Goal: Communication & Community: Answer question/provide support

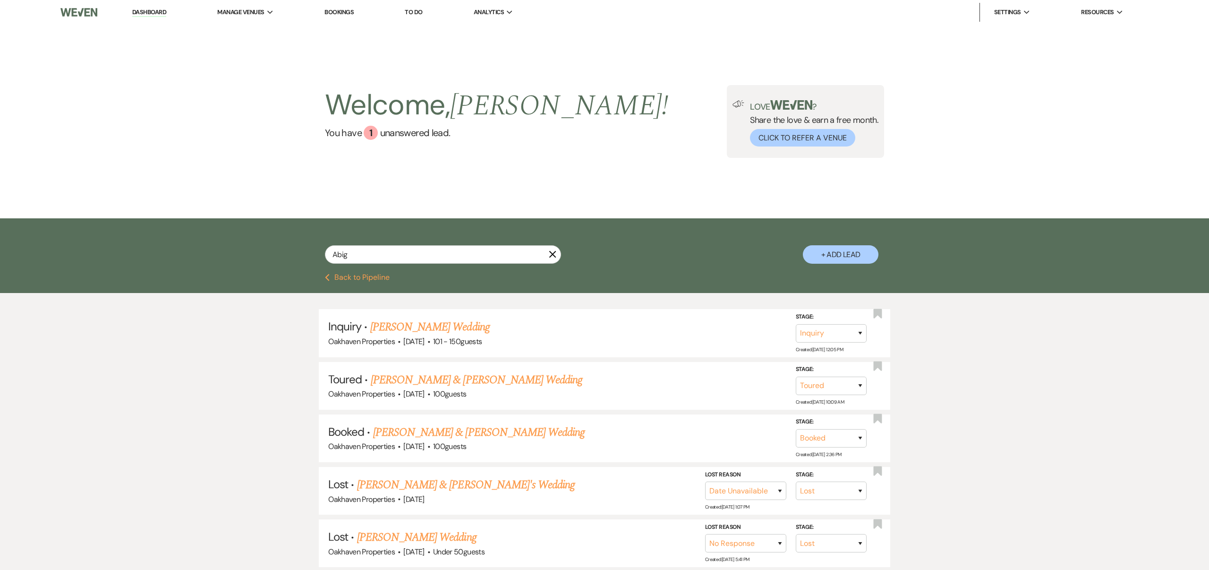
select select "5"
select select "8"
select select "5"
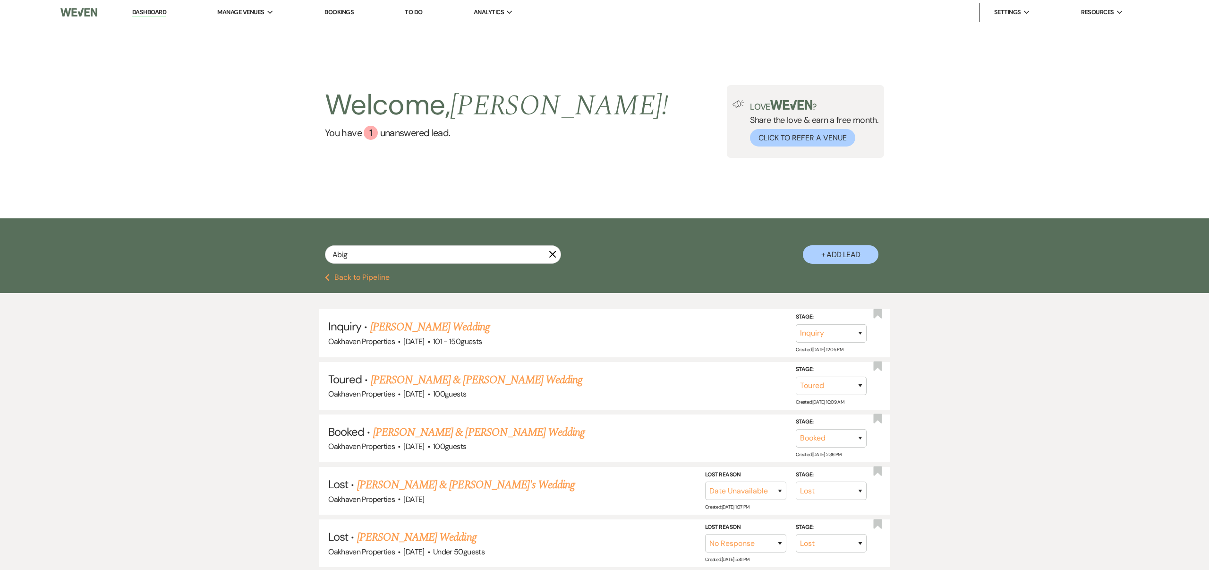
select select "8"
select select "6"
select select "8"
select select "6"
select select "8"
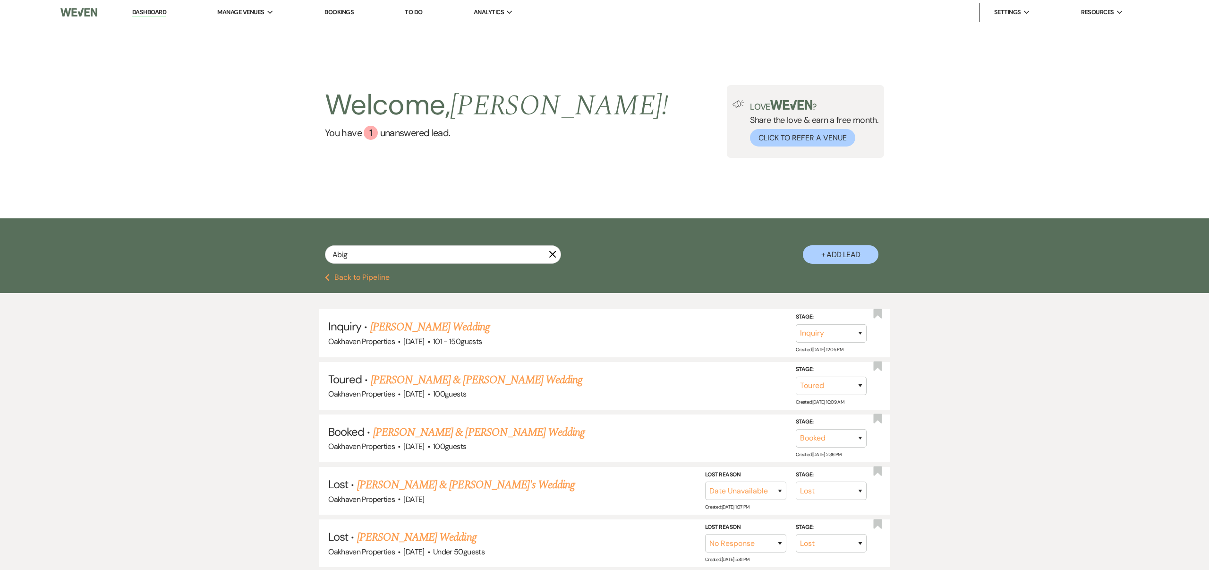
select select "6"
click at [555, 257] on icon "X" at bounding box center [553, 254] width 8 height 8
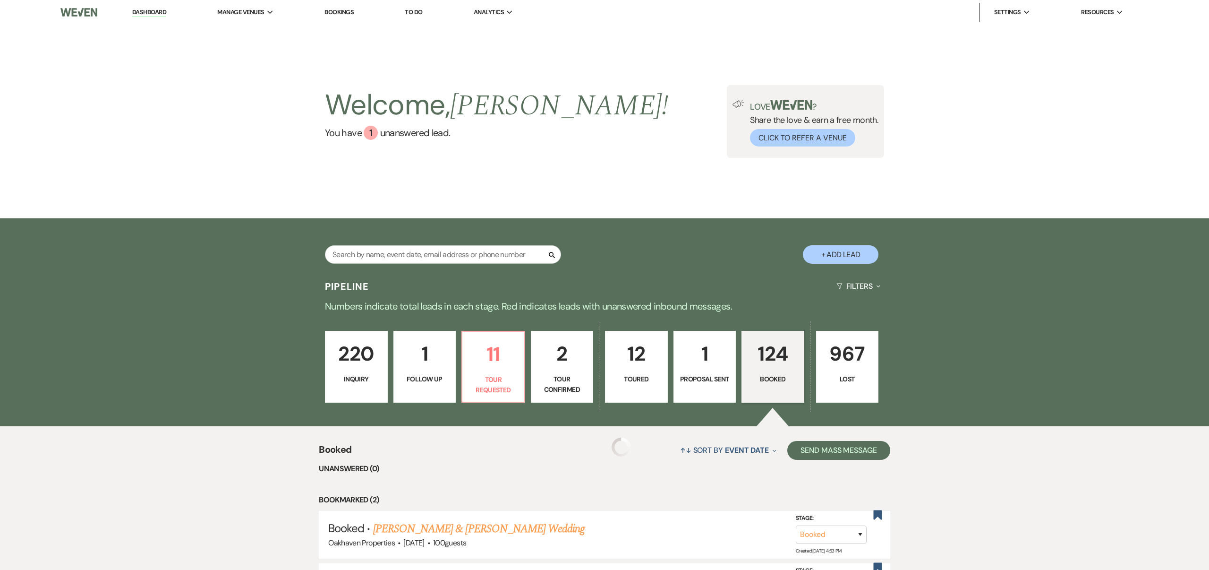
scroll to position [209, 0]
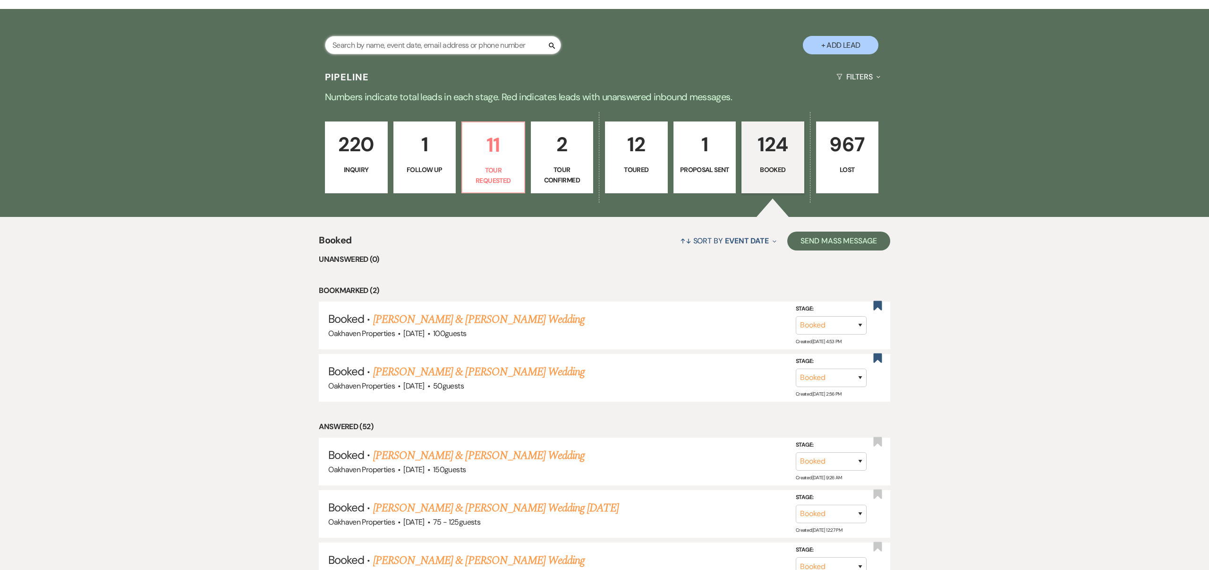
click at [392, 48] on input "text" at bounding box center [443, 45] width 236 height 18
type input "[PERSON_NAME]"
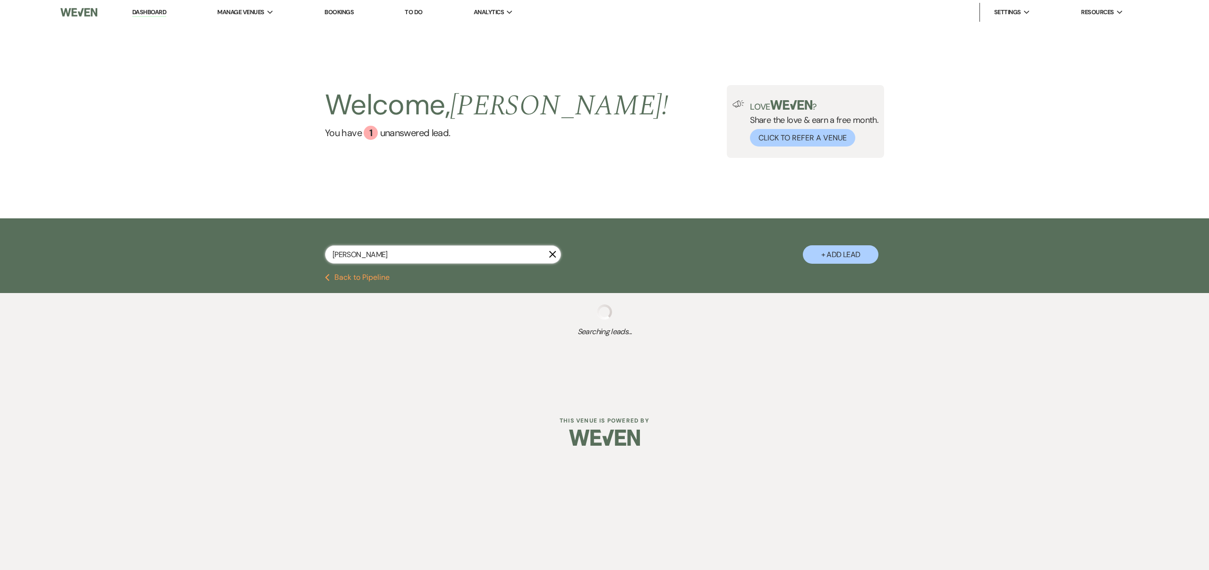
select select "8"
select select "5"
select select "8"
select select "10"
select select "4"
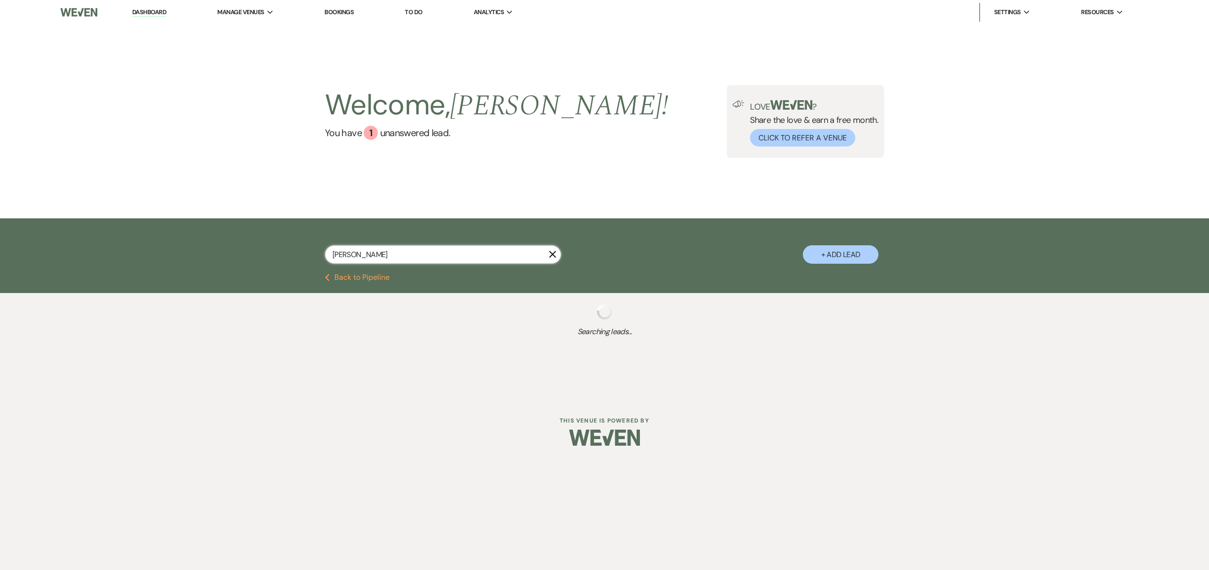
select select "8"
select select "7"
select select "8"
select select "6"
select select "8"
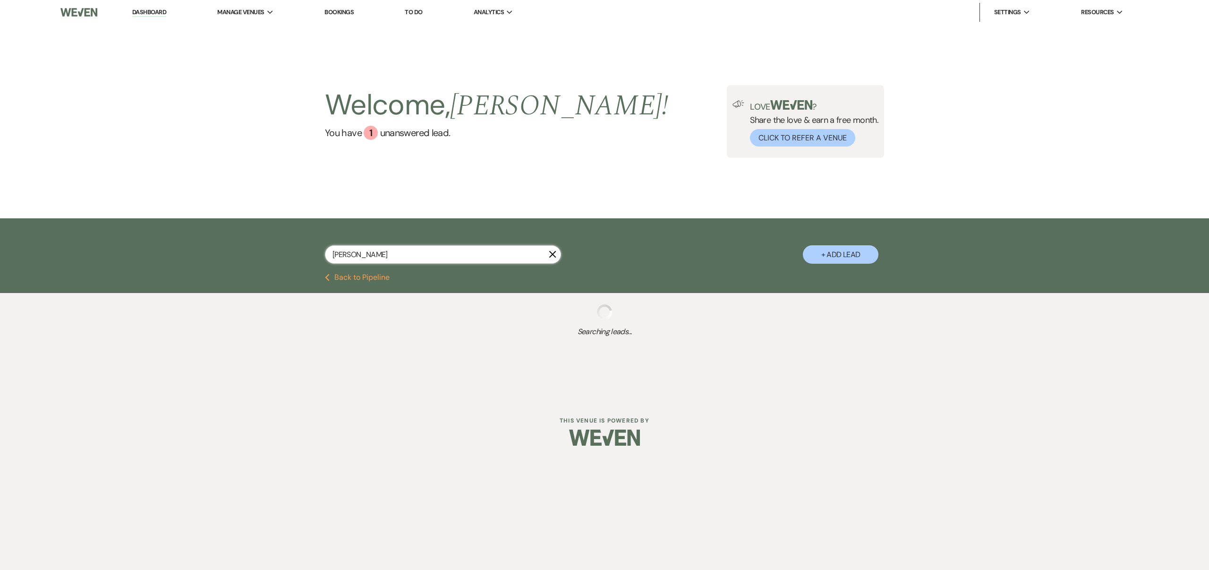
select select "5"
select select "8"
select select "6"
select select "8"
select select "3"
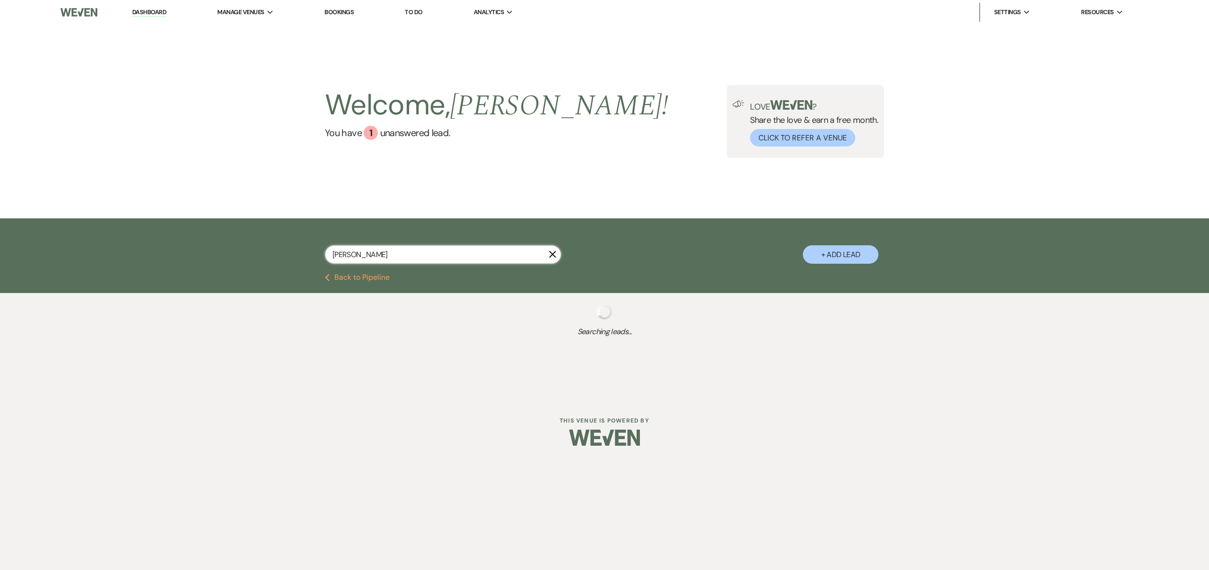
select select "8"
select select "7"
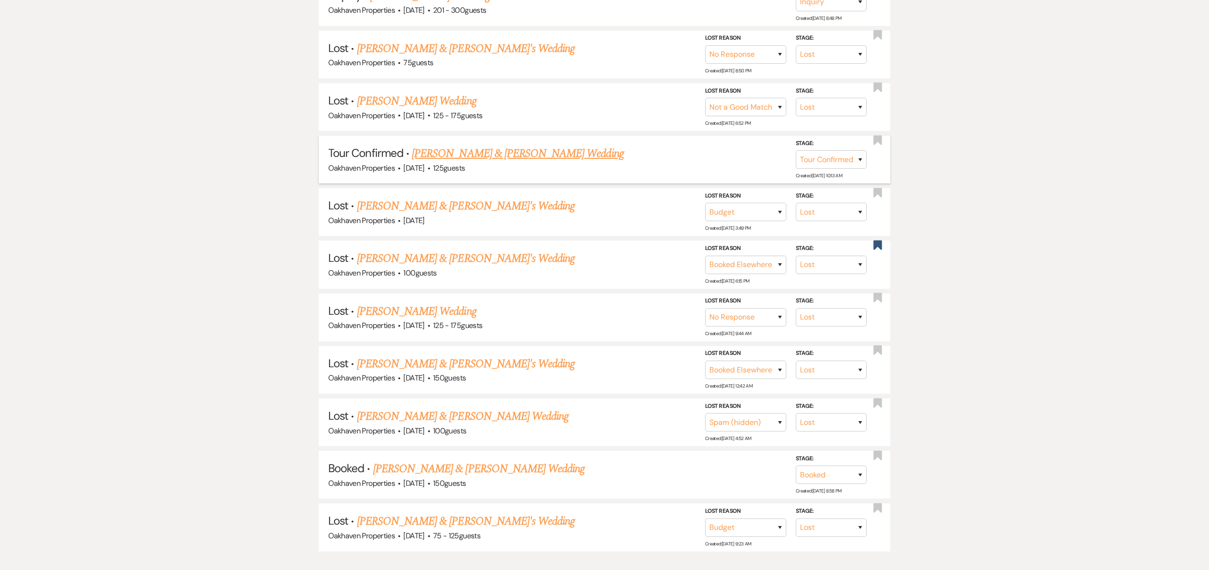
scroll to position [398, 0]
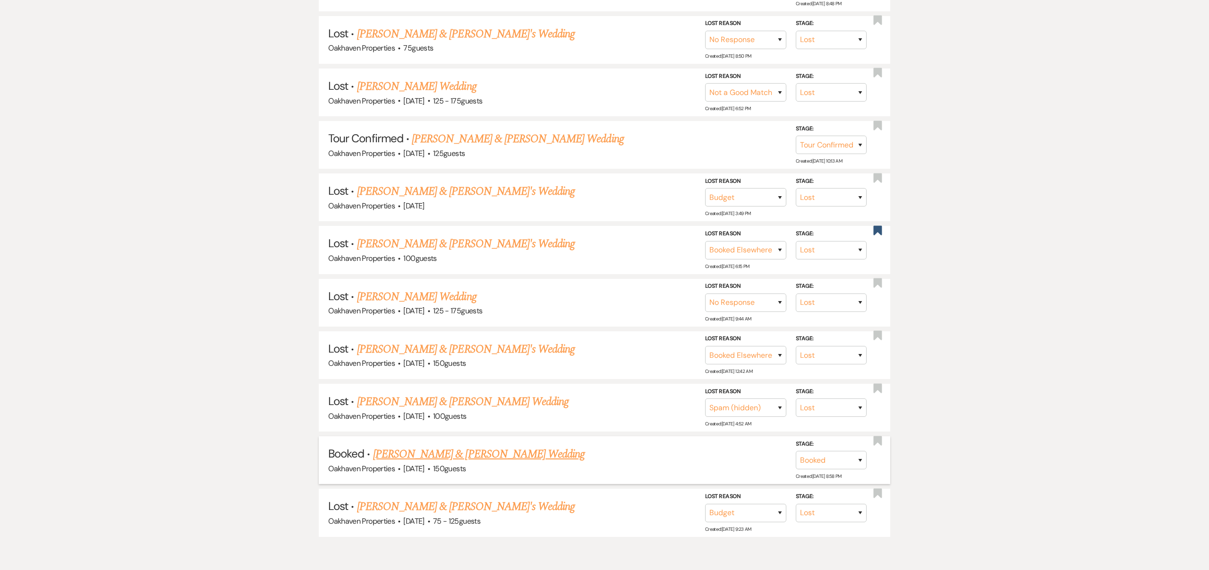
type input "[PERSON_NAME]"
click at [546, 446] on link "[PERSON_NAME] & [PERSON_NAME] Wedding" at bounding box center [479, 454] width 212 height 17
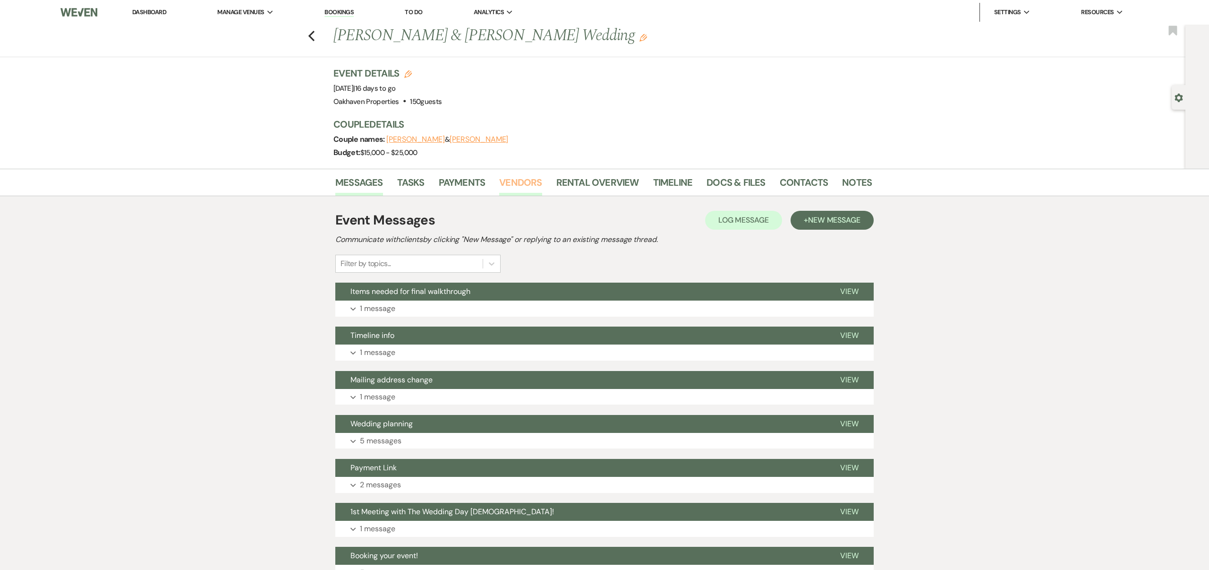
click at [518, 180] on link "Vendors" at bounding box center [520, 185] width 43 height 21
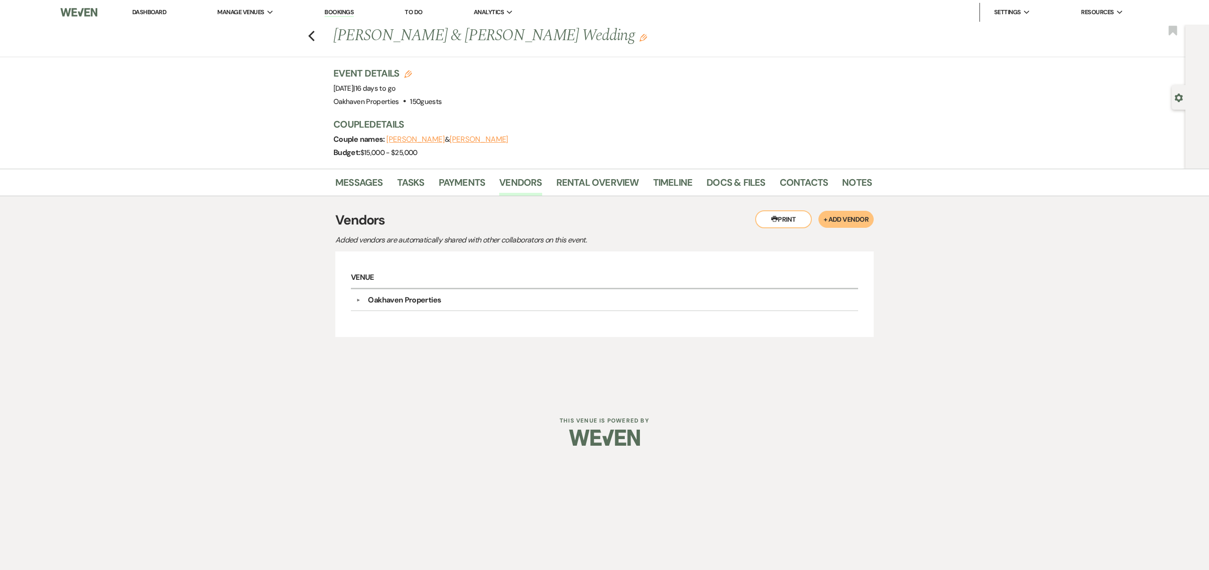
click at [359, 298] on button "▼" at bounding box center [357, 300] width 11 height 5
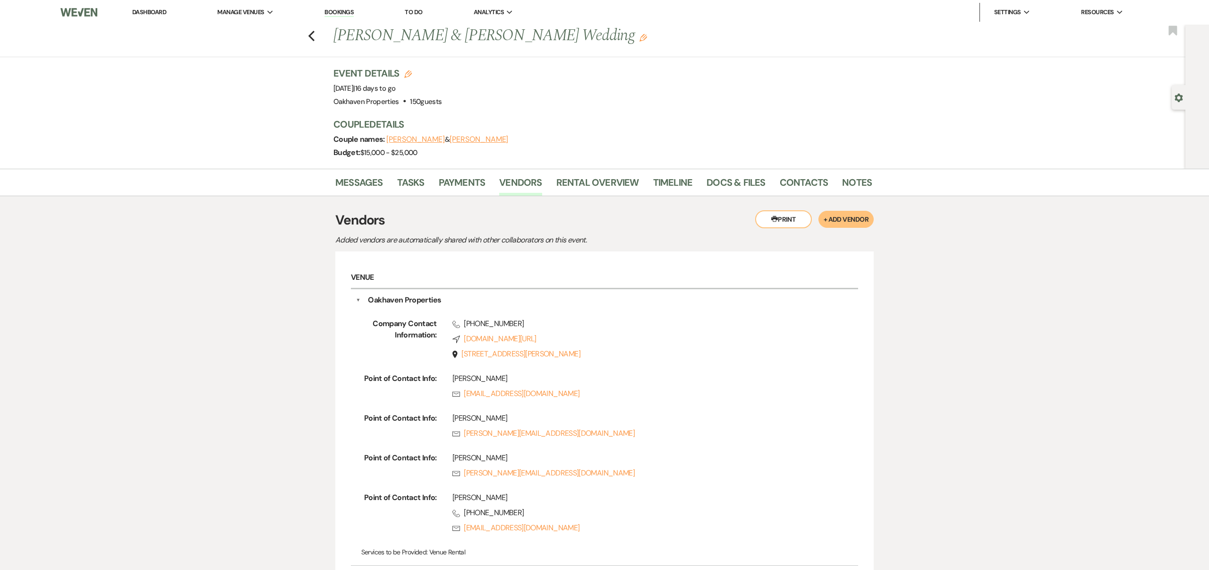
click at [360, 297] on button "▼" at bounding box center [358, 299] width 5 height 11
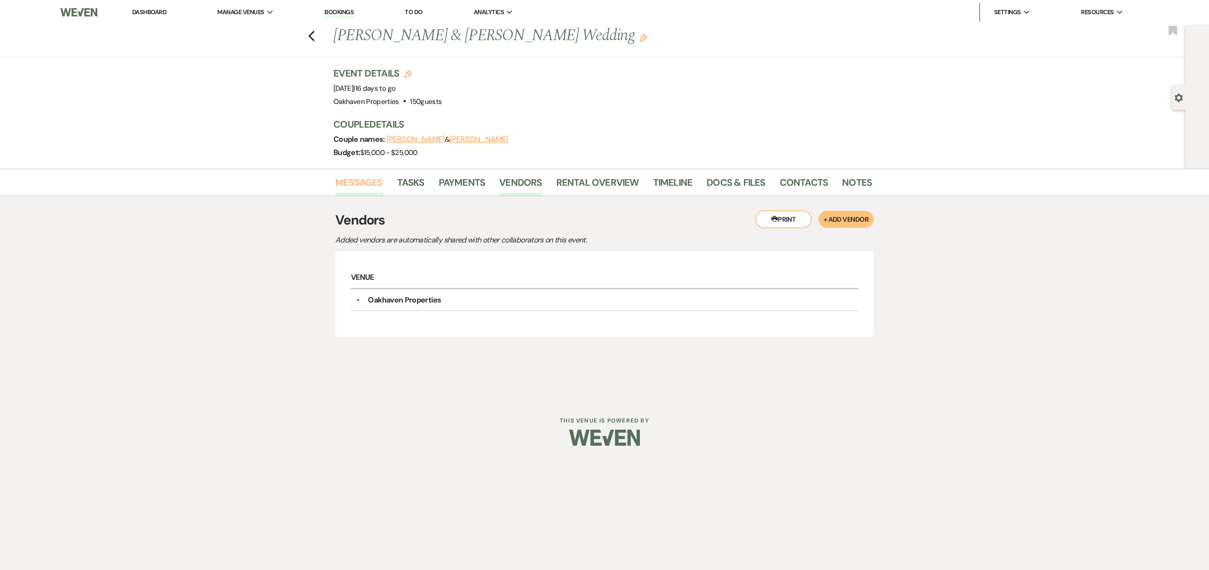
click at [368, 188] on link "Messages" at bounding box center [359, 185] width 48 height 21
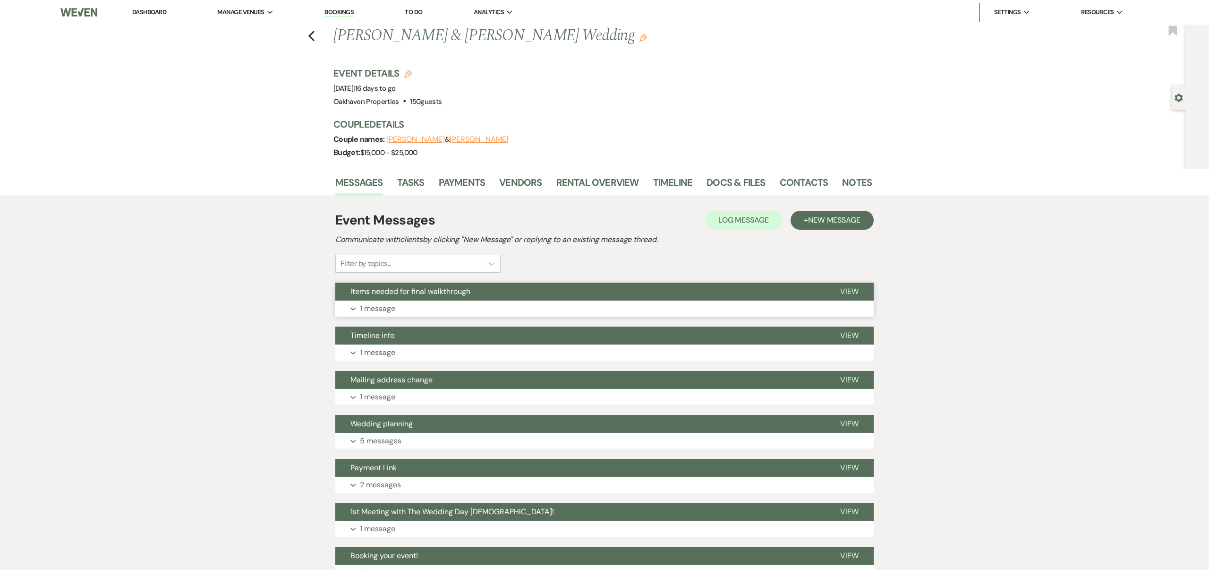
click at [360, 306] on p "1 message" at bounding box center [377, 308] width 35 height 12
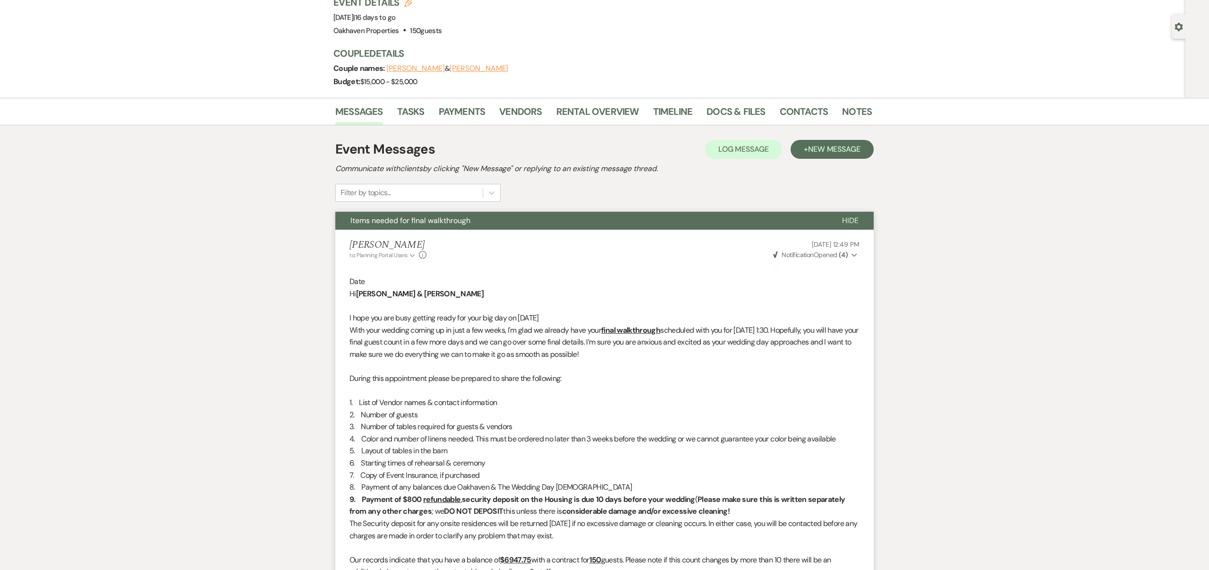
scroll to position [72, 0]
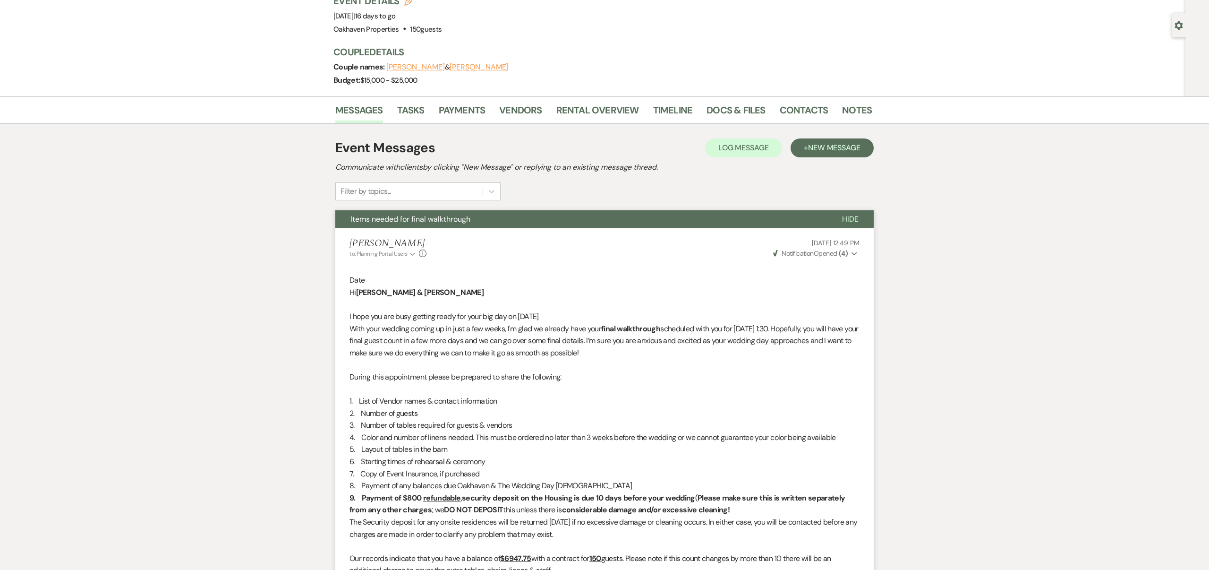
click at [376, 225] on button "Items needed for final walkthrough" at bounding box center [581, 219] width 492 height 18
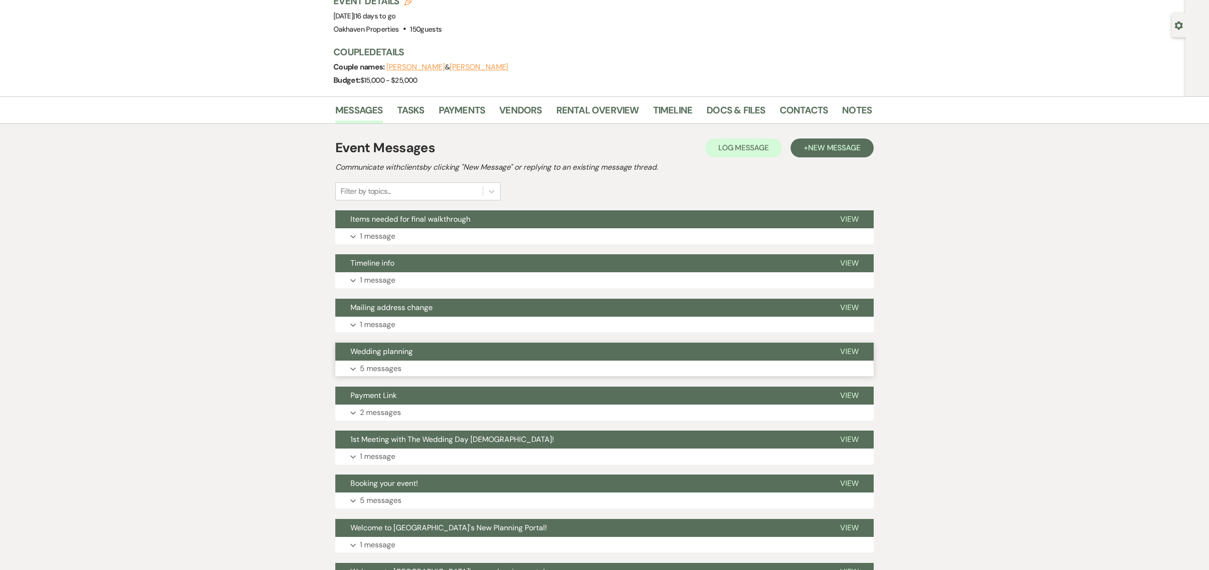
click at [384, 368] on p "5 messages" at bounding box center [381, 368] width 42 height 12
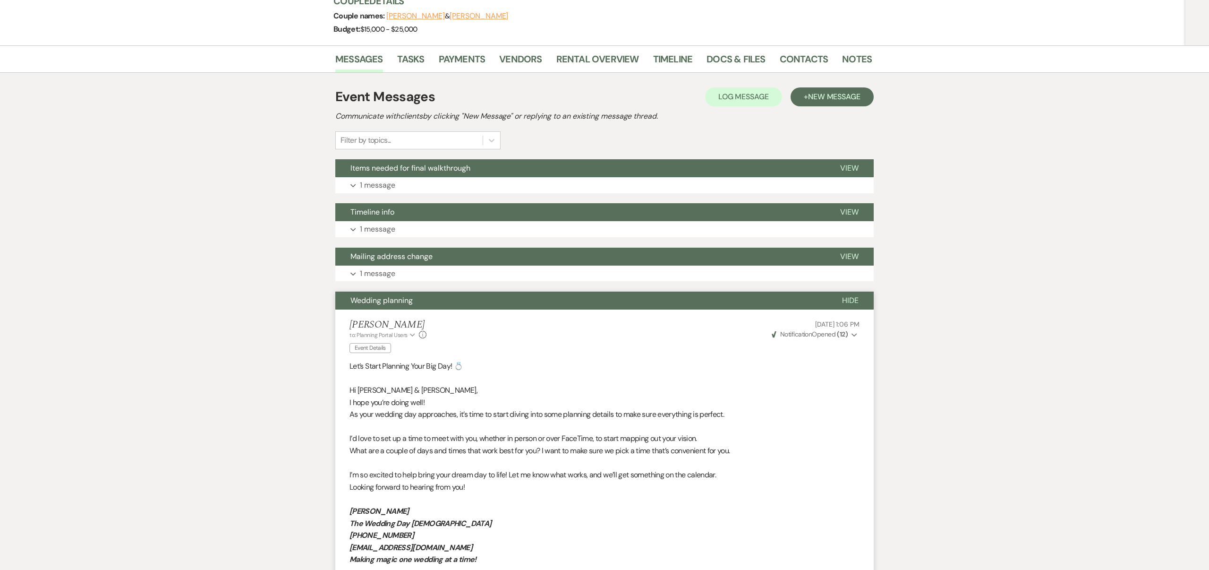
scroll to position [0, 0]
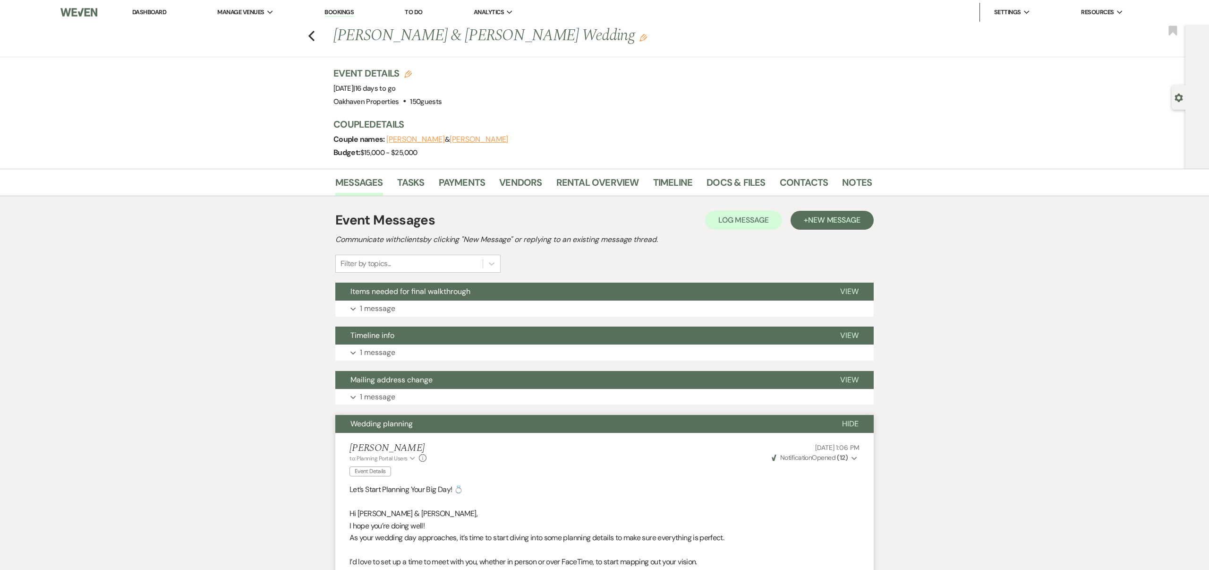
click at [314, 42] on div "Previous [PERSON_NAME] & [PERSON_NAME] Wedding Edit Bookmark" at bounding box center [590, 41] width 1191 height 33
click at [314, 38] on icon "Previous" at bounding box center [311, 35] width 7 height 11
select select "8"
select select "5"
select select "8"
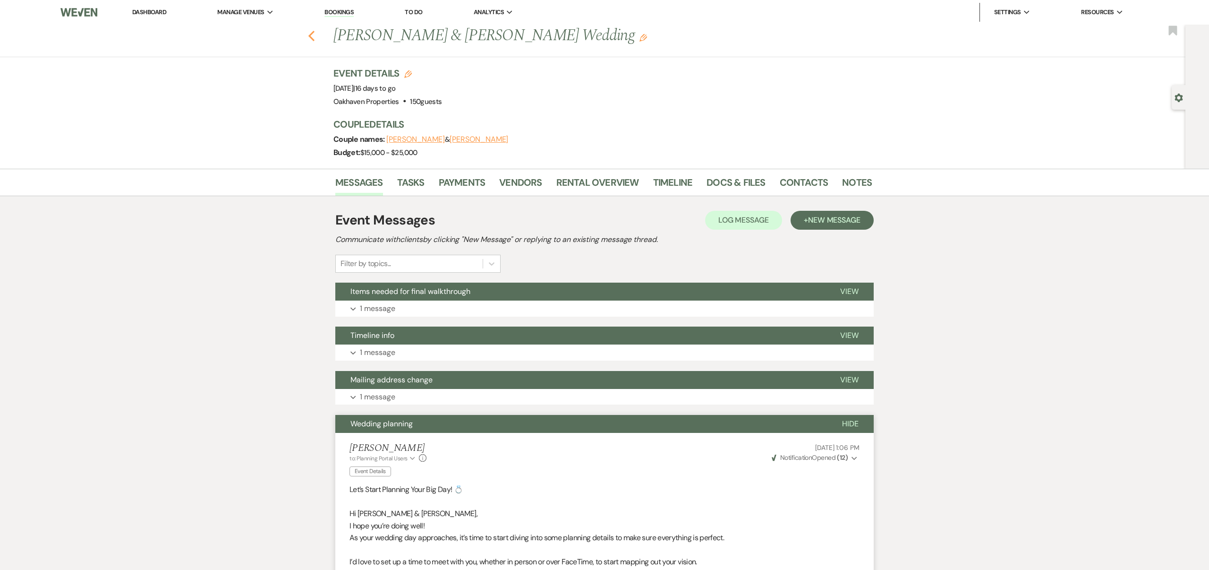
select select "10"
select select "4"
select select "8"
select select "7"
select select "8"
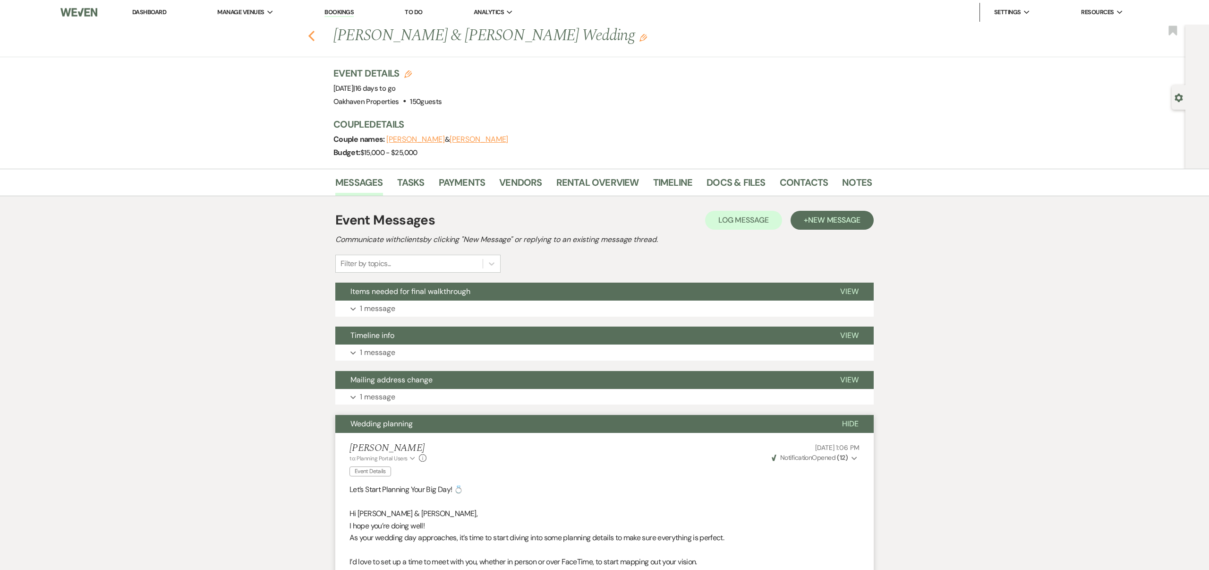
select select "6"
select select "8"
select select "5"
select select "8"
select select "6"
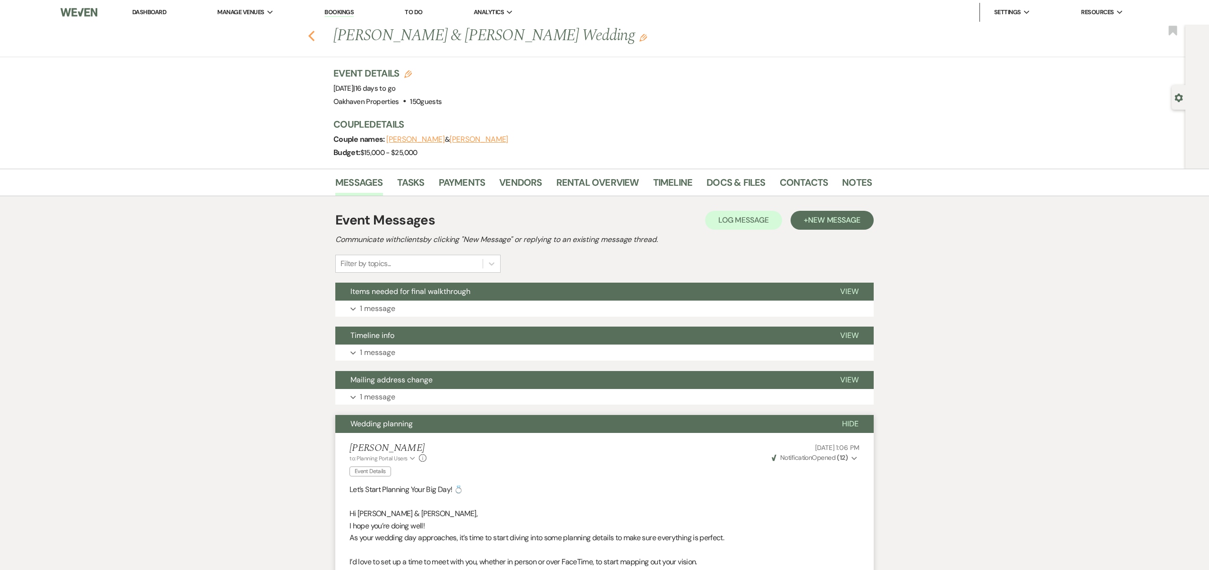
select select "8"
select select "3"
select select "8"
select select "7"
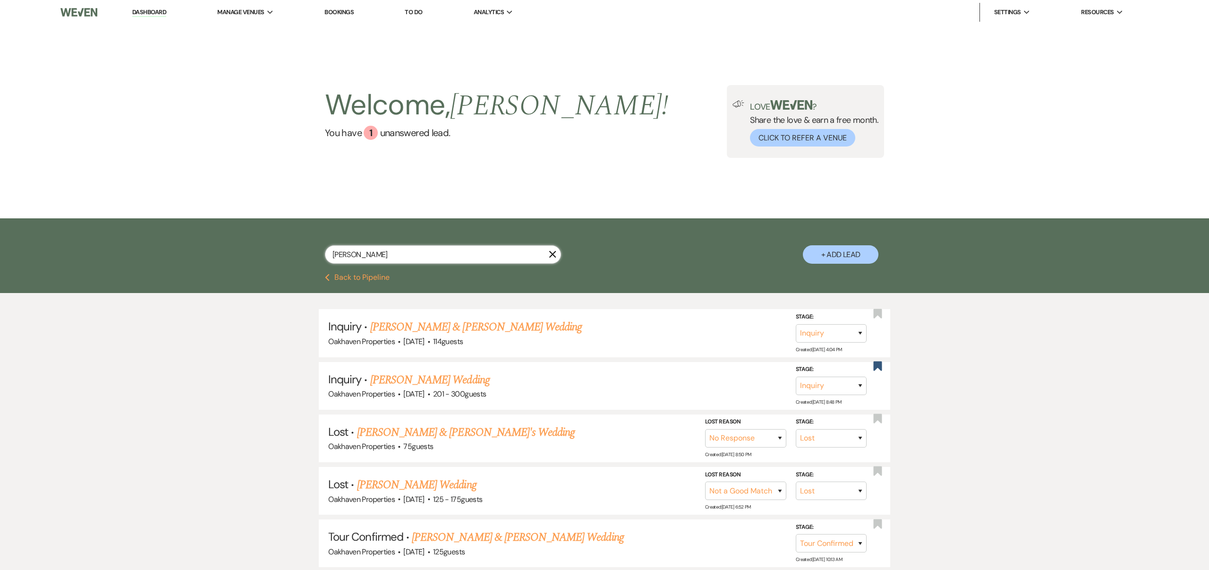
click at [464, 260] on input "[PERSON_NAME]" at bounding box center [443, 254] width 236 height 18
click at [552, 255] on use "button" at bounding box center [552, 254] width 7 height 7
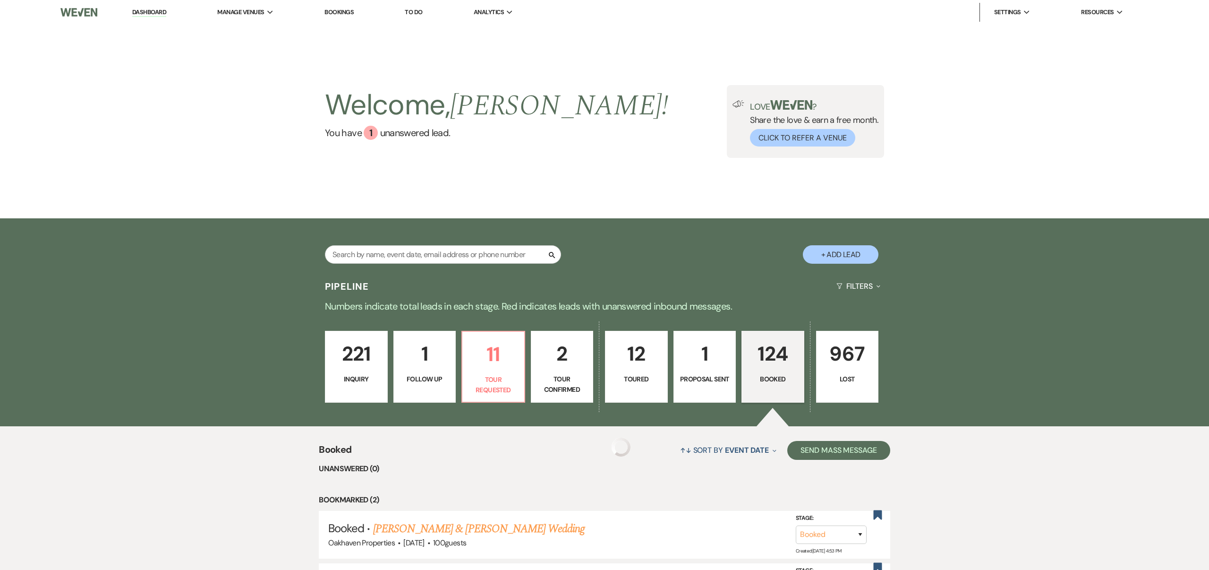
scroll to position [209, 0]
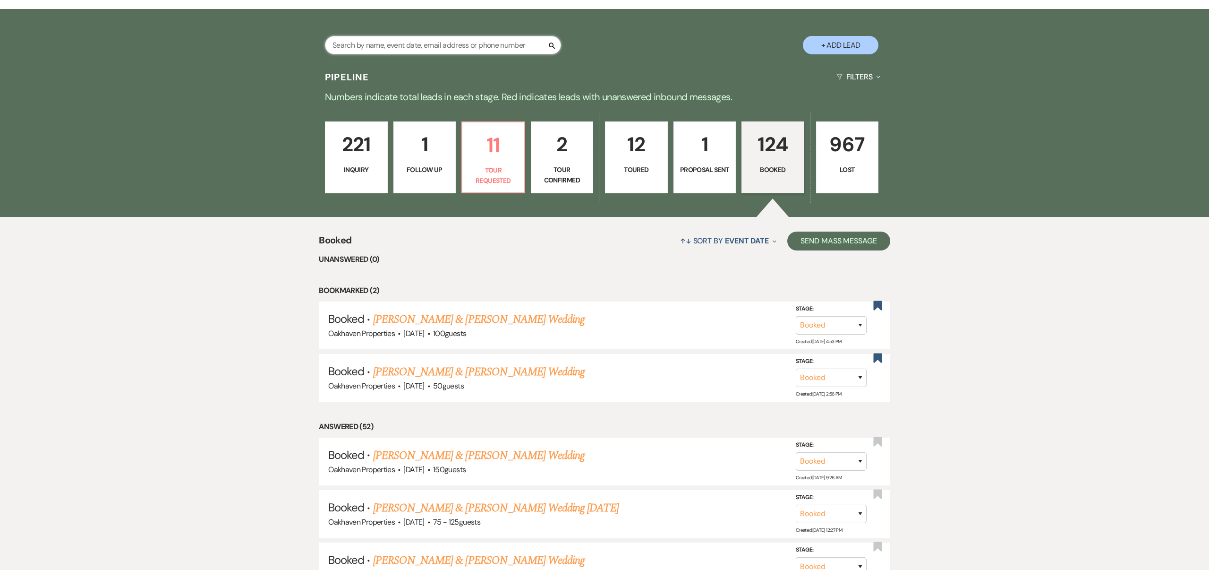
click at [422, 47] on input "text" at bounding box center [443, 45] width 236 height 18
type input "rae"
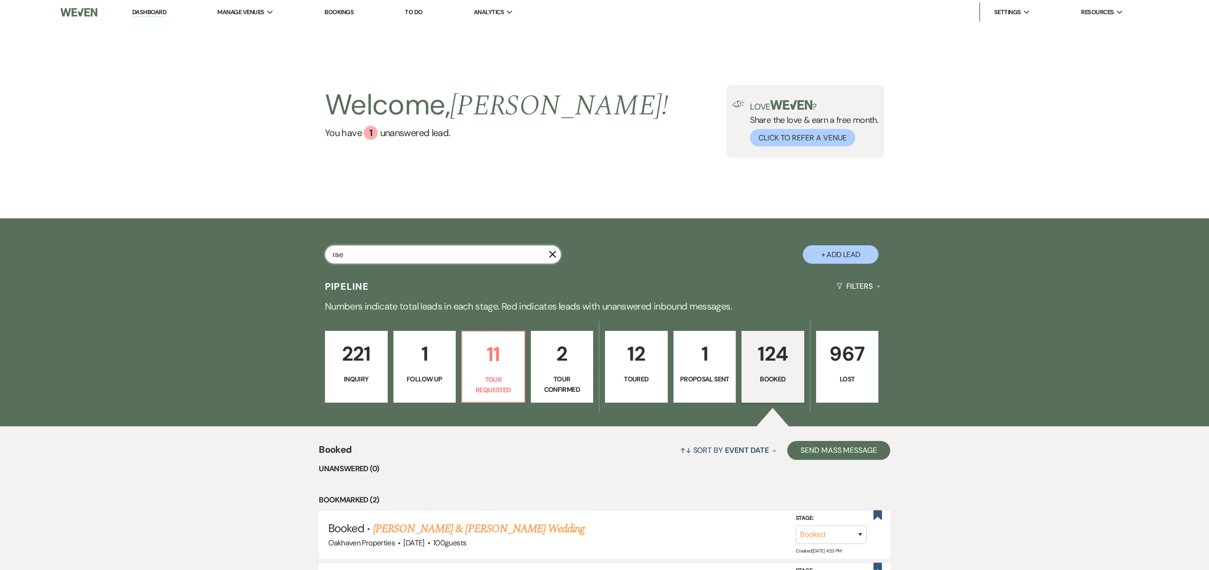
select select "8"
select select "6"
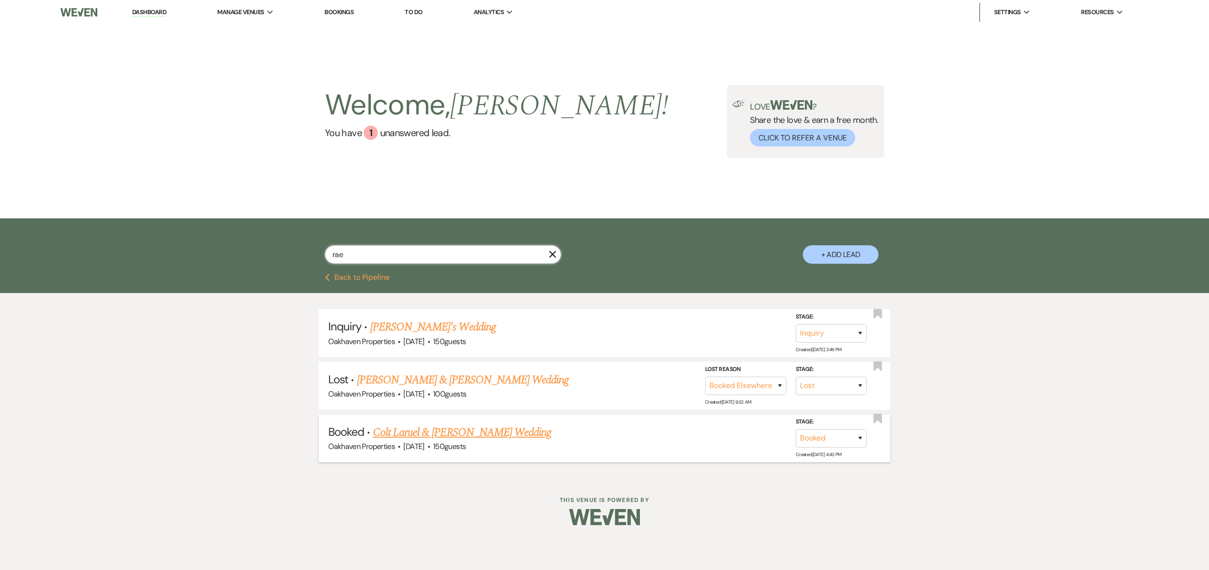
type input "rae"
click at [537, 427] on link "Colt Laruel & [PERSON_NAME] Wedding" at bounding box center [462, 432] width 178 height 17
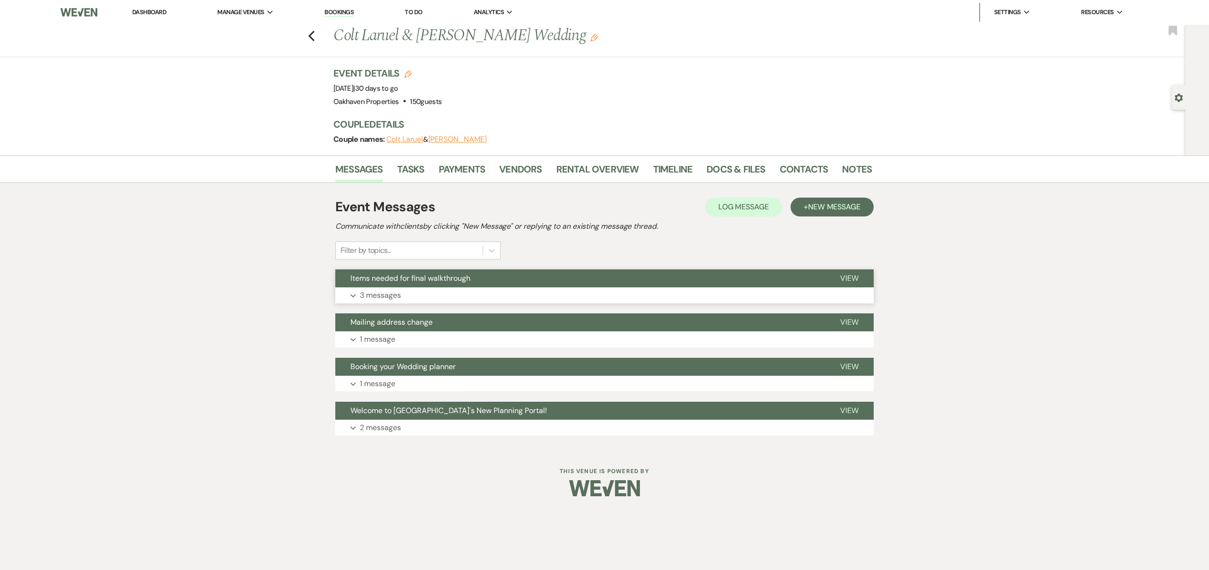
click at [378, 296] on p "3 messages" at bounding box center [380, 295] width 41 height 12
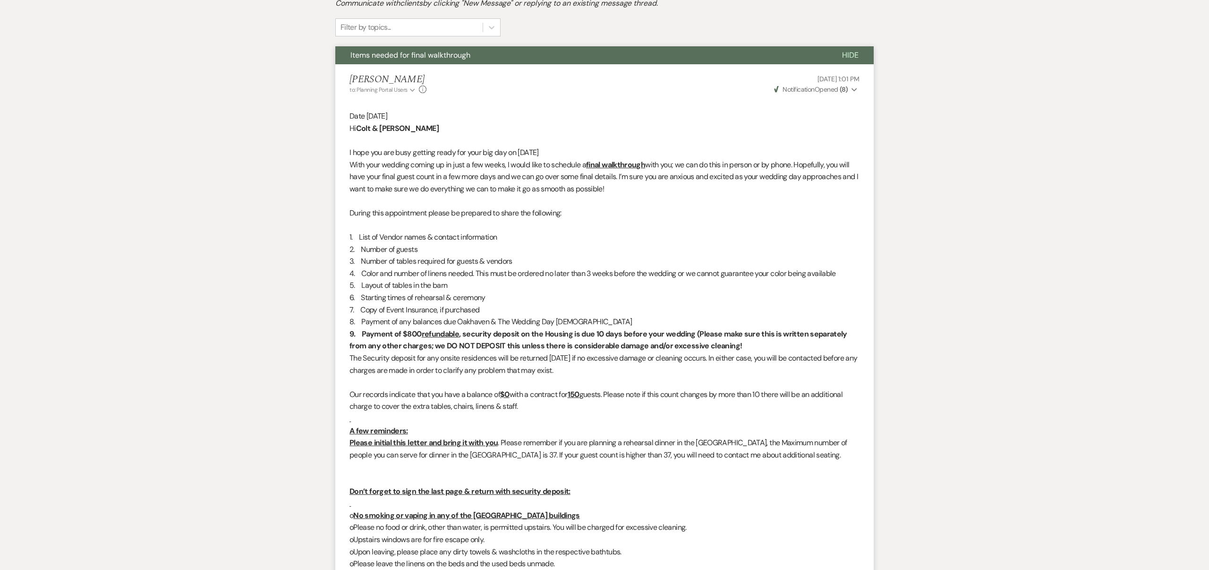
scroll to position [214, 0]
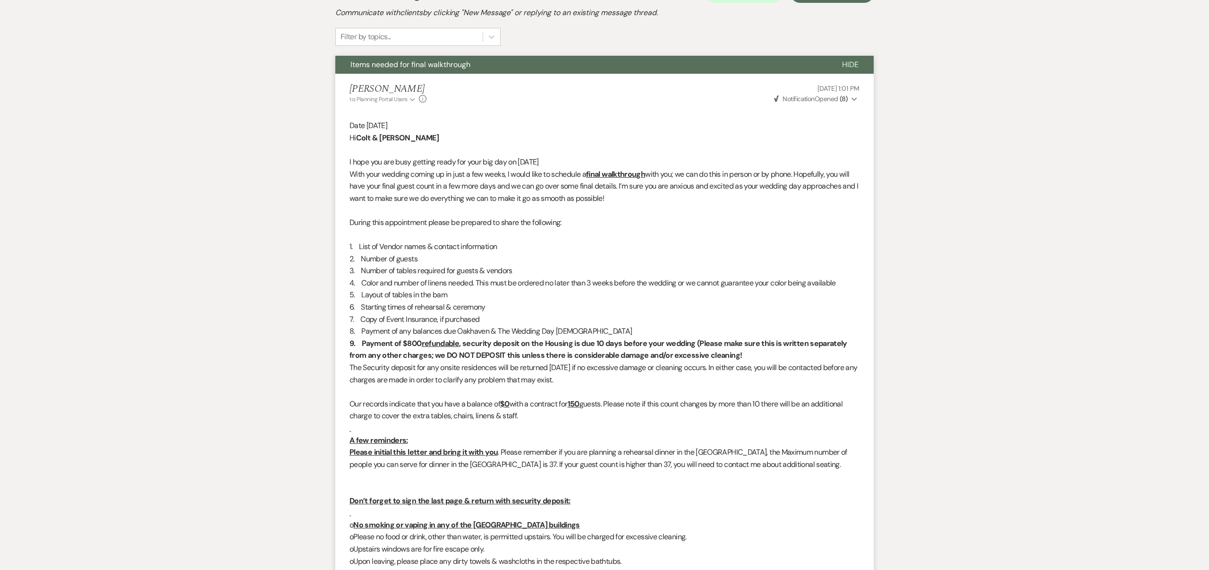
click at [363, 66] on span "Items needed for final walkthrough" at bounding box center [411, 65] width 120 height 10
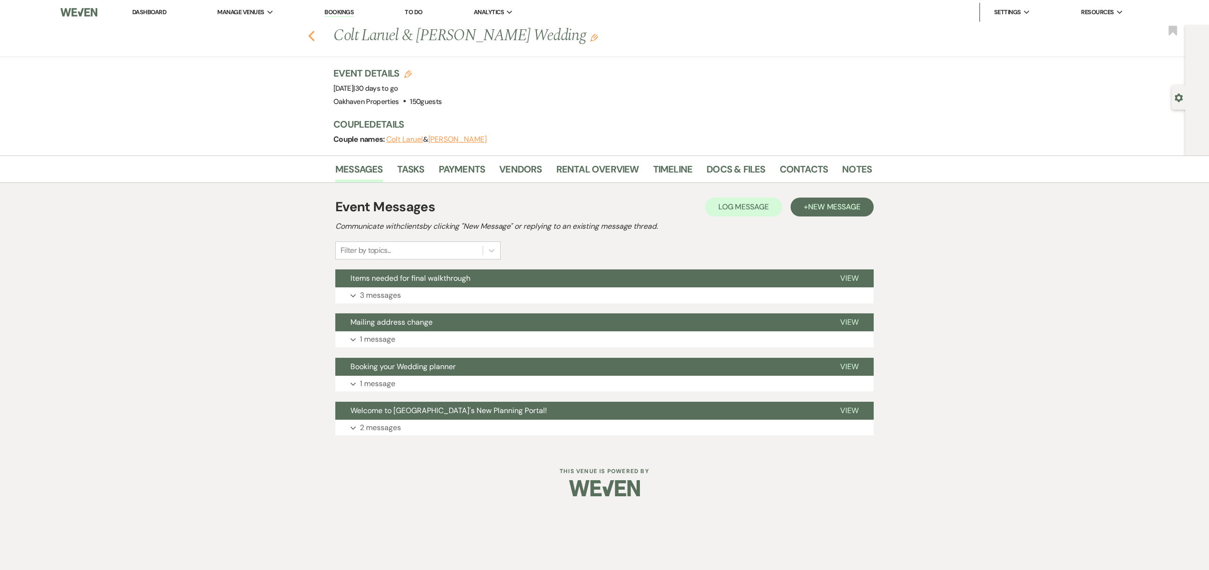
click at [309, 35] on use "button" at bounding box center [312, 36] width 6 height 10
select select "8"
select select "6"
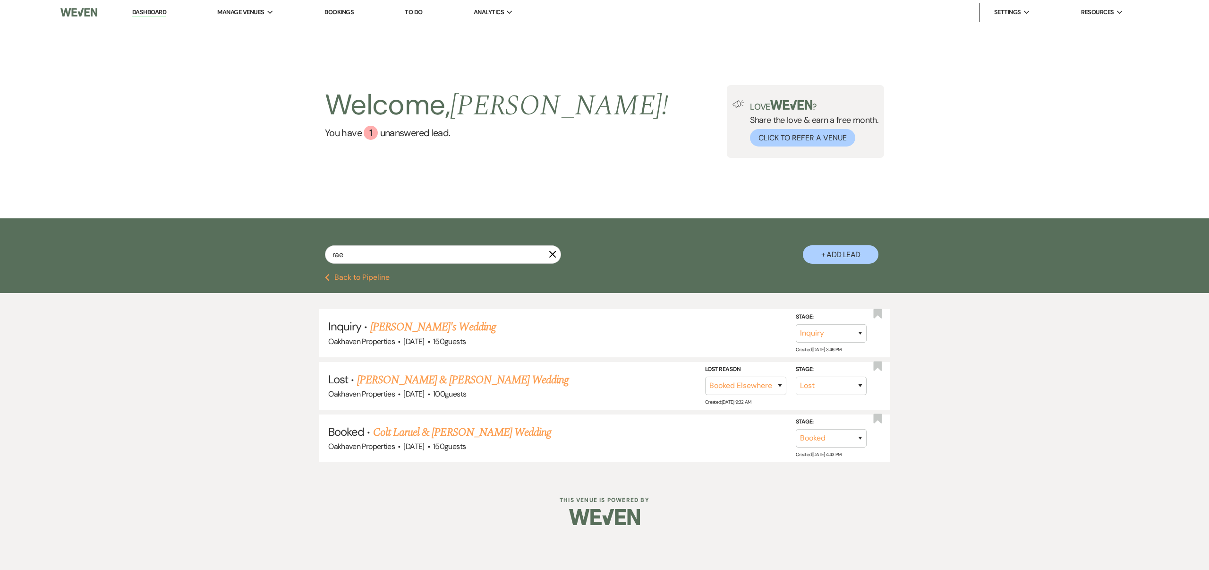
click at [552, 255] on use "button" at bounding box center [552, 254] width 7 height 7
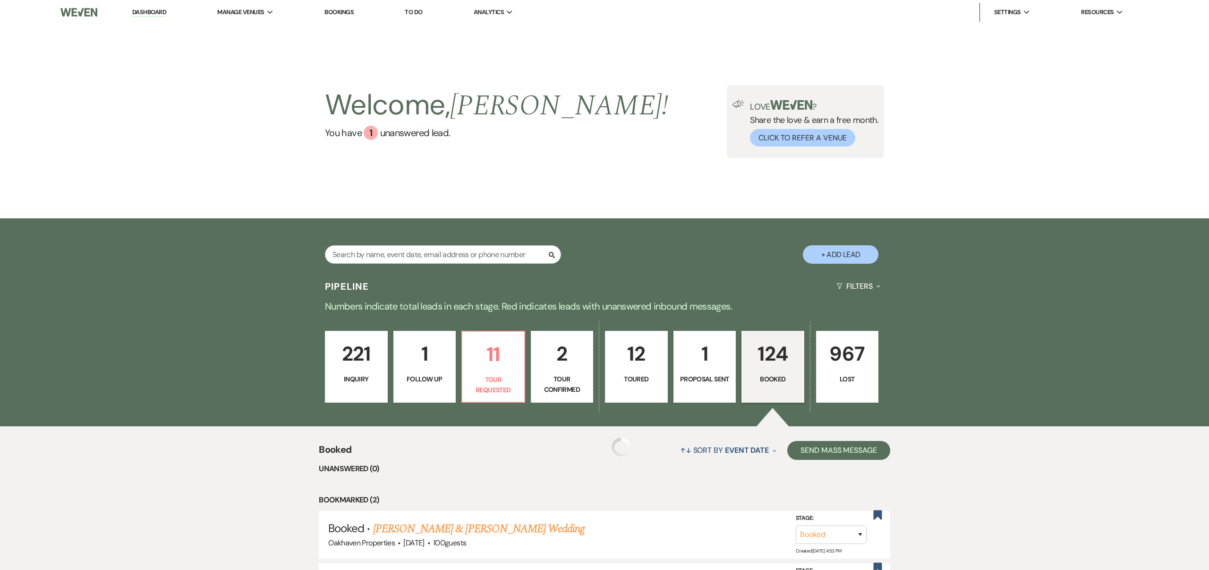
scroll to position [209, 0]
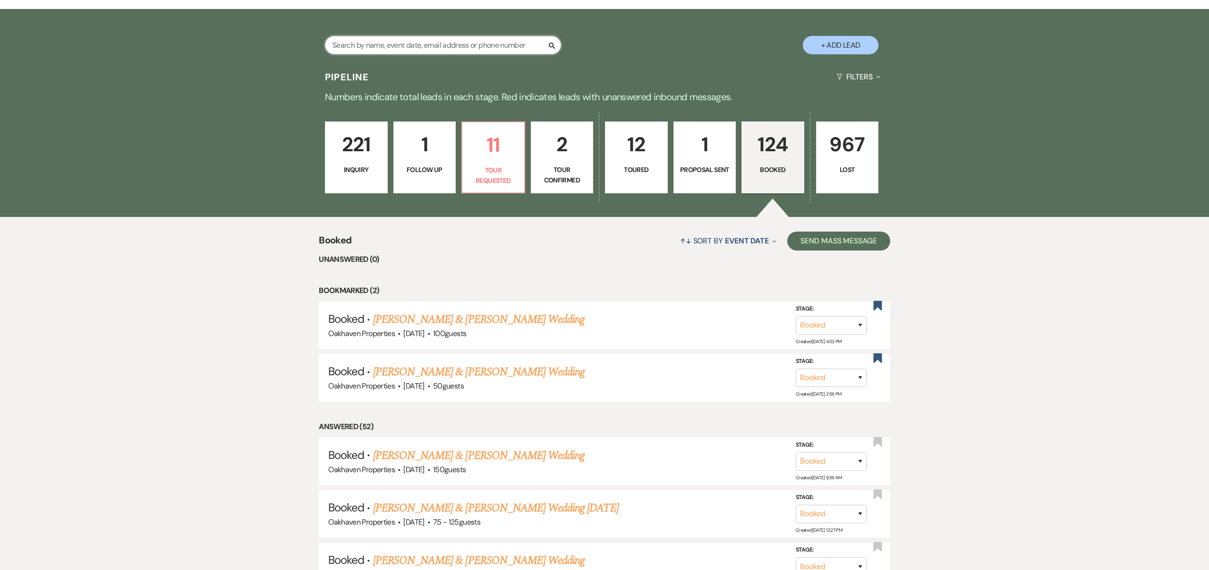
click at [405, 48] on input "text" at bounding box center [443, 45] width 236 height 18
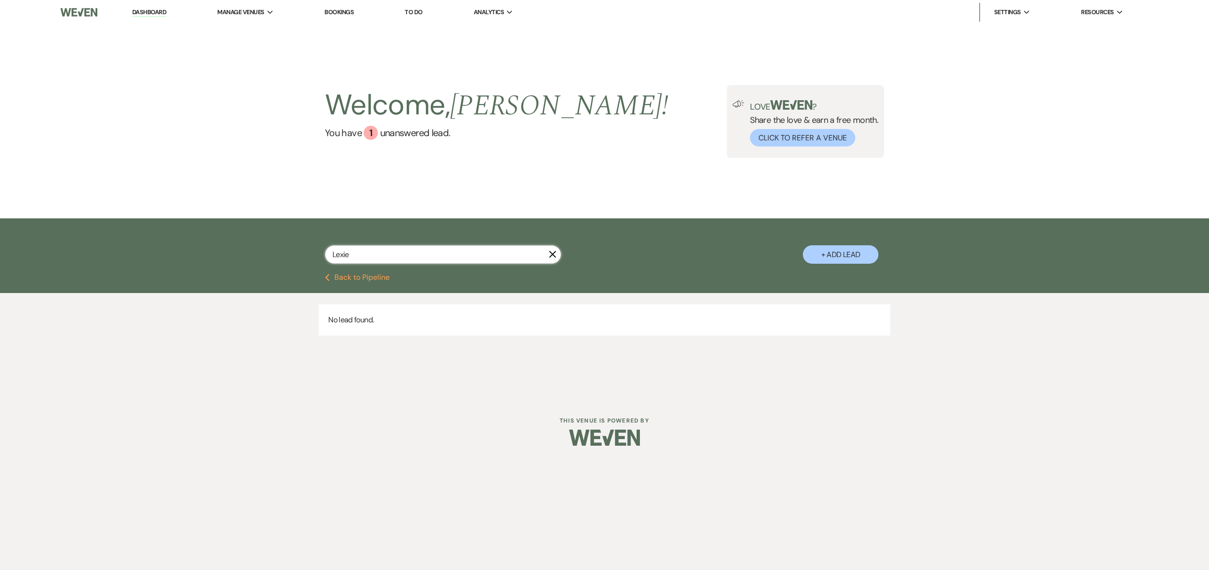
type input "Lexie"
click at [549, 257] on icon "X" at bounding box center [553, 254] width 8 height 8
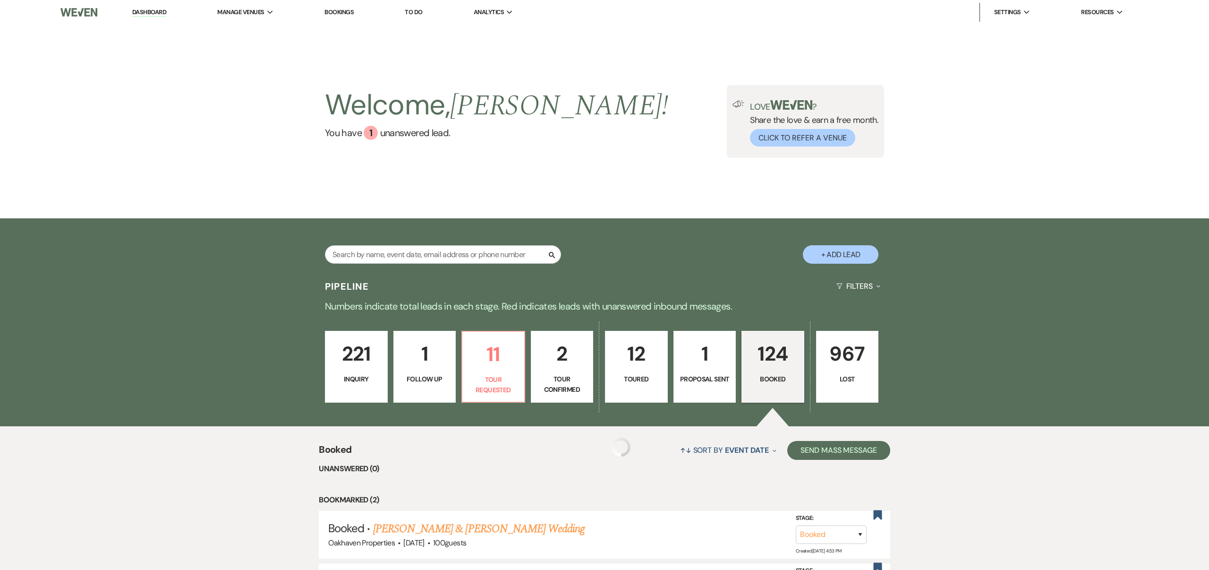
scroll to position [209, 0]
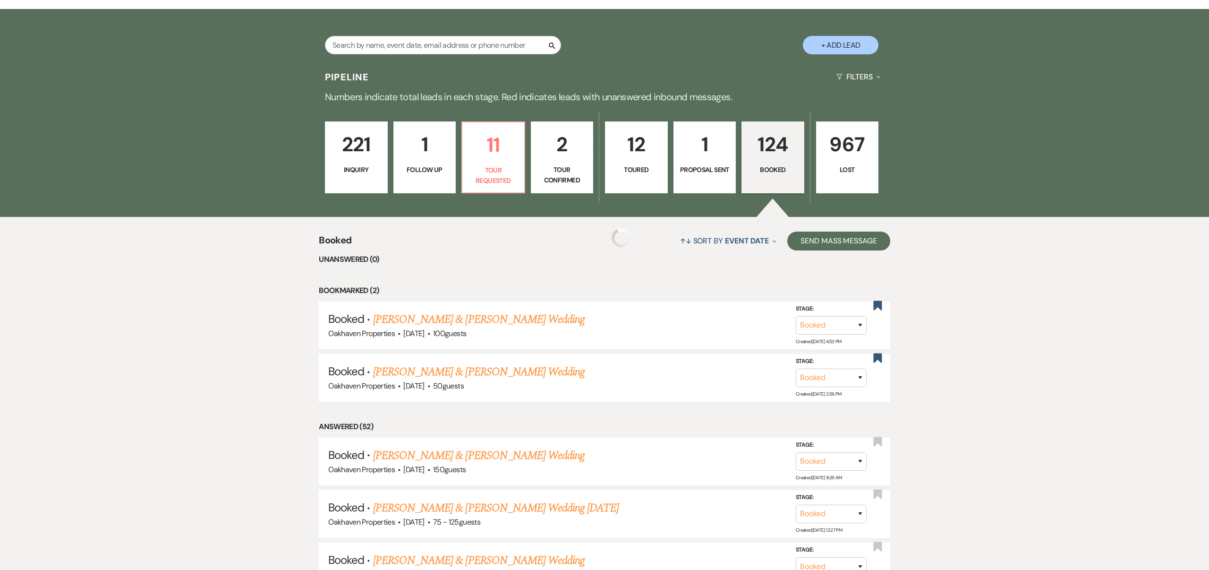
click at [552, 256] on li "Unanswered (0)" at bounding box center [605, 259] width 572 height 12
click at [426, 48] on input "text" at bounding box center [443, 45] width 236 height 18
type input "lett"
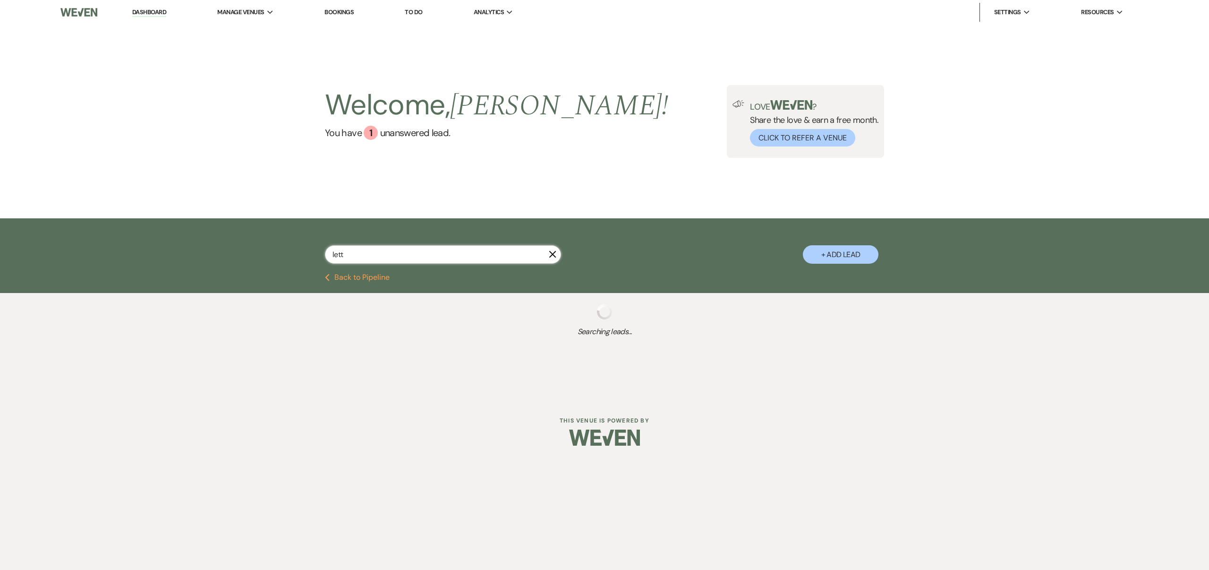
select select "8"
select select "7"
select select "8"
select select "6"
select select "8"
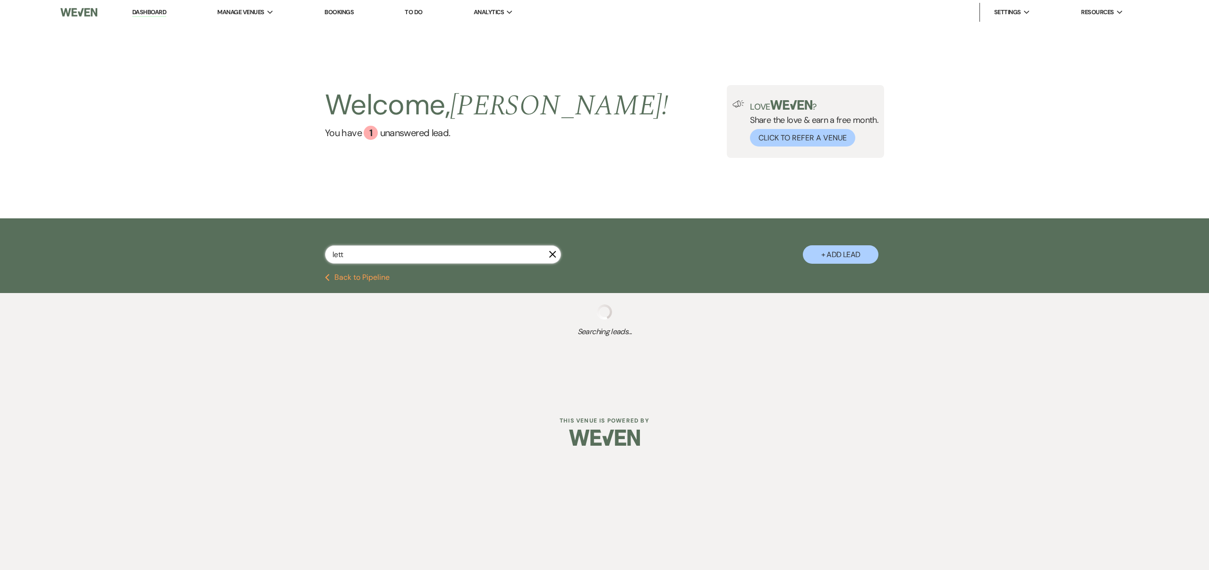
select select "6"
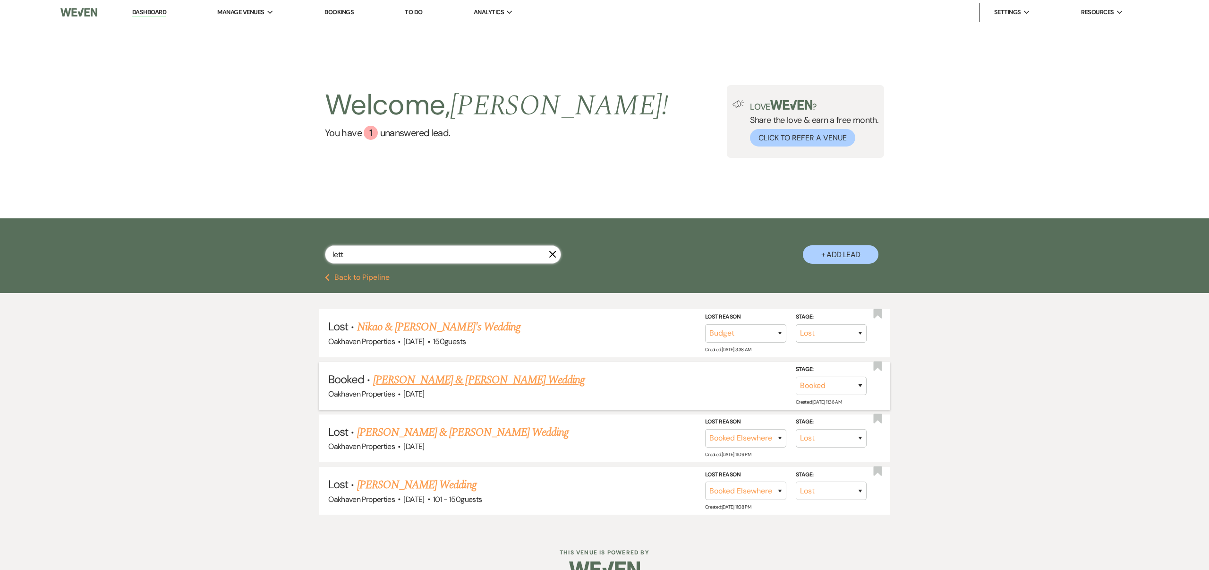
type input "lett"
click at [507, 378] on link "[PERSON_NAME] & [PERSON_NAME] Wedding" at bounding box center [479, 379] width 212 height 17
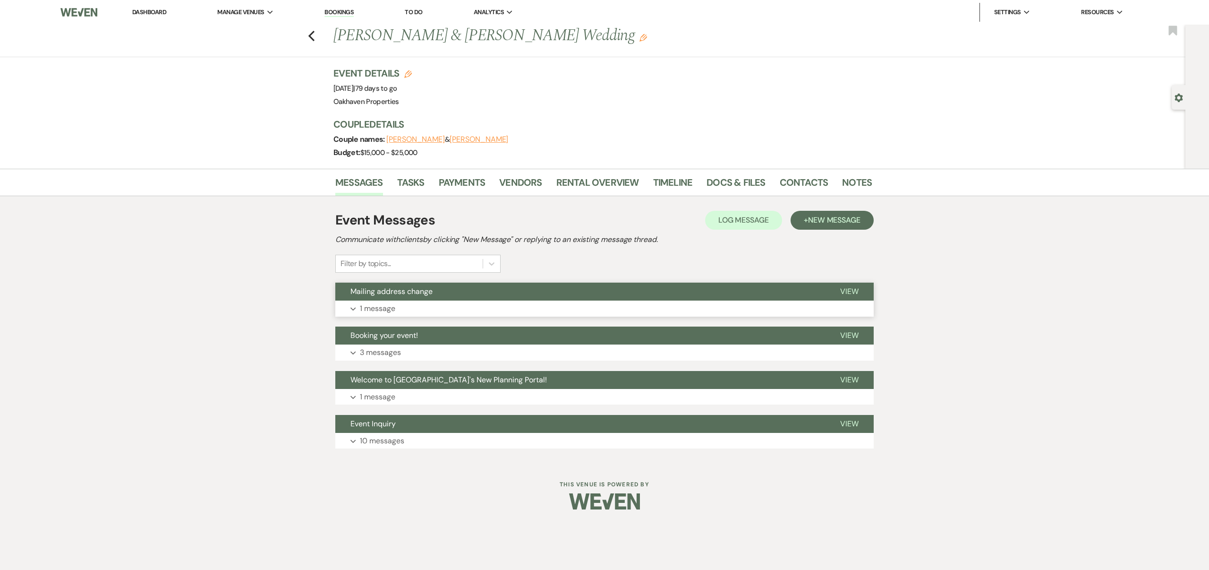
click at [376, 295] on span "Mailing address change" at bounding box center [392, 291] width 82 height 10
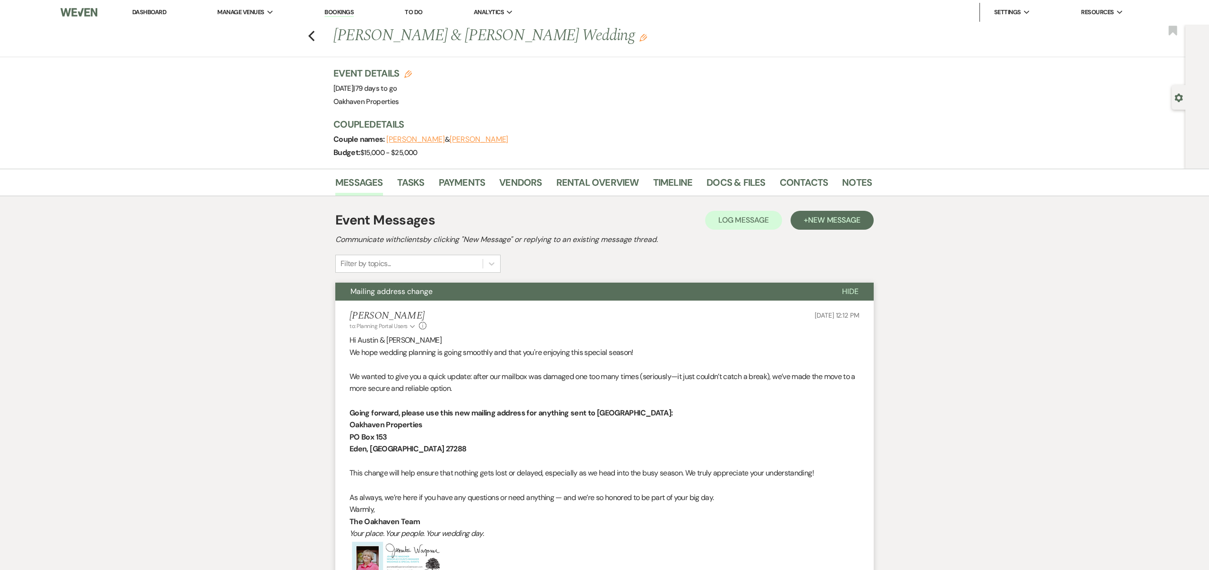
click at [376, 295] on span "Mailing address change" at bounding box center [392, 291] width 82 height 10
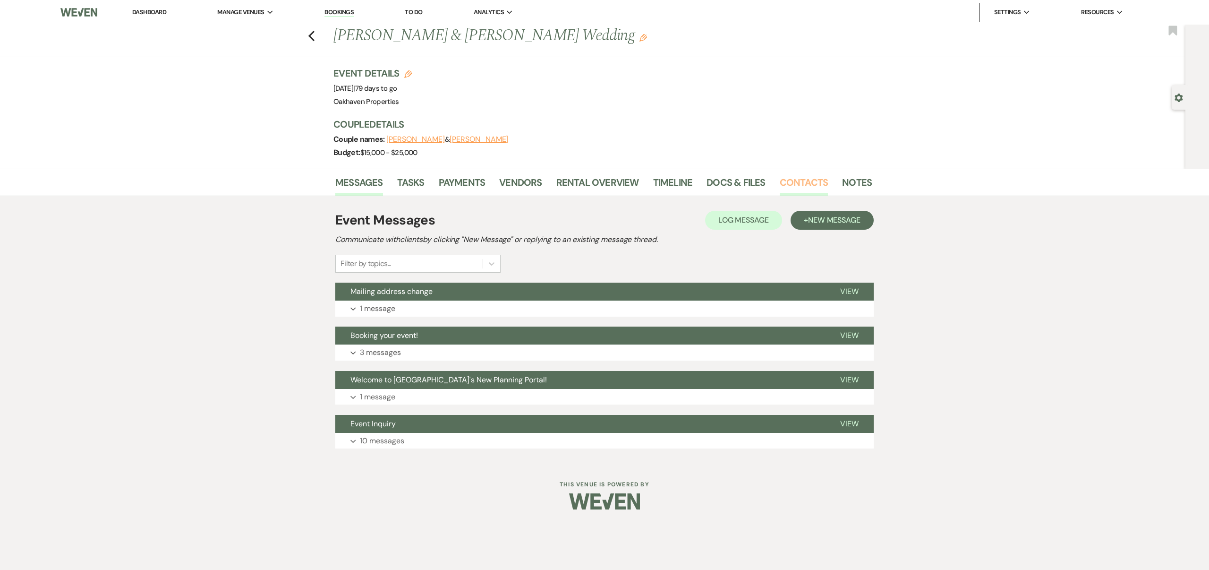
click at [806, 186] on link "Contacts" at bounding box center [804, 185] width 49 height 21
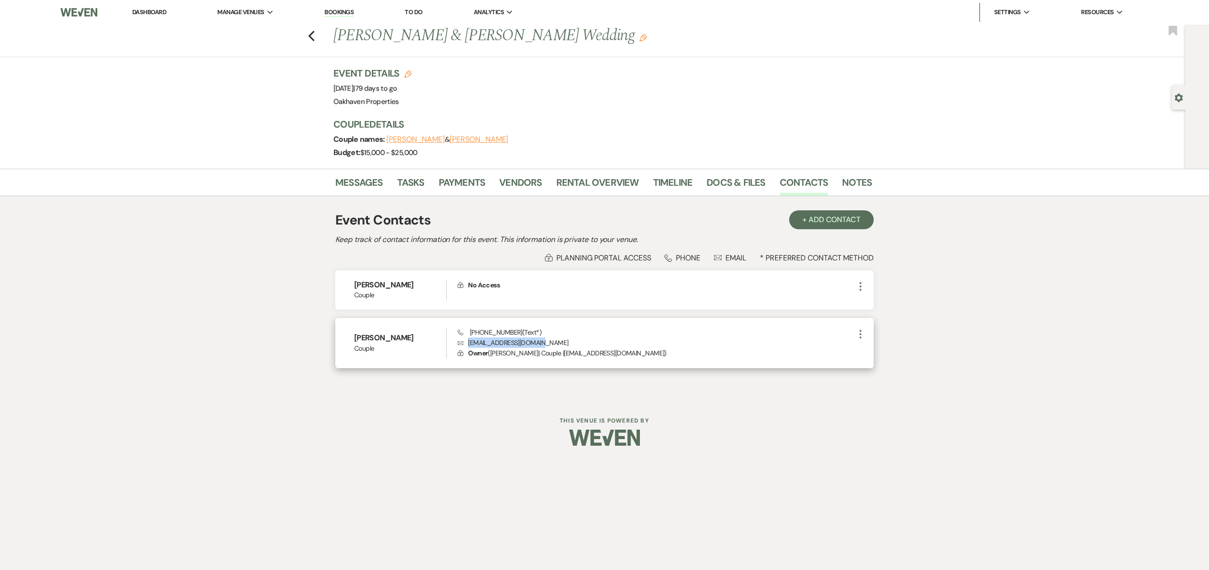
drag, startPoint x: 540, startPoint y: 343, endPoint x: 466, endPoint y: 345, distance: 74.2
click at [464, 345] on p "Envelope [EMAIL_ADDRESS][DOMAIN_NAME]" at bounding box center [656, 342] width 397 height 10
copy p "[EMAIL_ADDRESS][DOMAIN_NAME]"
drag, startPoint x: 362, startPoint y: 187, endPoint x: 379, endPoint y: 198, distance: 20.8
click at [362, 187] on link "Messages" at bounding box center [359, 185] width 48 height 21
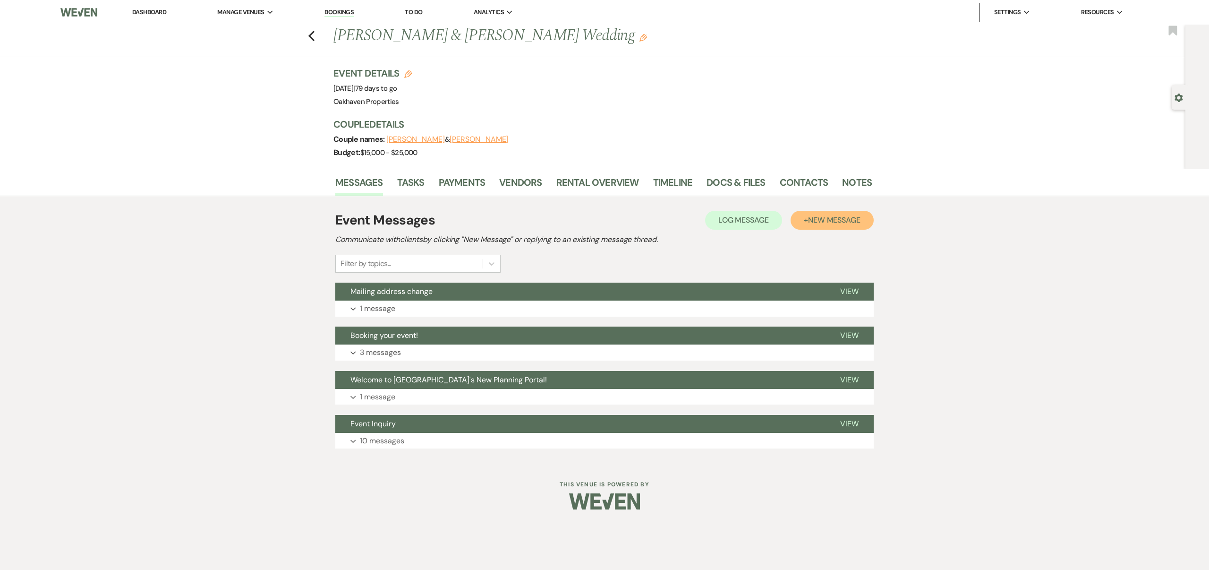
click at [801, 228] on button "+ New Message" at bounding box center [832, 220] width 83 height 19
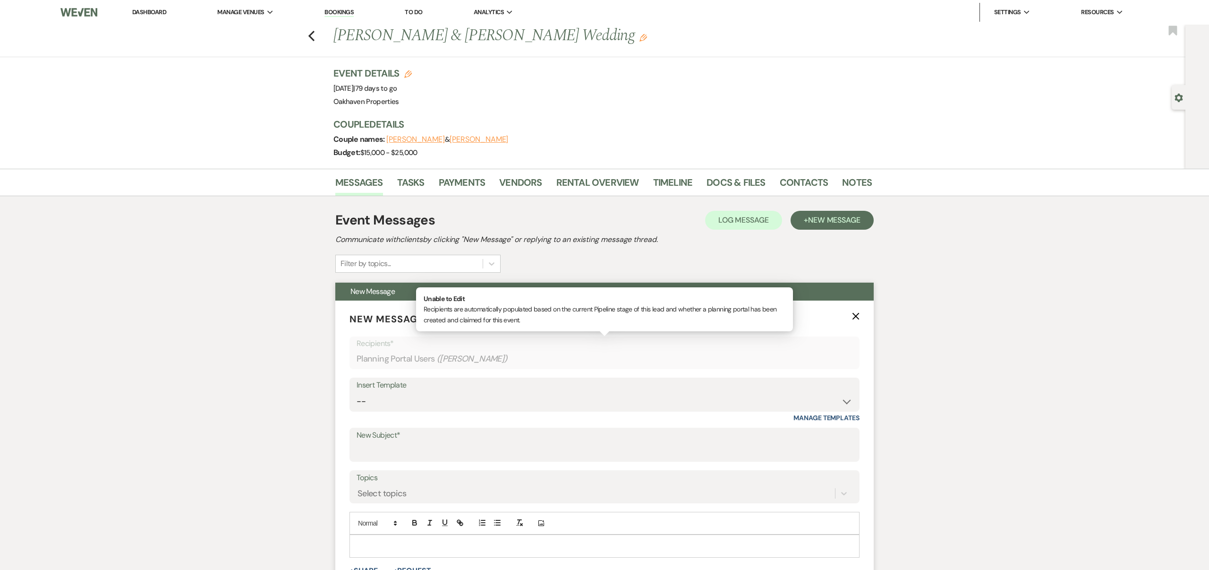
click at [455, 351] on div "Planning Portal Users ( [PERSON_NAME] )" at bounding box center [605, 359] width 496 height 18
click at [435, 405] on select "-- Weven Planning Portal Introduction (Booked Events) Contract (Pre-Booked Lead…" at bounding box center [605, 401] width 496 height 18
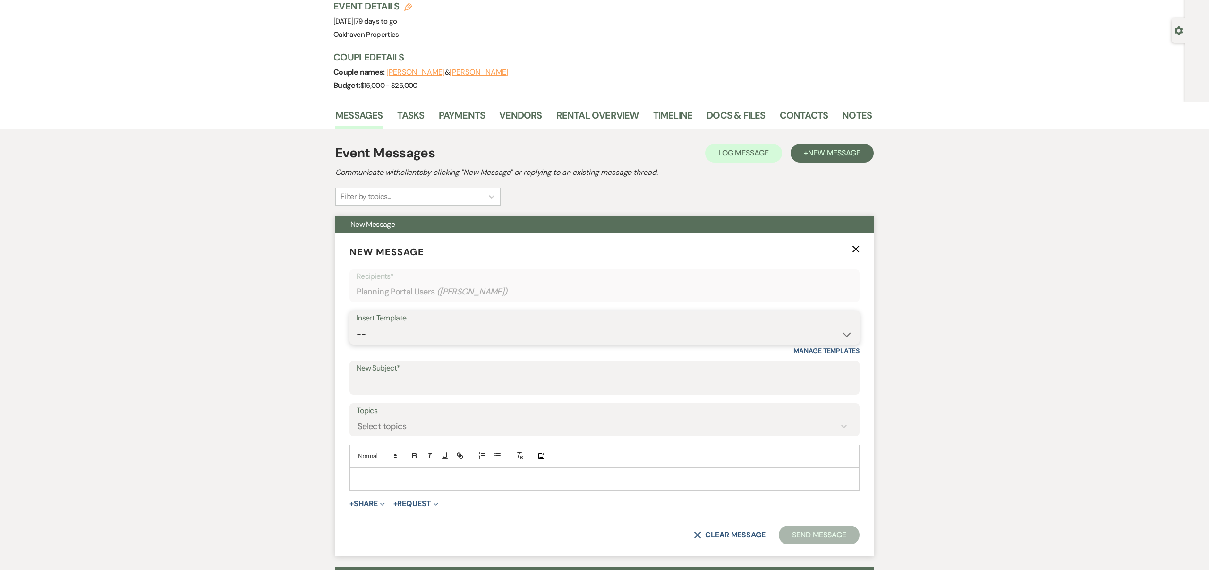
scroll to position [171, 0]
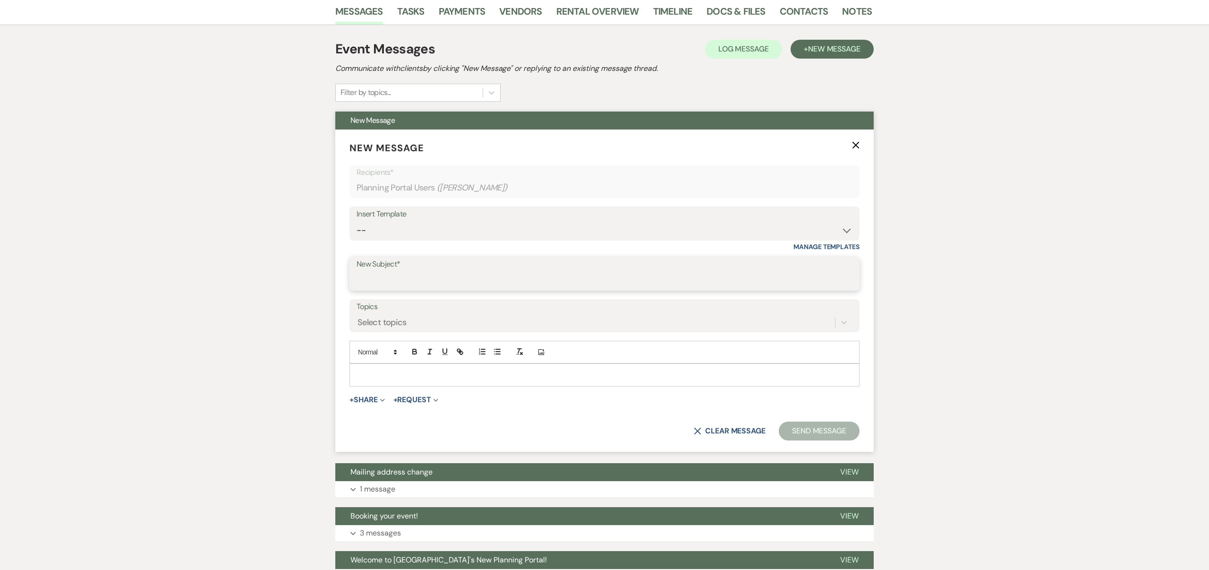
click at [380, 273] on input "New Subject*" at bounding box center [605, 280] width 496 height 18
drag, startPoint x: 595, startPoint y: 280, endPoint x: 441, endPoint y: 278, distance: 154.0
click at [441, 278] on input "Check Your Email 📩 – Contract & First Meeting Info Inside!" at bounding box center [605, 280] width 496 height 18
type input "Check Your Email 📩 – Timeline Info is headed your way!"
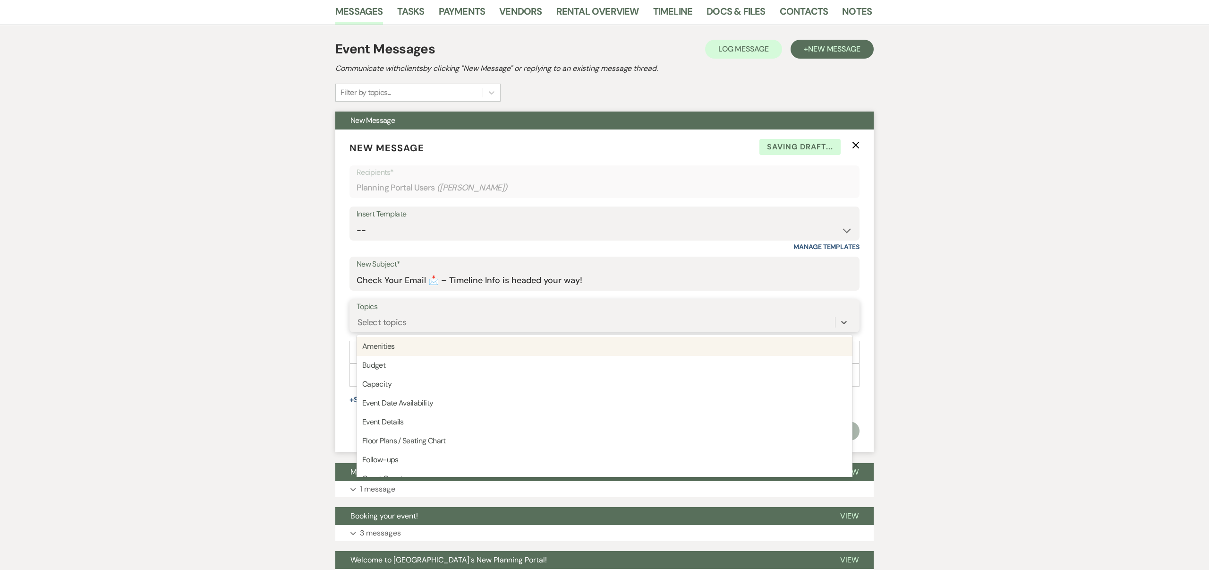
click at [474, 316] on div "Select topics" at bounding box center [596, 322] width 479 height 17
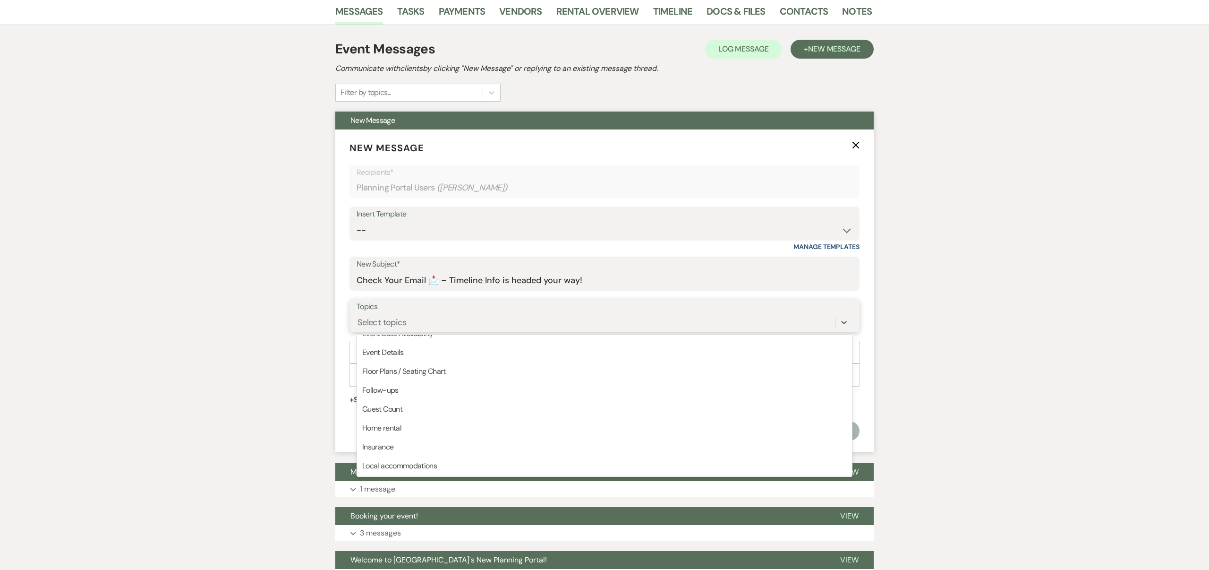
scroll to position [68, 0]
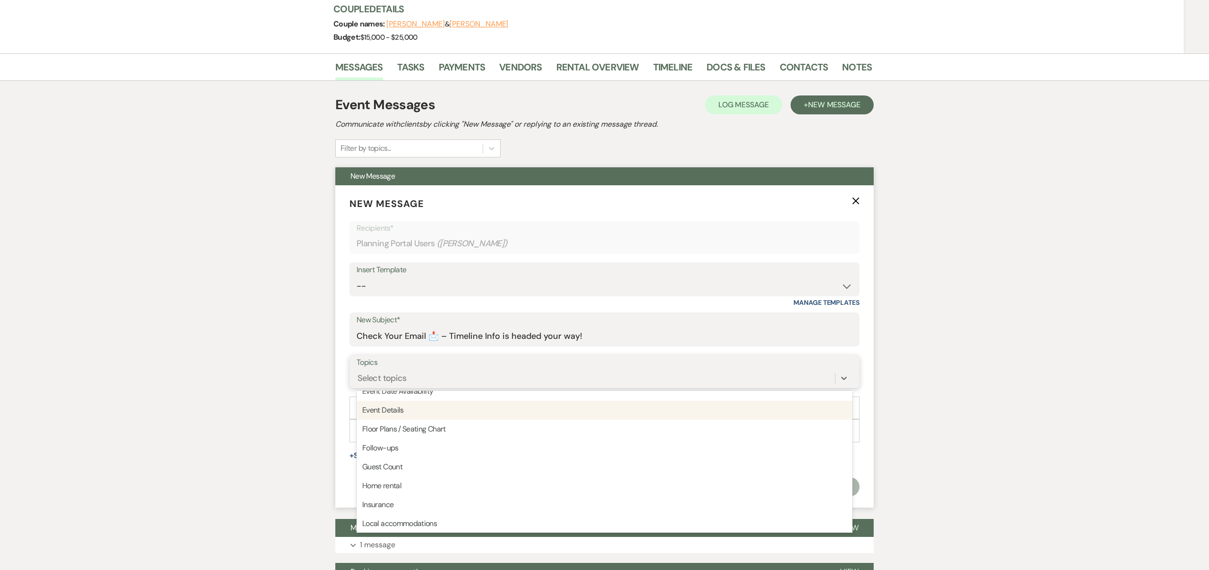
click at [468, 410] on div "Event Details" at bounding box center [605, 410] width 496 height 19
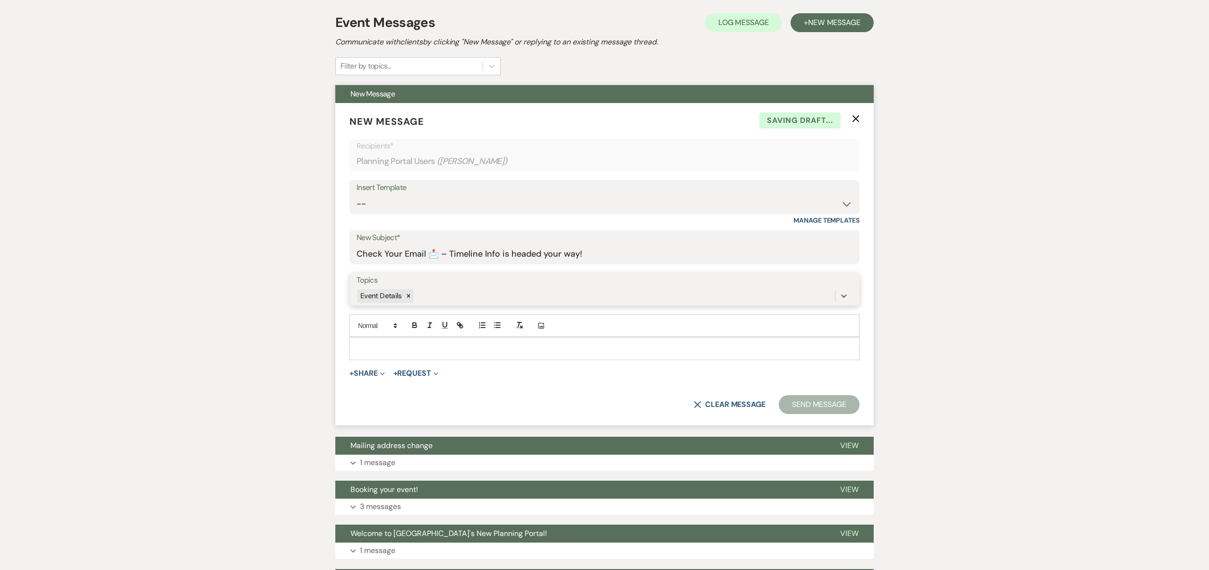
scroll to position [199, 0]
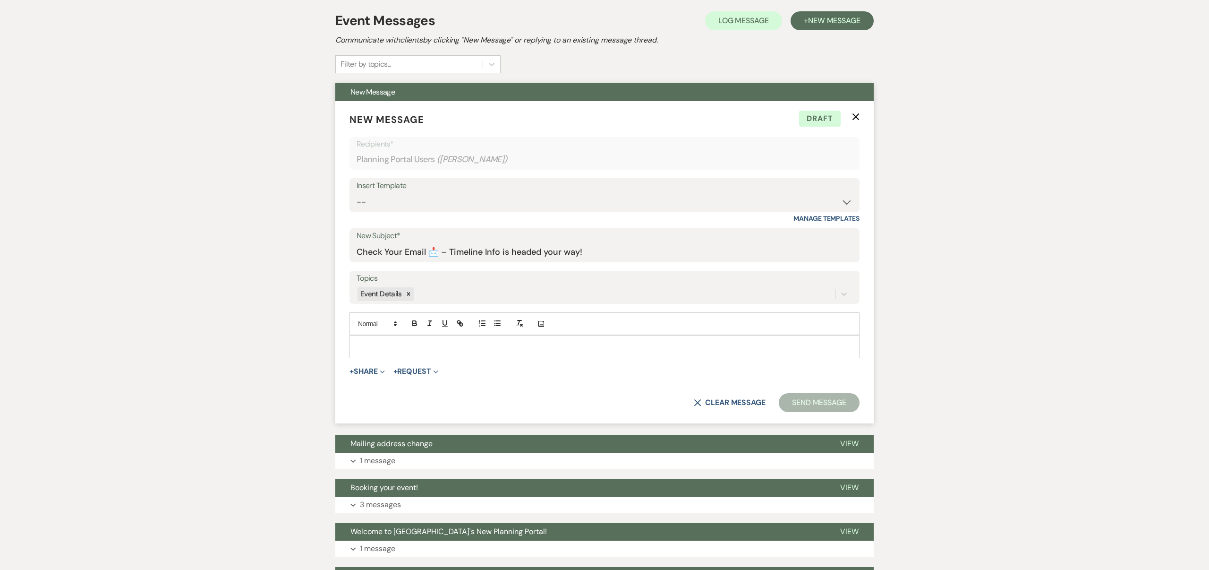
click at [404, 345] on p at bounding box center [604, 346] width 495 height 10
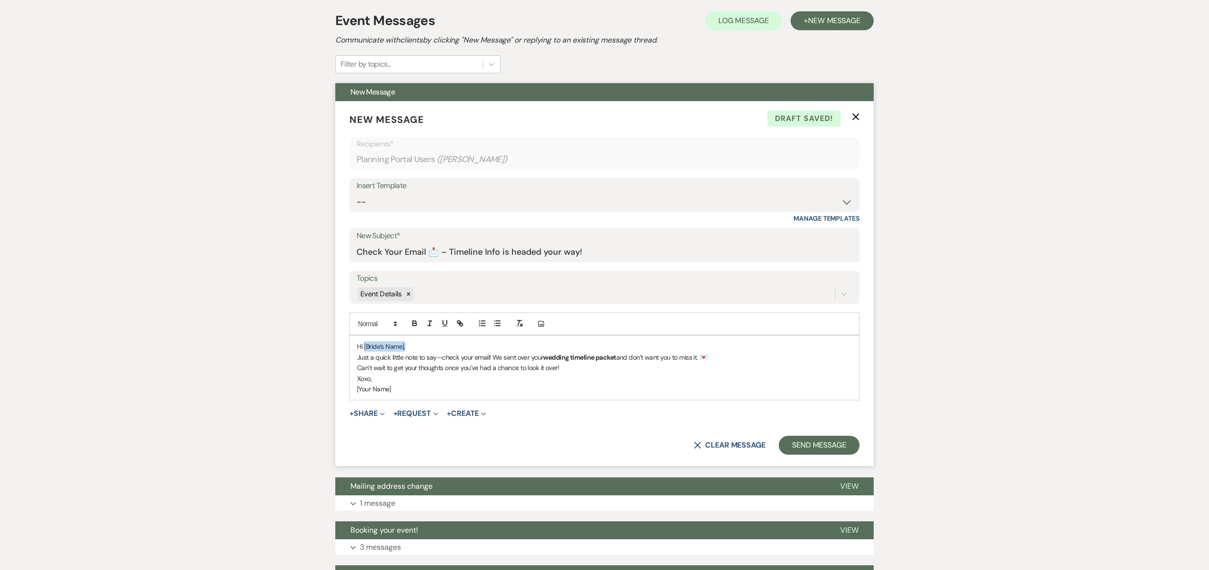
drag, startPoint x: 407, startPoint y: 346, endPoint x: 364, endPoint y: 346, distance: 43.0
click at [364, 346] on p "Hi [Bride’s Name]," at bounding box center [604, 346] width 495 height 10
click at [569, 369] on p "Can’t wait to get your thoughts once you’ve had a chance to look it over!" at bounding box center [604, 367] width 495 height 10
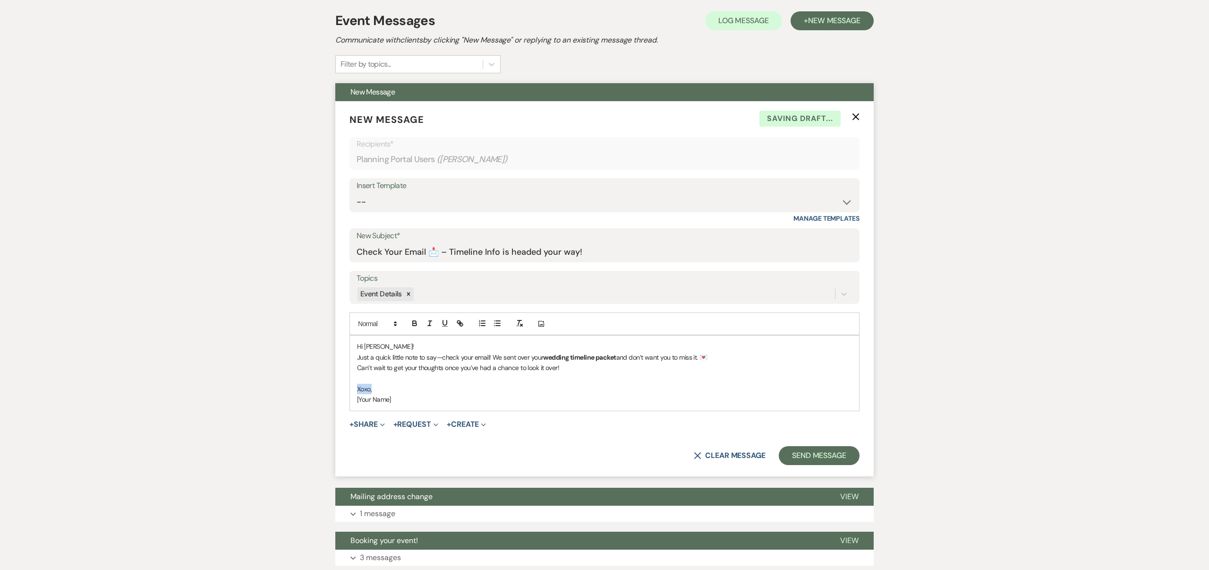
drag, startPoint x: 372, startPoint y: 389, endPoint x: 351, endPoint y: 388, distance: 20.8
click at [351, 388] on div "Hi [PERSON_NAME]! Just a quick little note to say—check your email! We sent ove…" at bounding box center [604, 372] width 509 height 75
drag, startPoint x: 394, startPoint y: 401, endPoint x: 358, endPoint y: 401, distance: 36.9
click at [358, 401] on p "[Your Name]" at bounding box center [604, 399] width 495 height 10
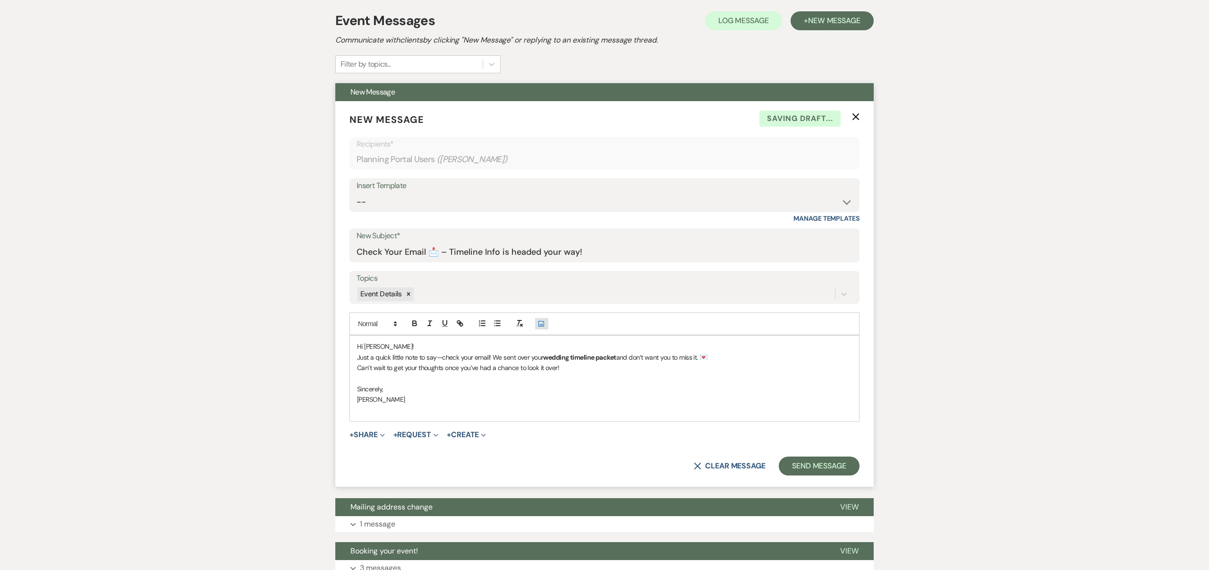
click at [541, 326] on use "button" at bounding box center [542, 324] width 6 height 6
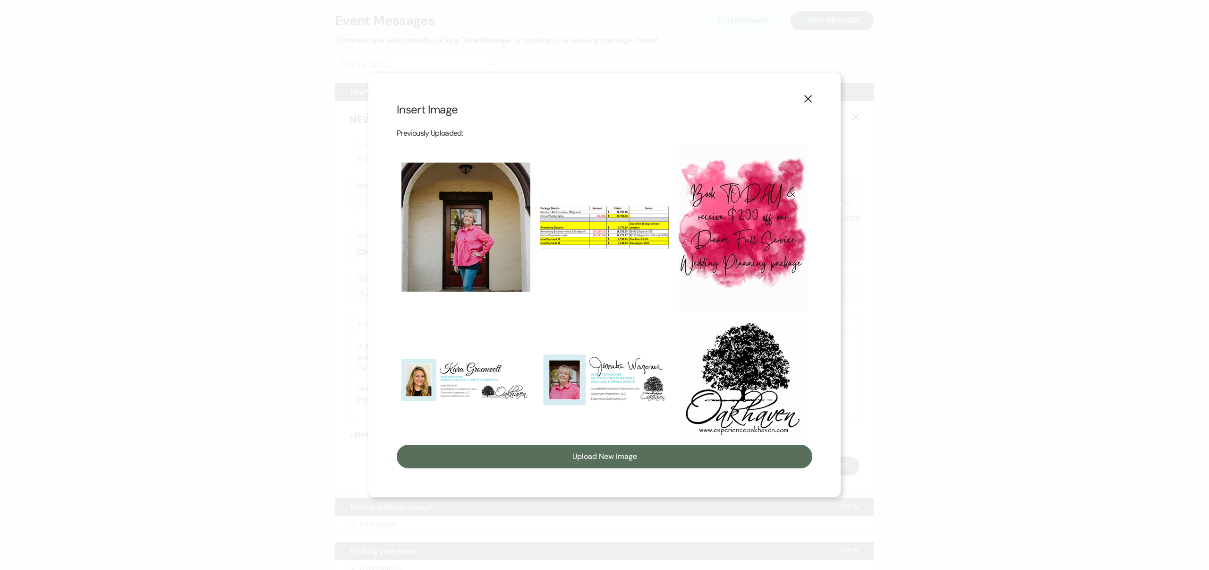
click at [596, 387] on img at bounding box center [604, 379] width 129 height 57
click at [0, 0] on input "checkbox" at bounding box center [0, 0] width 0 height 0
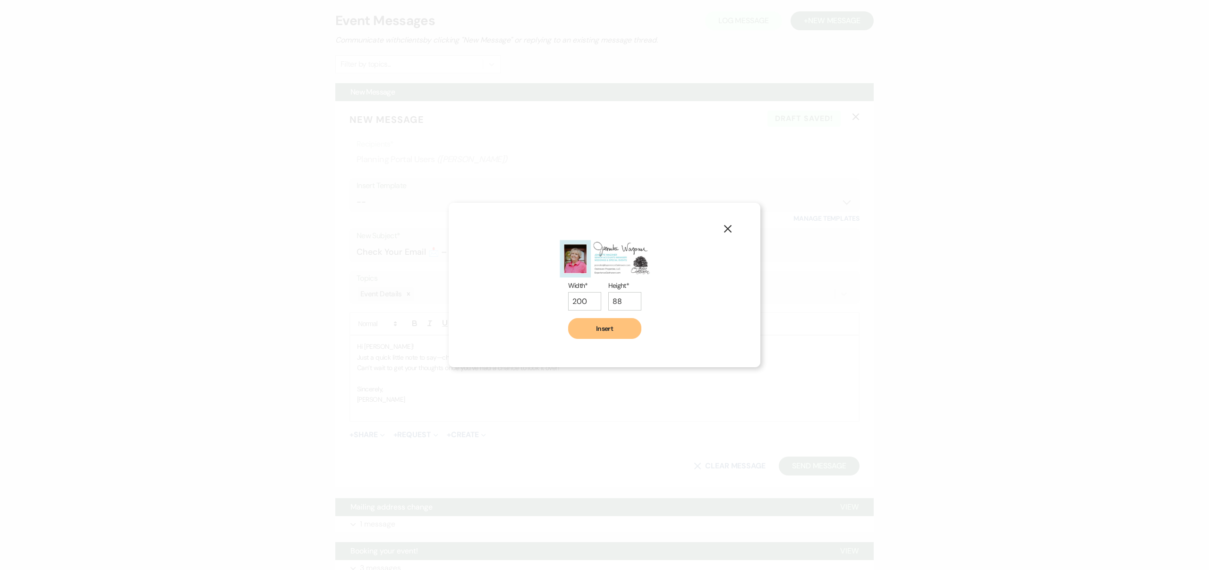
click at [614, 333] on button "Insert" at bounding box center [604, 328] width 73 height 21
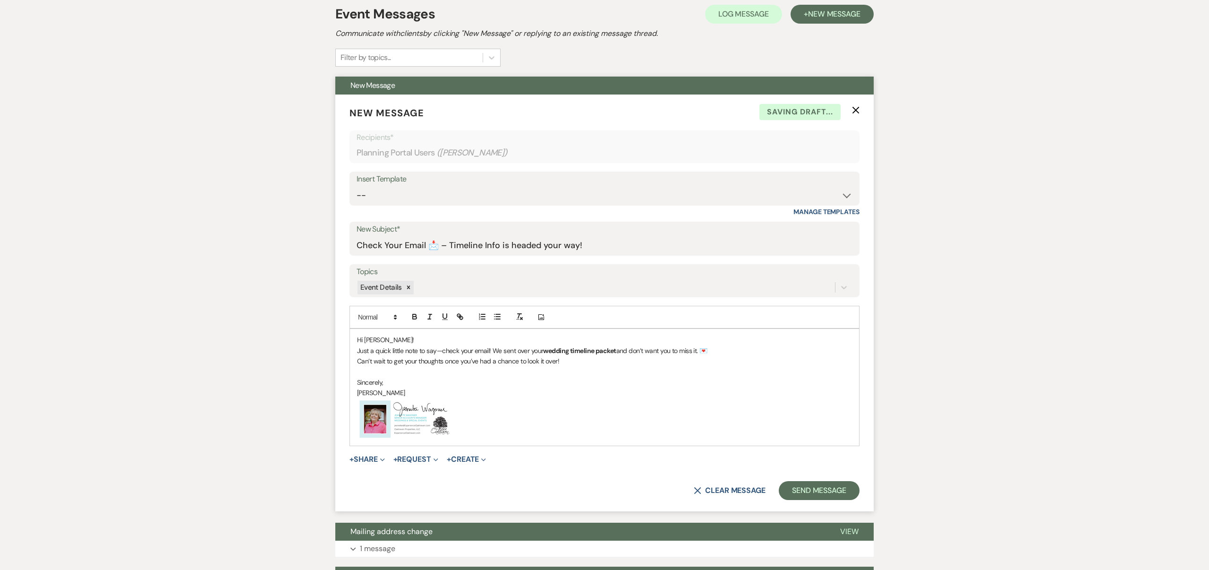
scroll to position [208, 0]
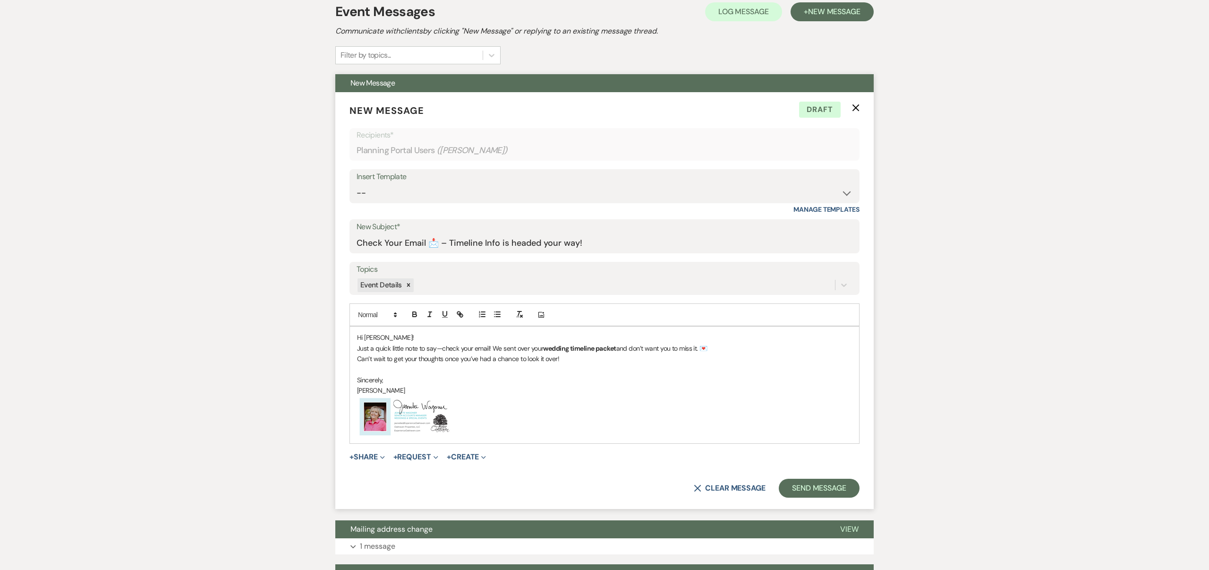
drag, startPoint x: 414, startPoint y: 388, endPoint x: 353, endPoint y: 348, distance: 73.0
click at [353, 348] on div "Hi [PERSON_NAME]! Just a quick little note to say—check your email! We sent ove…" at bounding box center [604, 384] width 509 height 116
copy div "Just a quick little note to say—check your email! We sent over your wedding tim…"
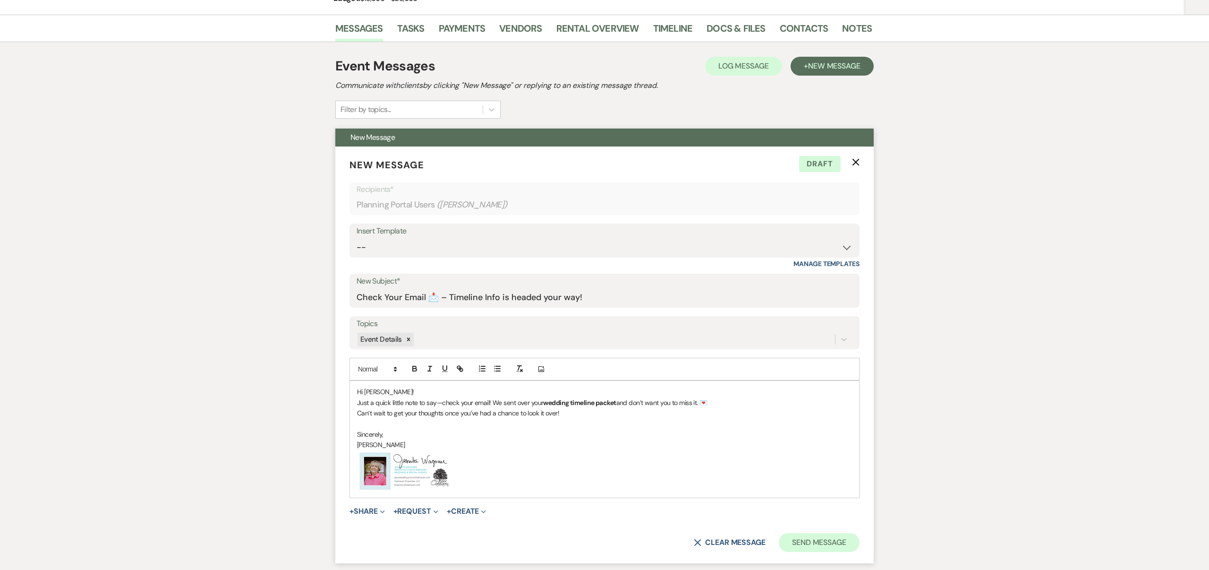
scroll to position [154, 0]
click at [840, 540] on button "Send Message" at bounding box center [819, 541] width 81 height 19
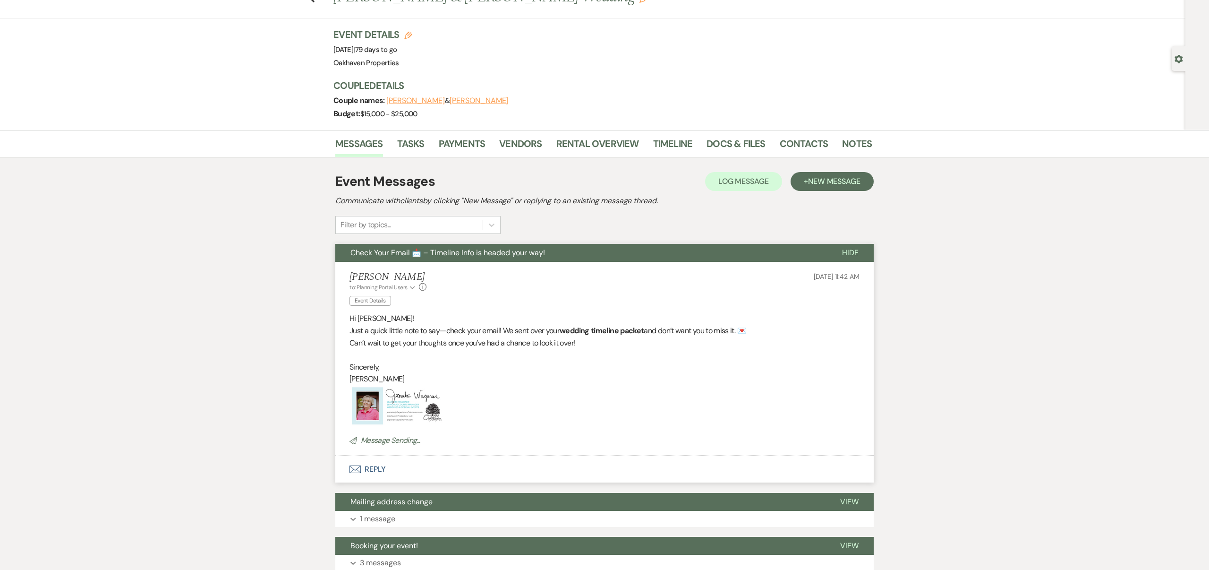
scroll to position [0, 0]
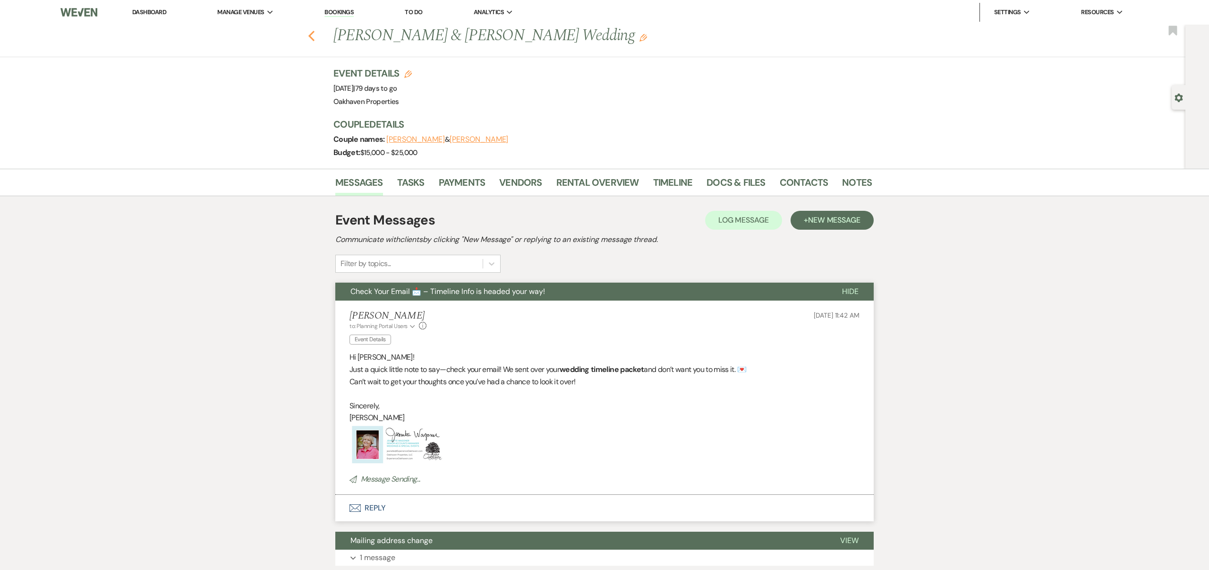
click at [311, 35] on icon "Previous" at bounding box center [311, 35] width 7 height 11
select select "8"
select select "7"
select select "8"
select select "6"
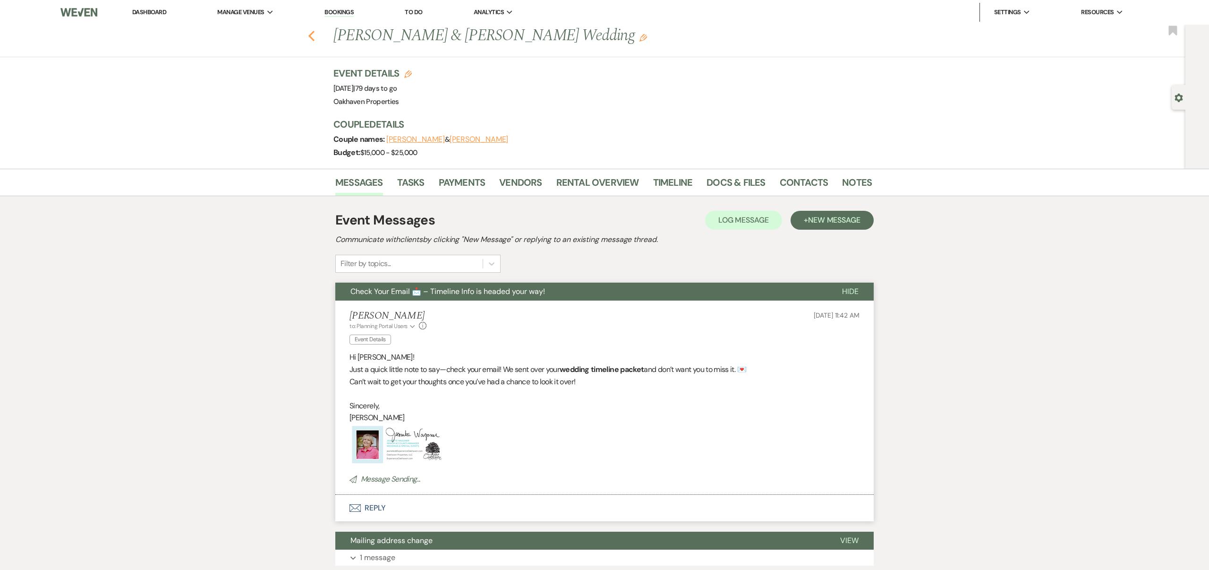
select select "8"
select select "6"
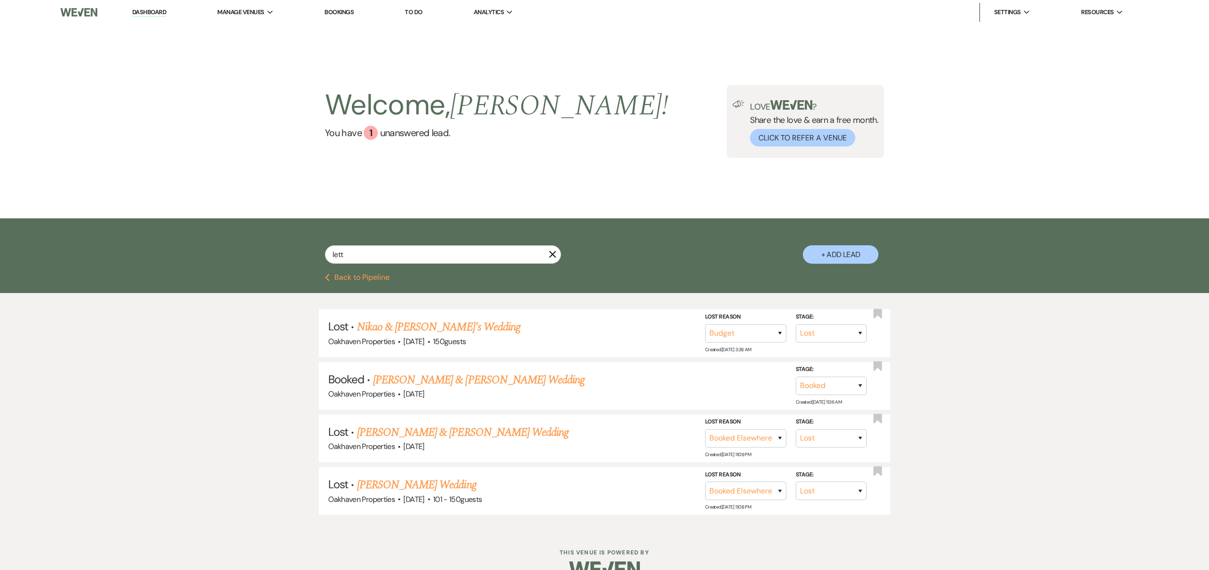
click at [551, 255] on use "button" at bounding box center [552, 254] width 7 height 7
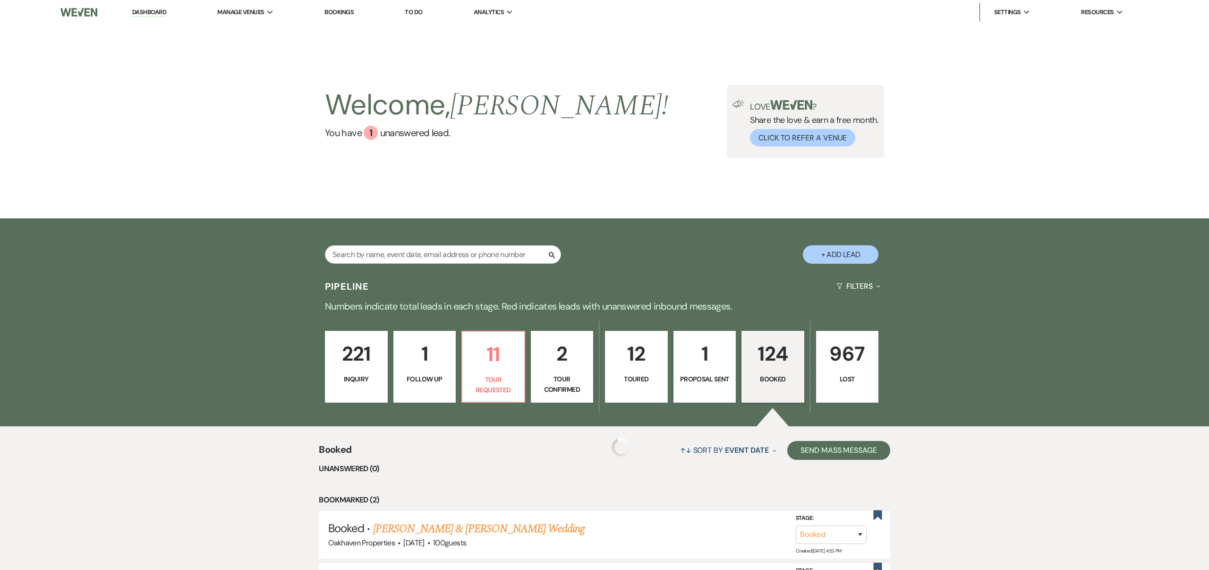
scroll to position [209, 0]
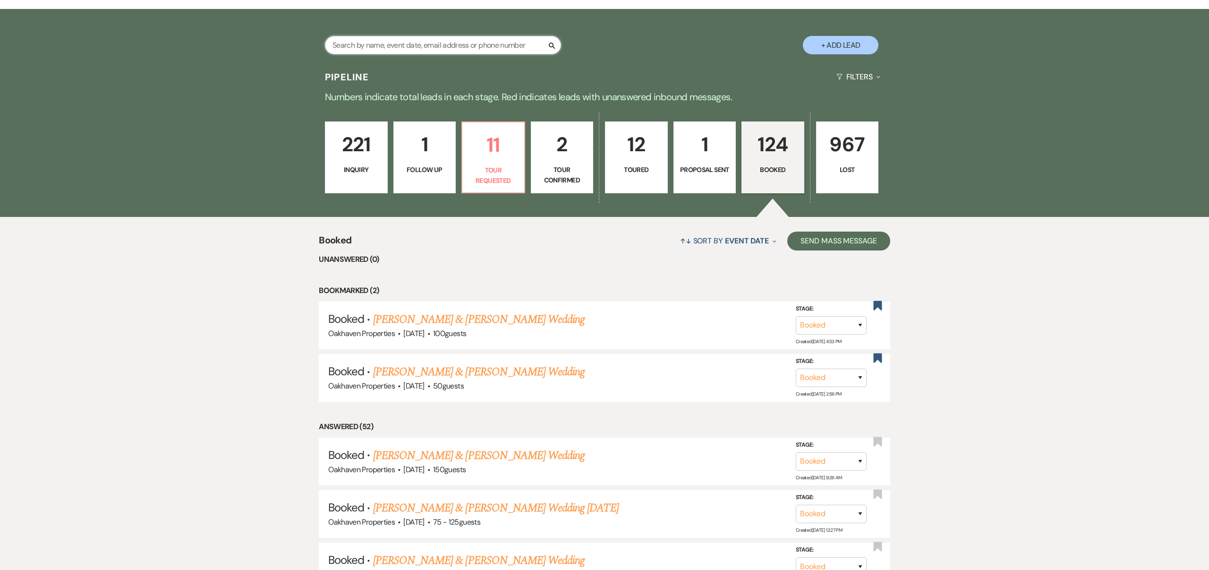
click at [348, 49] on input "text" at bounding box center [443, 45] width 236 height 18
type input "[PERSON_NAME]"
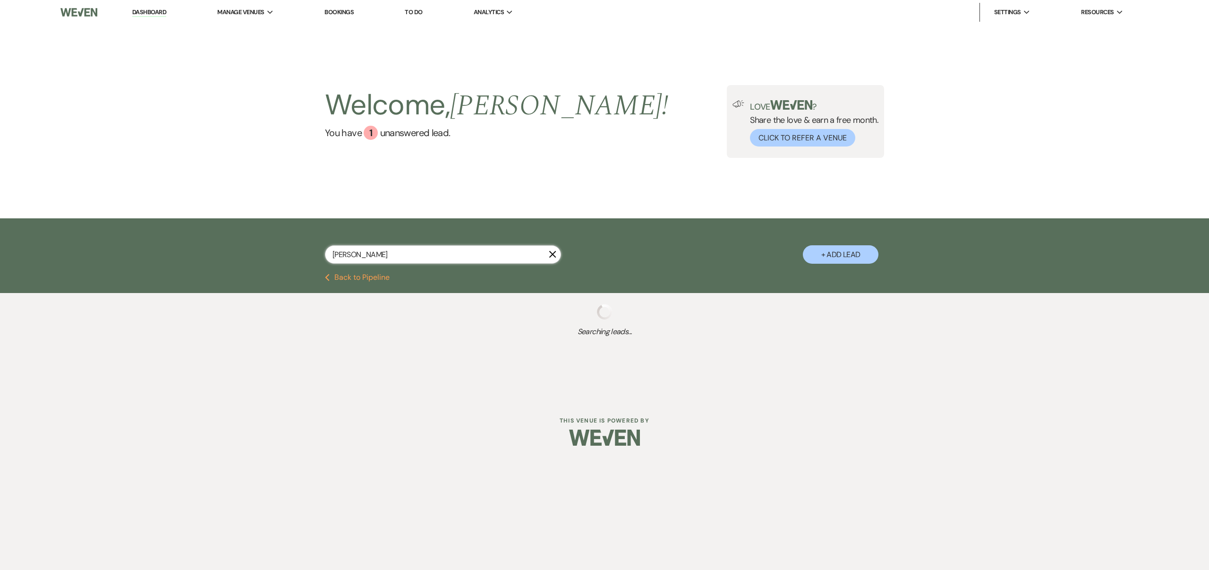
select select "8"
select select "9"
select select "8"
select select "7"
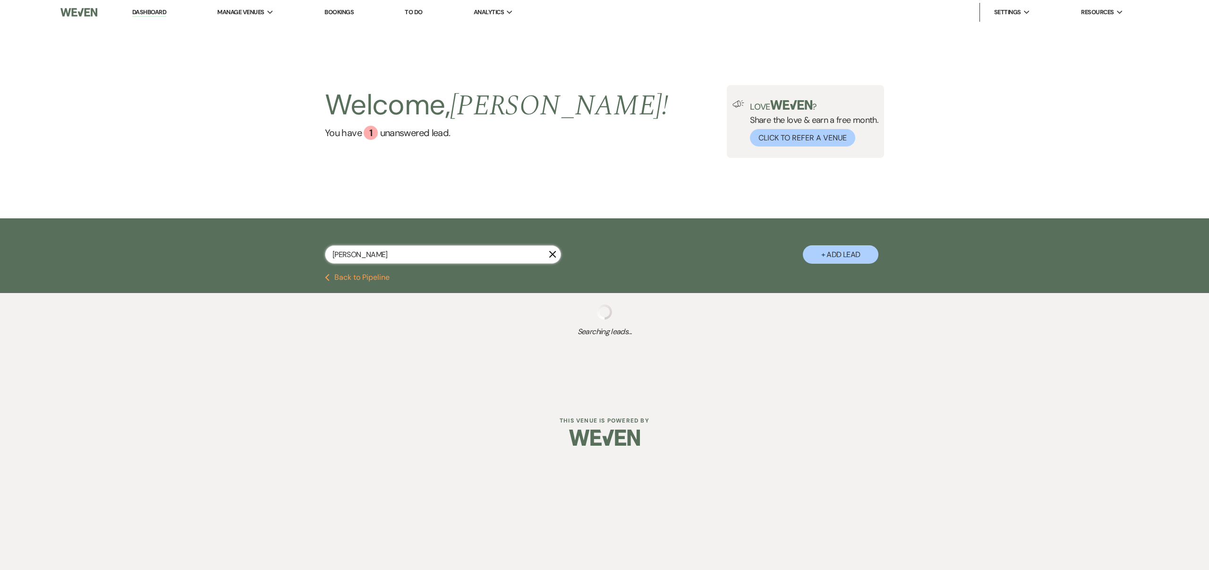
select select "8"
select select "3"
select select "8"
select select "7"
select select "8"
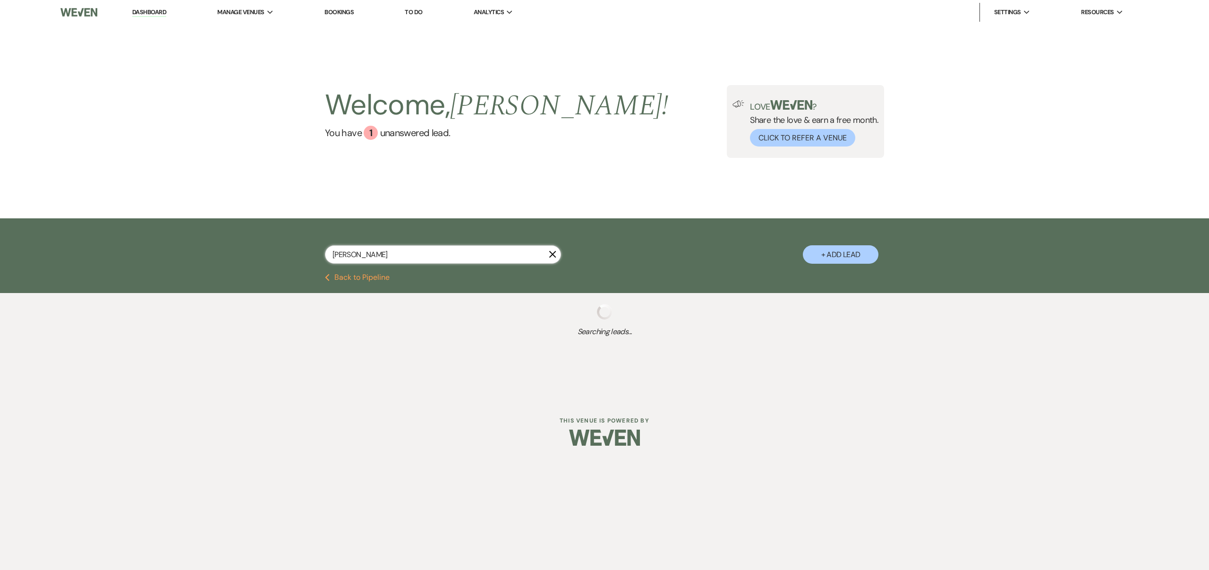
select select "6"
select select "8"
select select "1"
select select "8"
select select "6"
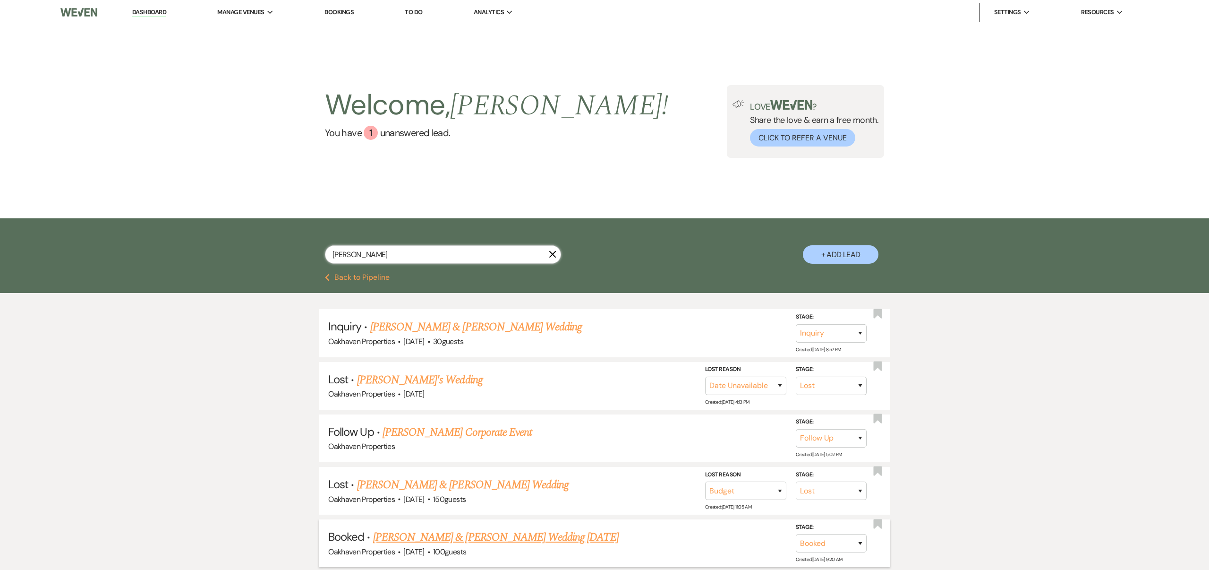
type input "[PERSON_NAME]"
drag, startPoint x: 572, startPoint y: 534, endPoint x: 579, endPoint y: 526, distance: 10.4
click at [573, 534] on link "[PERSON_NAME] & [PERSON_NAME] Wedding [DATE]" at bounding box center [496, 537] width 246 height 17
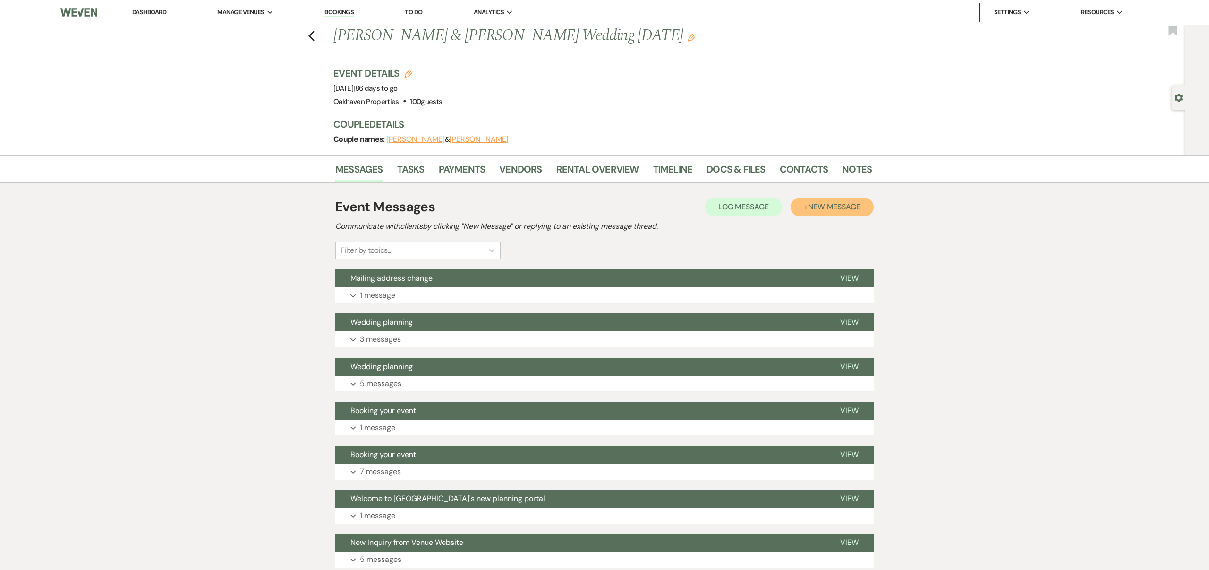
click at [830, 201] on button "+ New Message" at bounding box center [832, 206] width 83 height 19
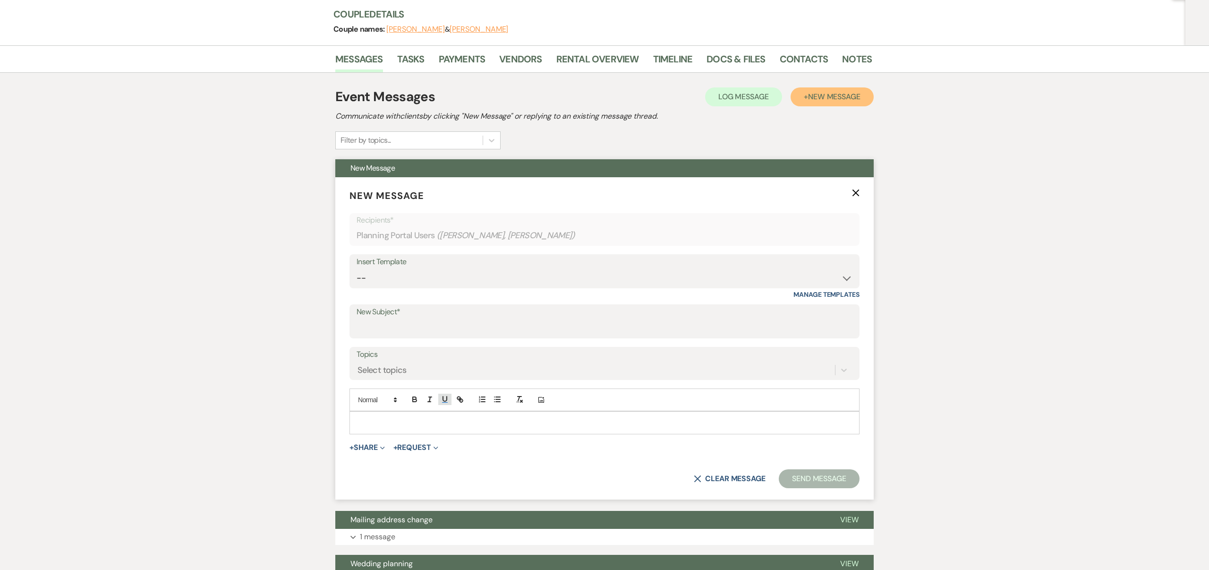
scroll to position [111, 0]
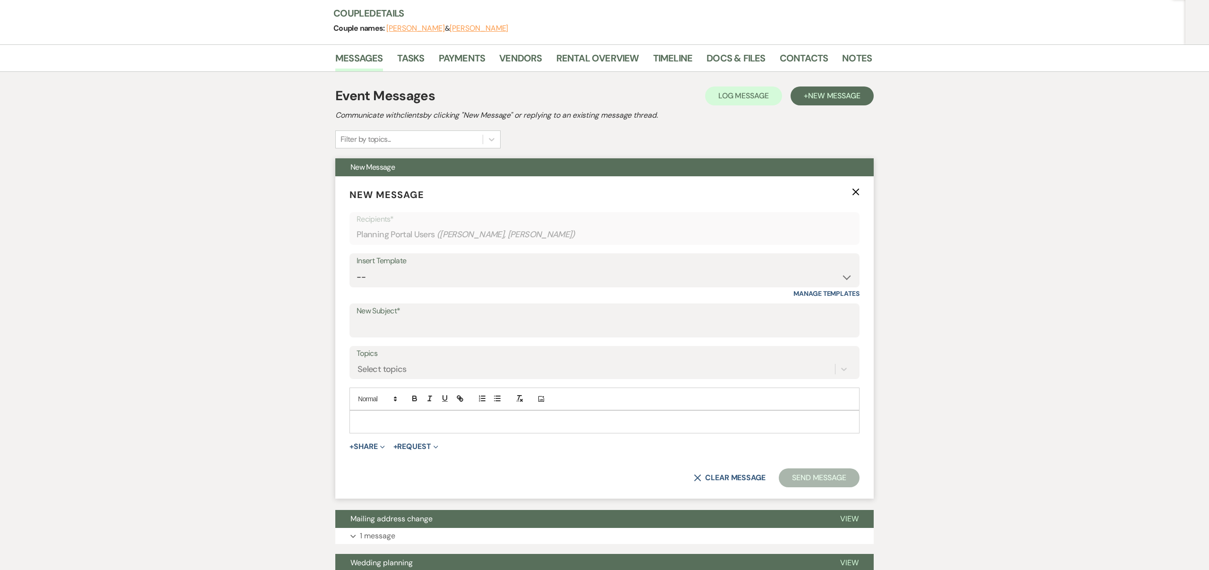
click at [429, 418] on p at bounding box center [604, 421] width 495 height 10
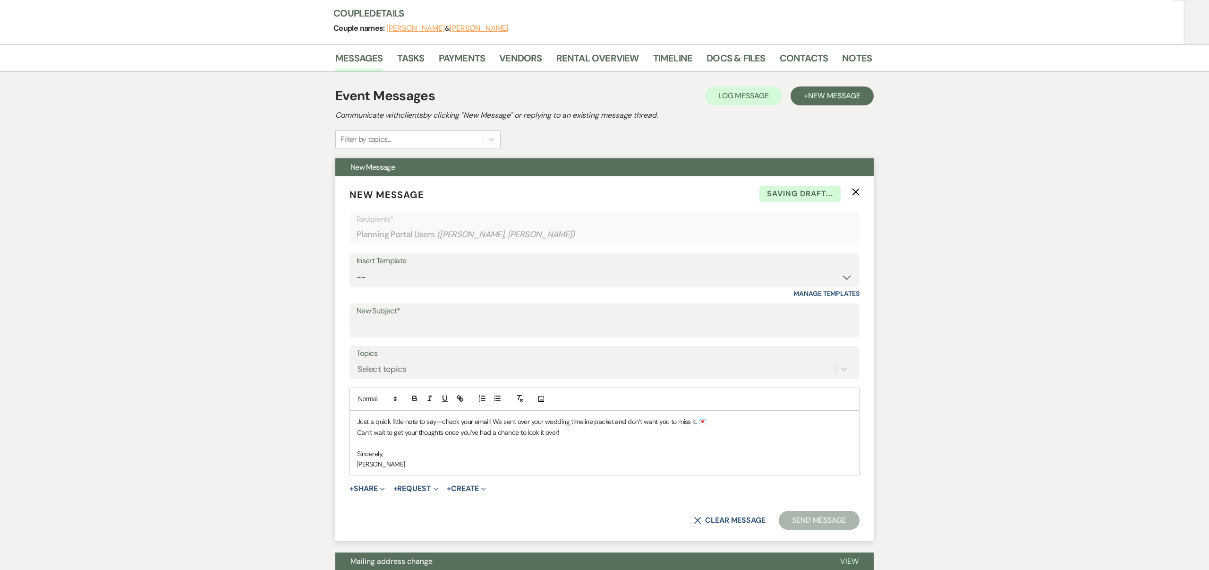
click at [355, 420] on div "Just a quick little note to say—check your email! We sent over your wedding tim…" at bounding box center [604, 443] width 509 height 64
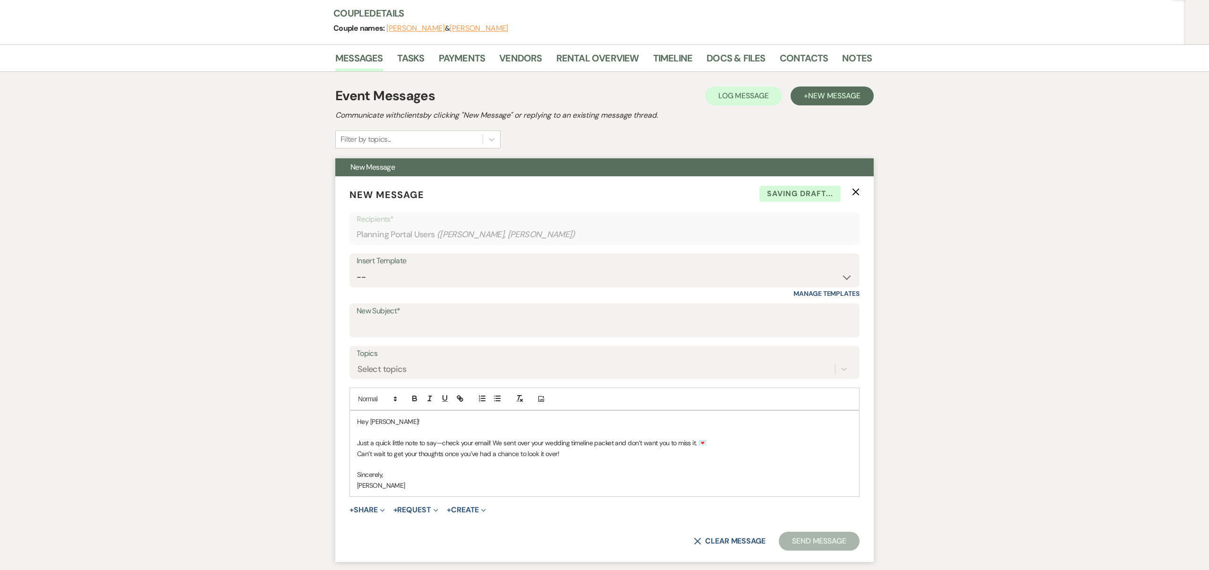
click at [412, 486] on p "[PERSON_NAME]" at bounding box center [604, 485] width 495 height 10
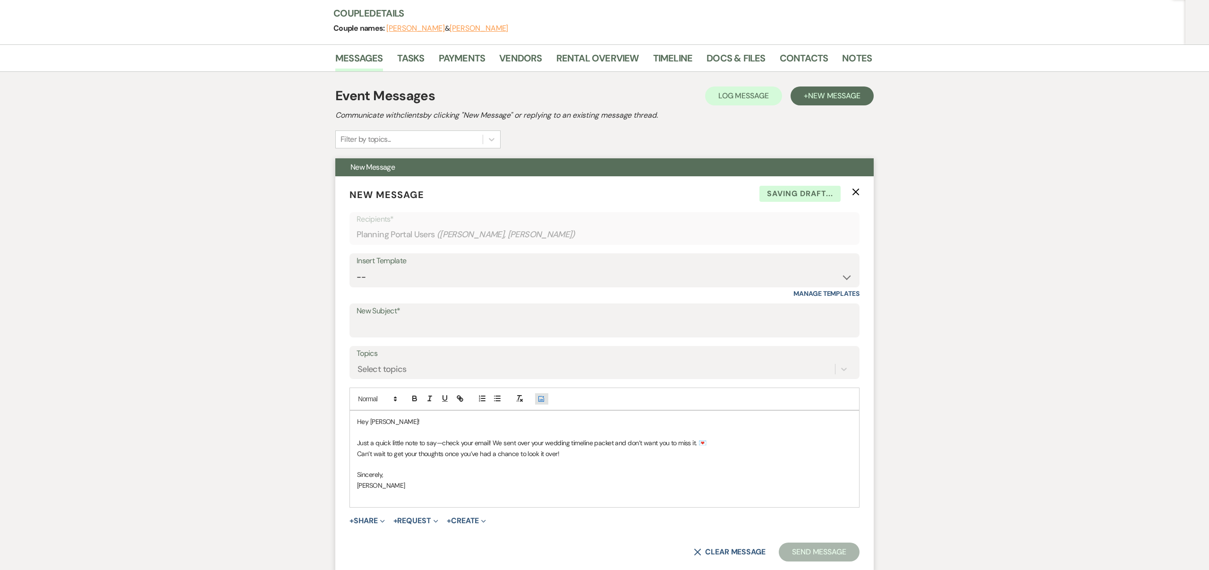
click at [541, 400] on use "button" at bounding box center [542, 399] width 6 height 6
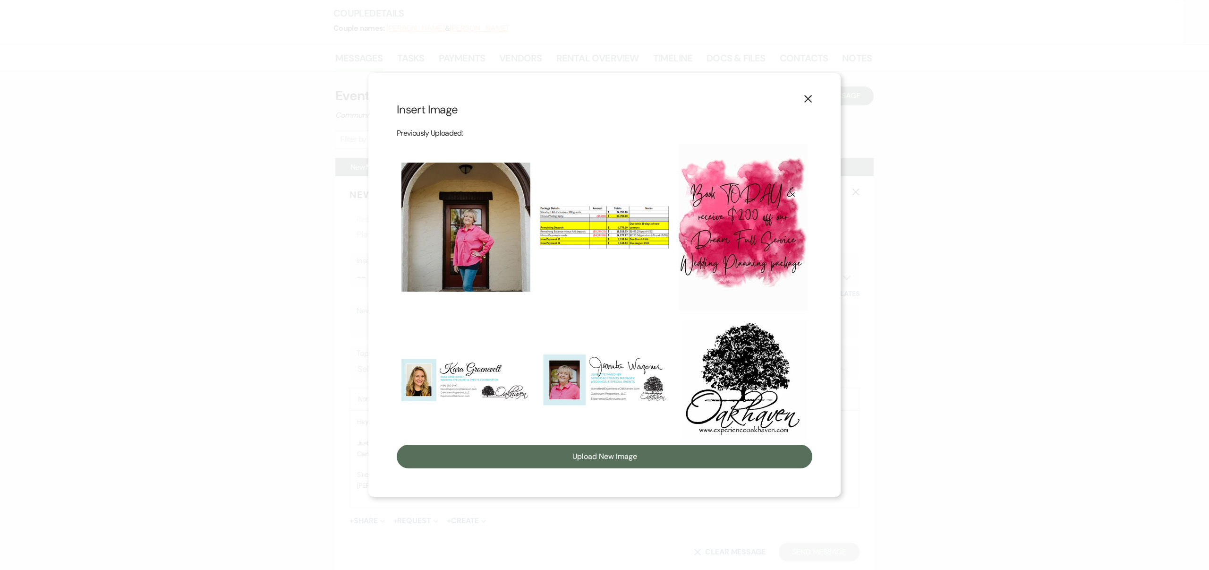
click at [580, 368] on img at bounding box center [604, 379] width 129 height 57
click at [0, 0] on input "checkbox" at bounding box center [0, 0] width 0 height 0
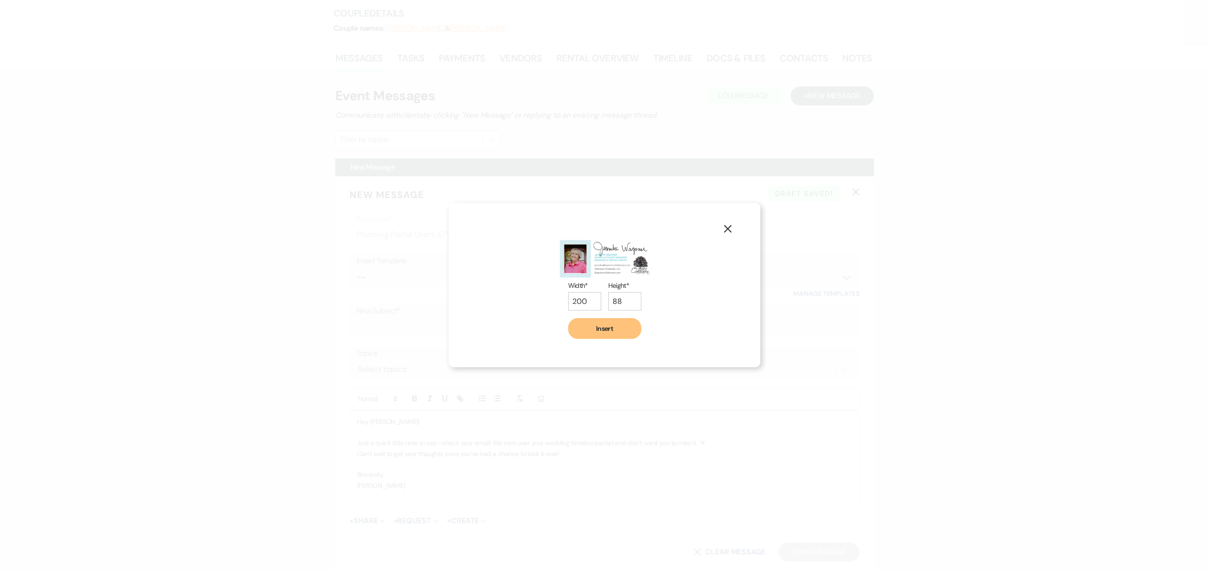
click at [610, 332] on button "Insert" at bounding box center [604, 328] width 73 height 21
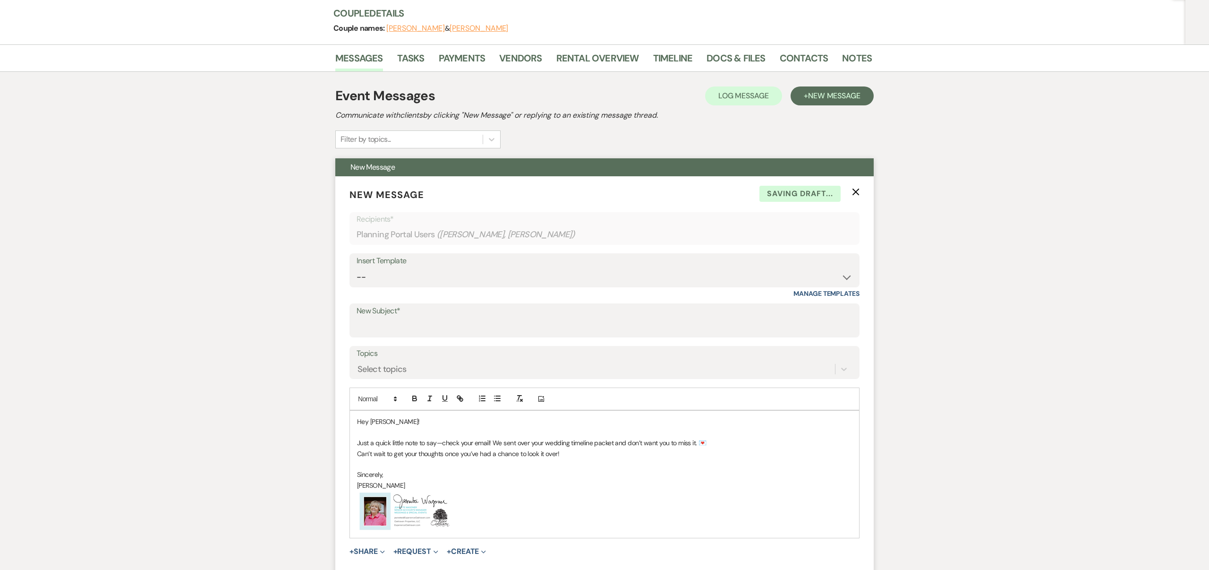
click at [376, 307] on label "New Subject*" at bounding box center [605, 311] width 496 height 14
click at [376, 318] on input "New Subject*" at bounding box center [605, 327] width 496 height 18
click at [381, 326] on input "New Subject*" at bounding box center [605, 327] width 496 height 18
type input "Check Your Email 📩 – Timeline Info is headed your way!"
click at [405, 363] on div "Select topics" at bounding box center [382, 369] width 49 height 13
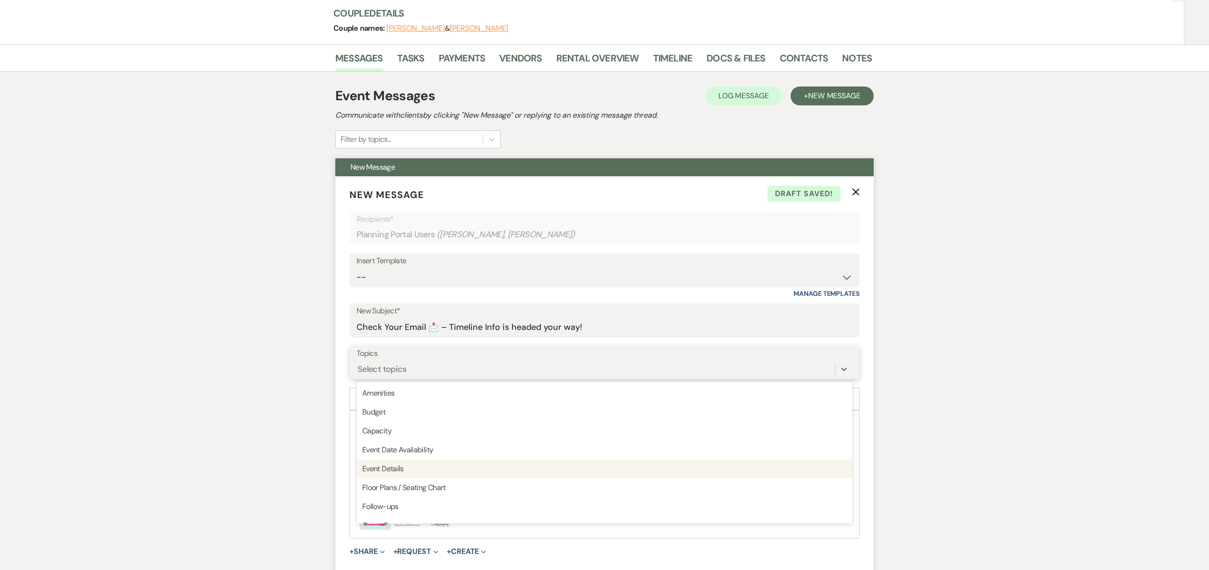
click at [408, 464] on div "Event Details" at bounding box center [605, 468] width 496 height 19
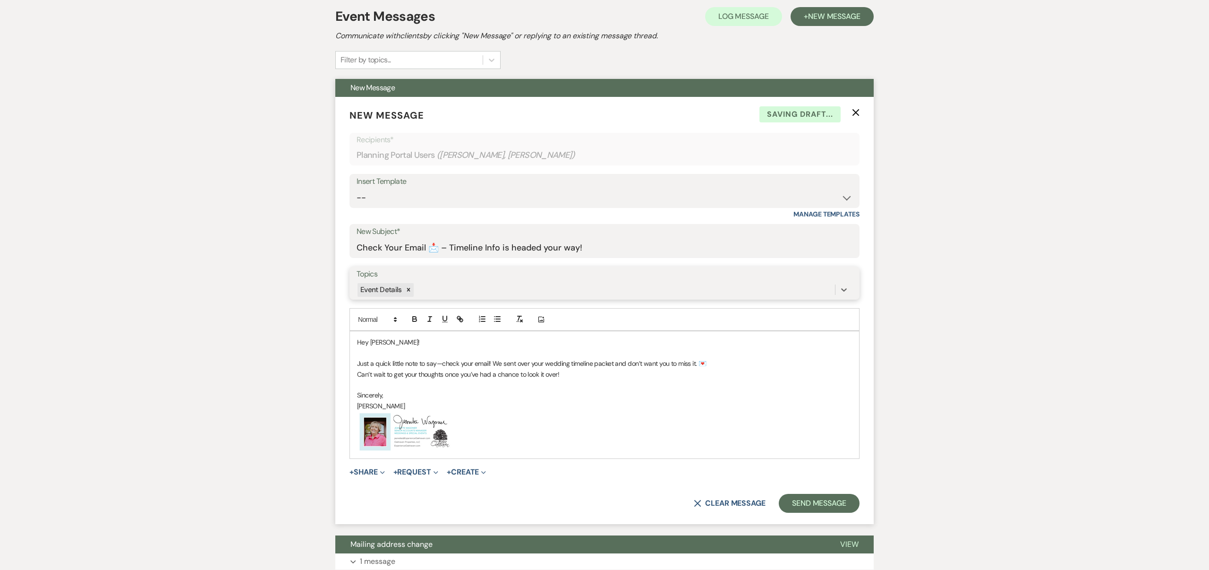
scroll to position [191, 0]
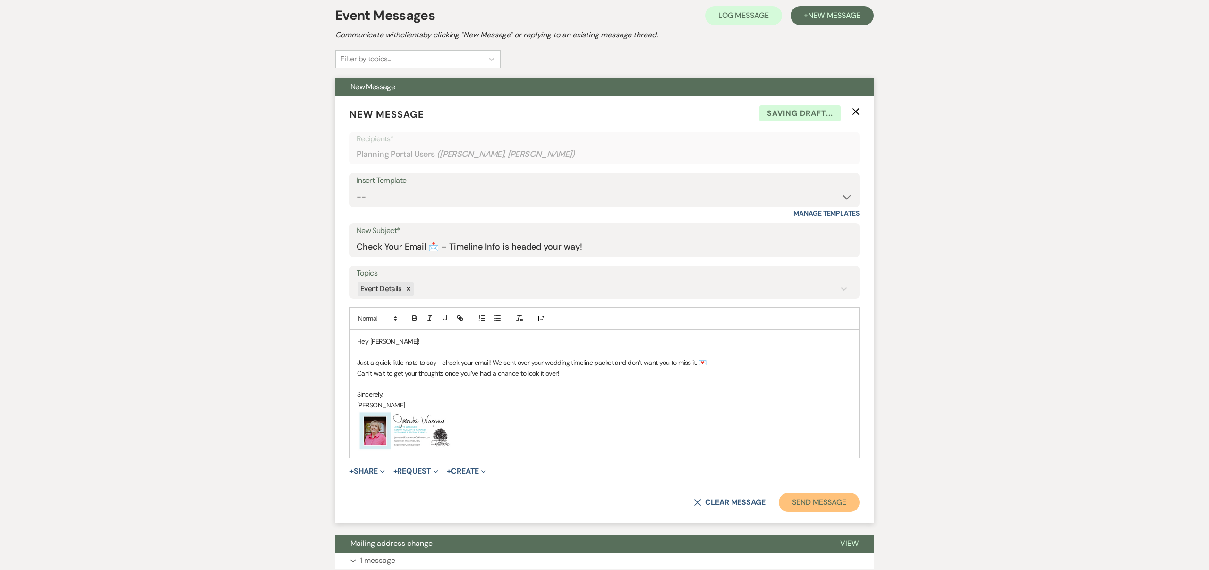
click at [821, 500] on button "Send Message" at bounding box center [819, 502] width 81 height 19
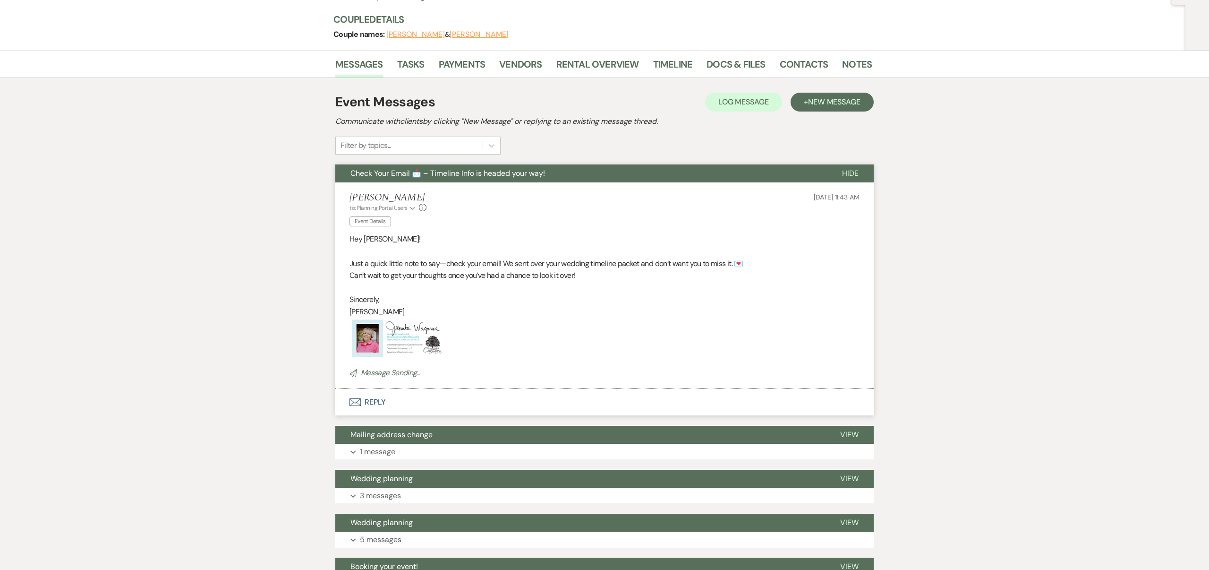
scroll to position [0, 0]
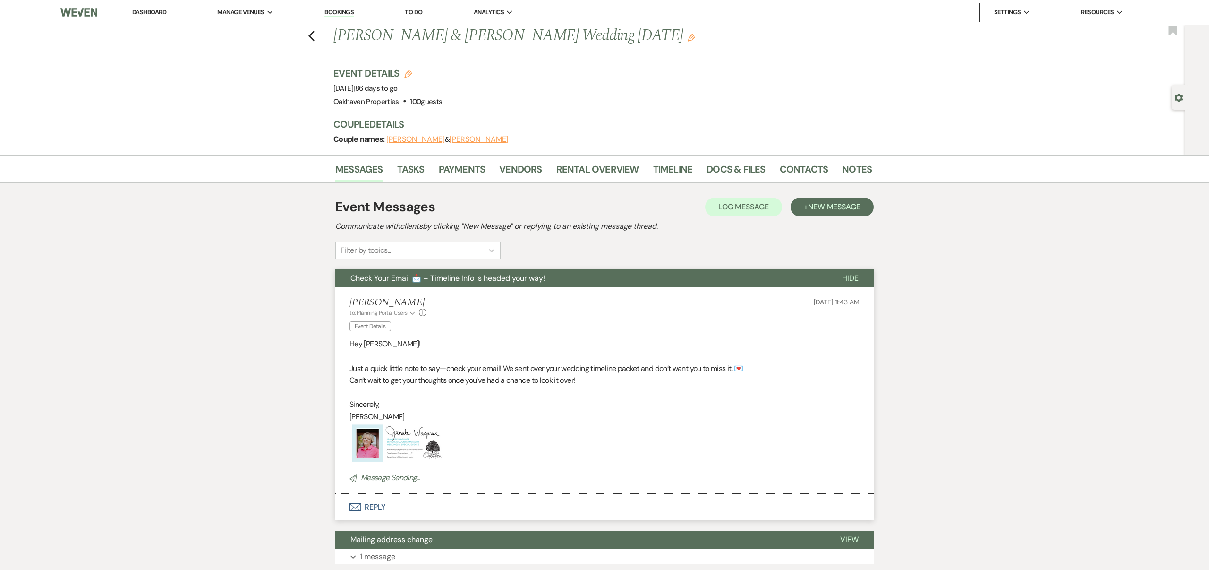
click at [317, 39] on div "Previous [PERSON_NAME] & [PERSON_NAME] Wedding [DATE] Edit Bookmark" at bounding box center [590, 41] width 1191 height 33
click at [314, 39] on use "button" at bounding box center [312, 36] width 6 height 10
select select "8"
select select "9"
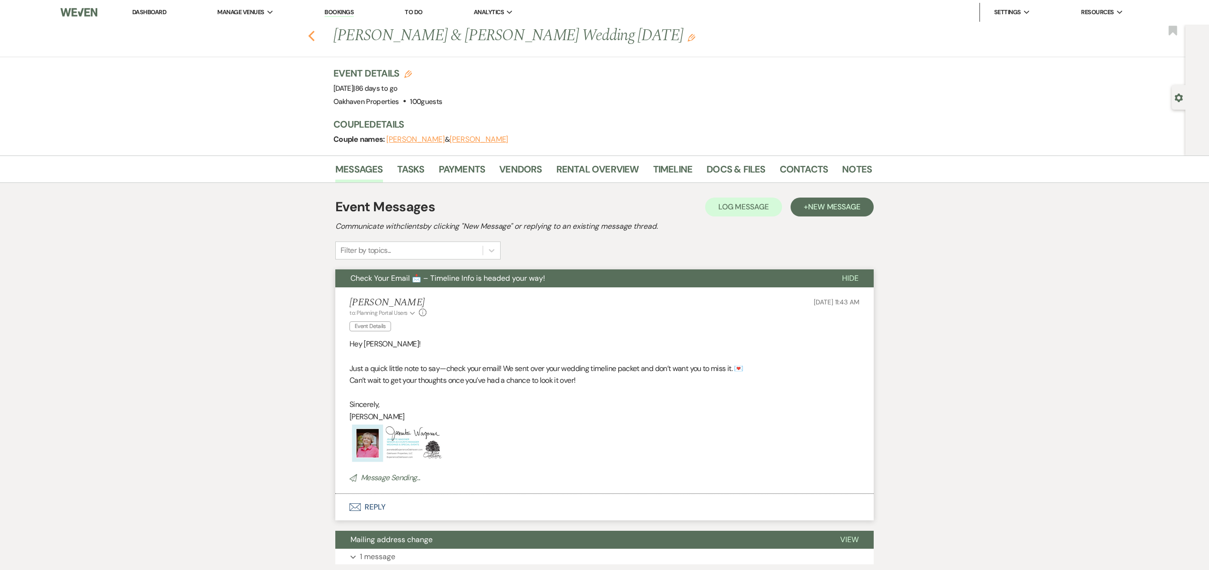
select select "8"
select select "7"
select select "8"
select select "3"
select select "8"
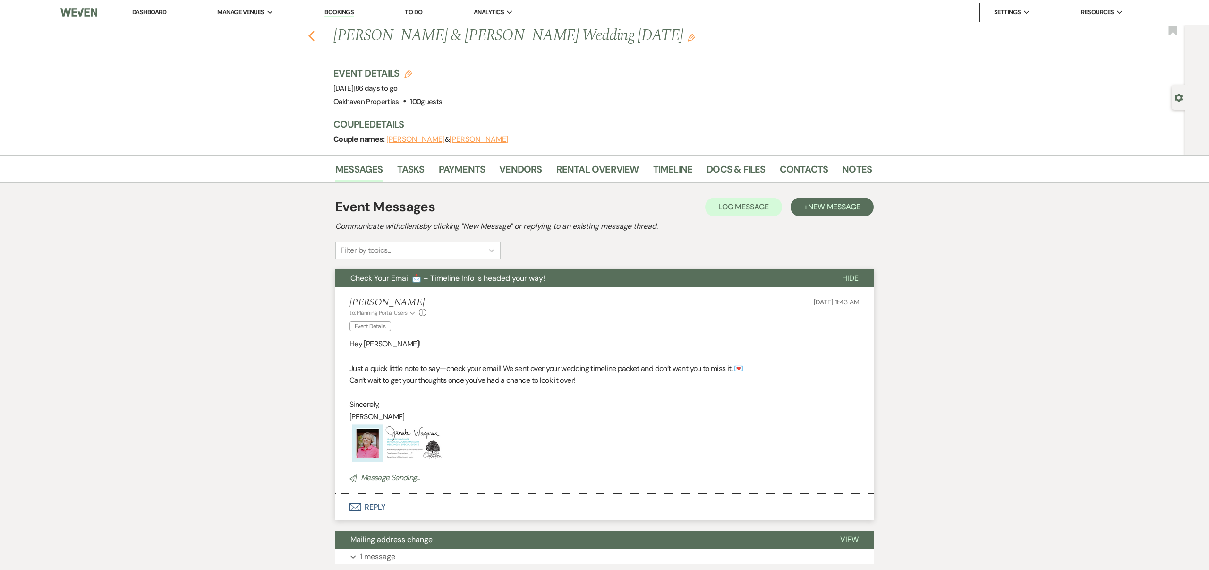
select select "7"
select select "8"
select select "6"
select select "8"
select select "1"
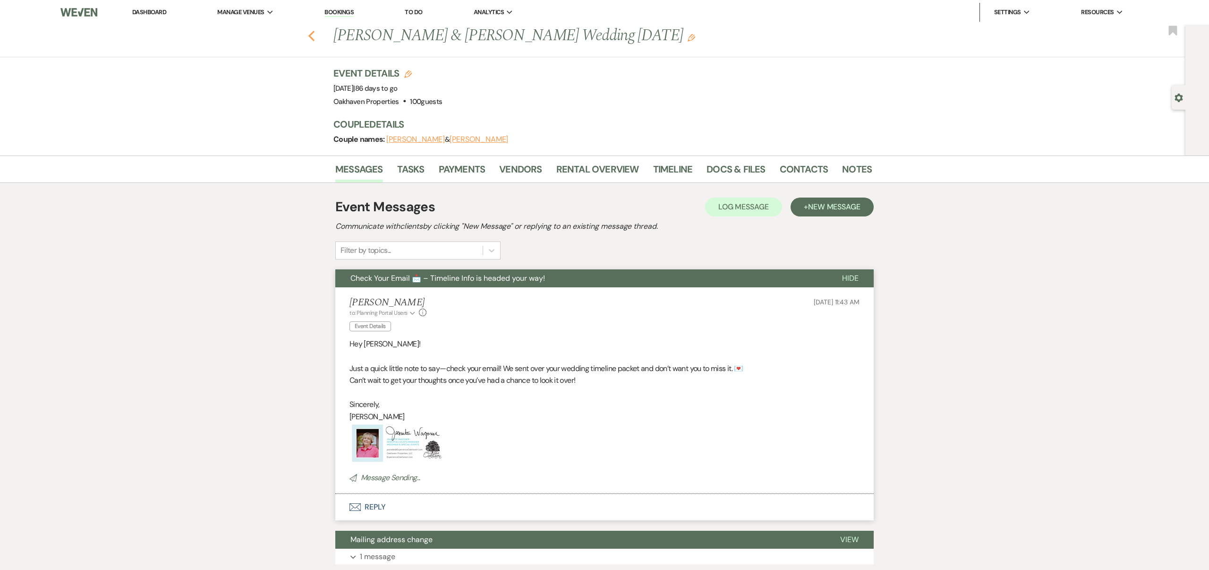
select select "8"
select select "6"
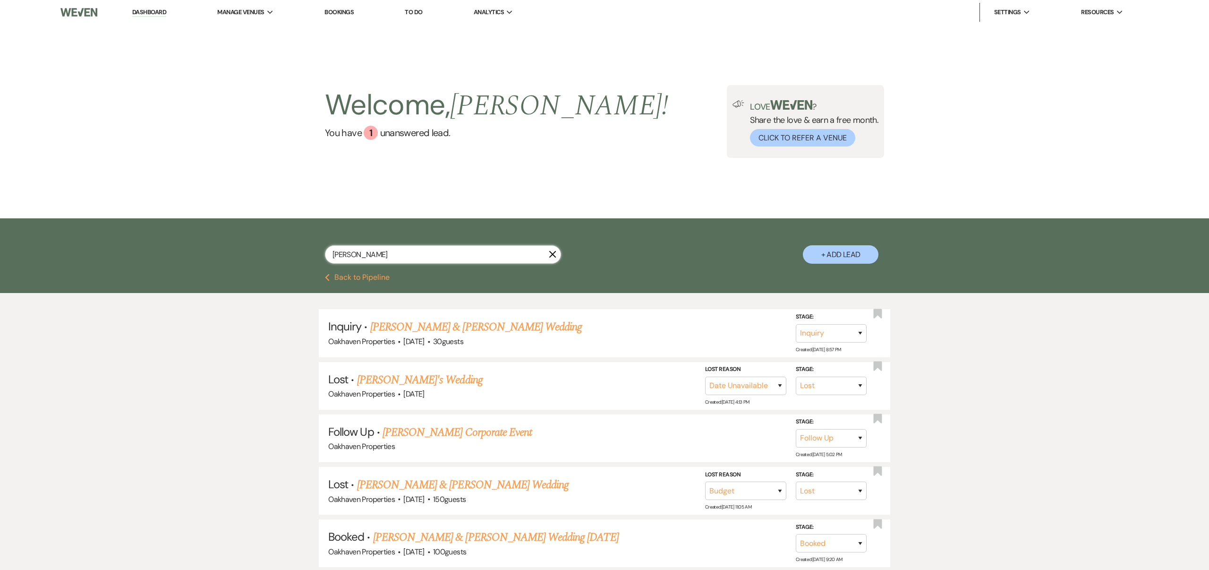
click at [515, 257] on input "[PERSON_NAME]" at bounding box center [443, 254] width 236 height 18
type input "j"
type input "grace"
select select "8"
select select "4"
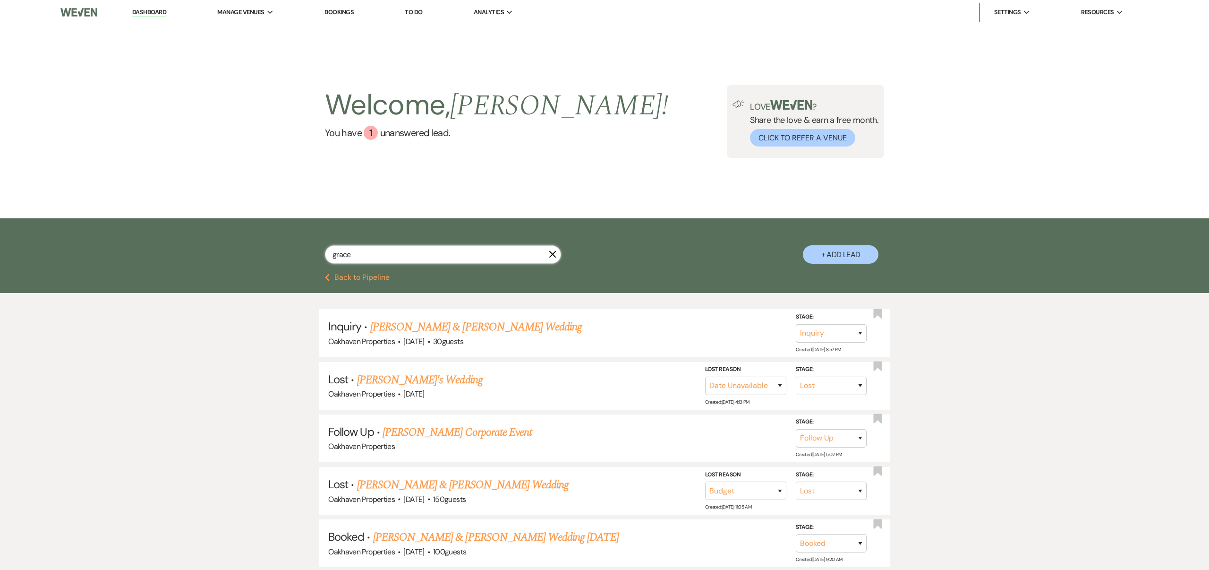
select select "8"
select select "5"
select select "8"
select select "7"
select select "8"
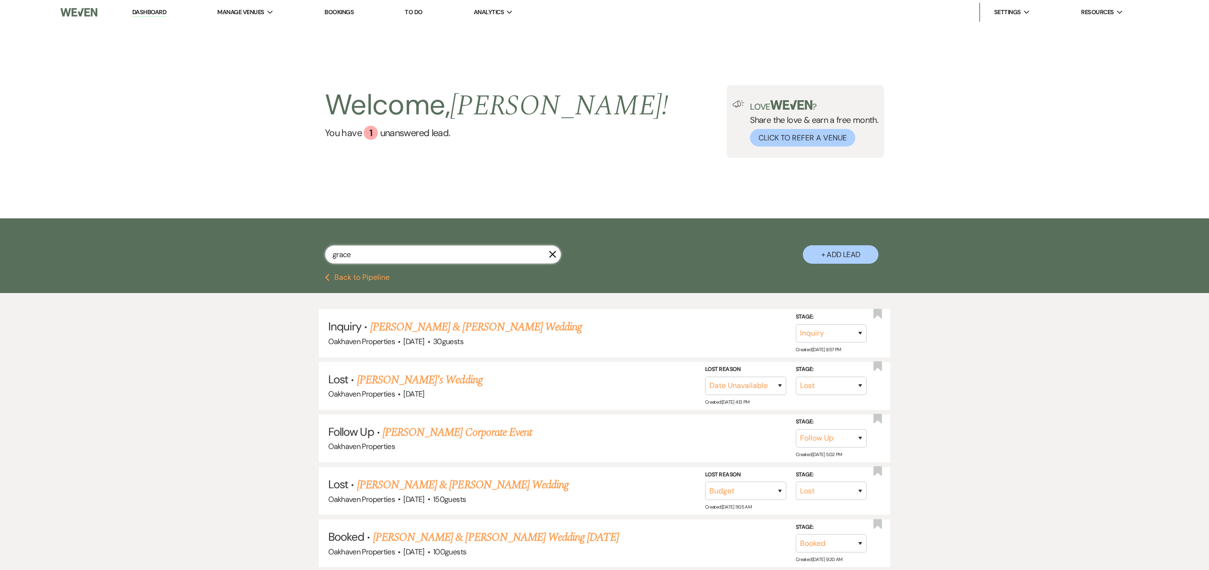
select select "8"
select select "5"
select select "8"
select select "5"
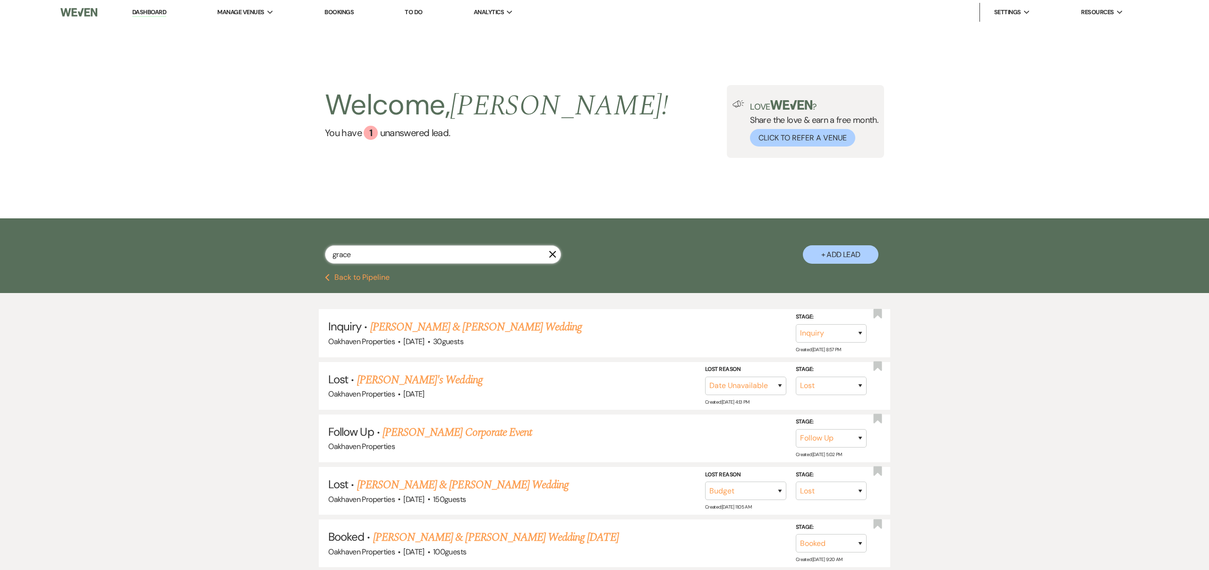
select select "8"
select select "6"
select select "8"
select select "10"
select select "8"
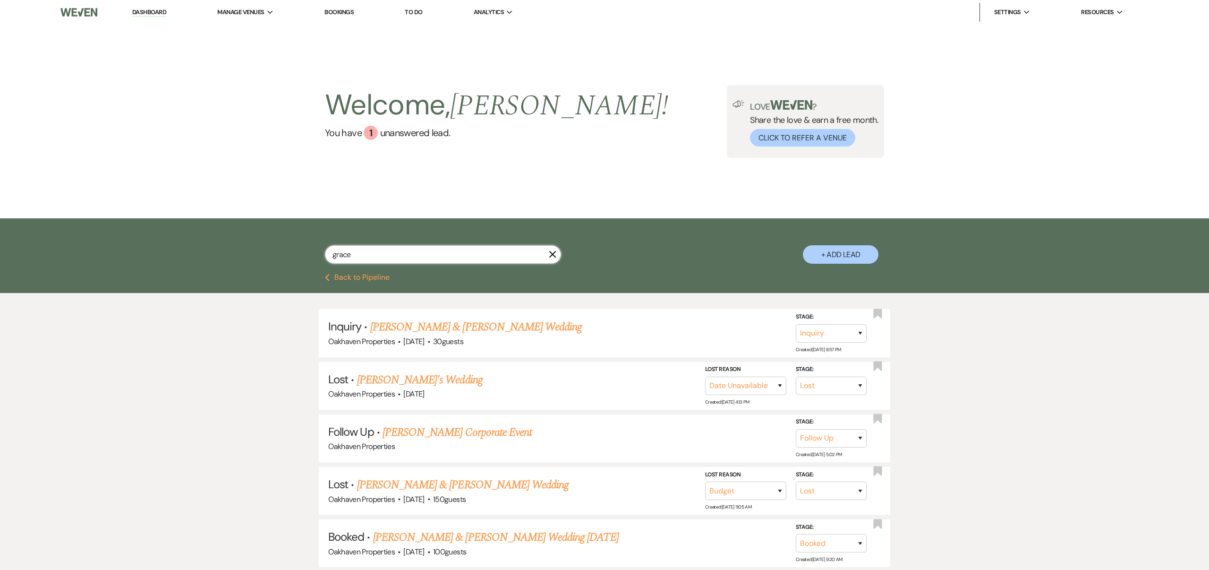
select select "6"
select select "8"
select select "6"
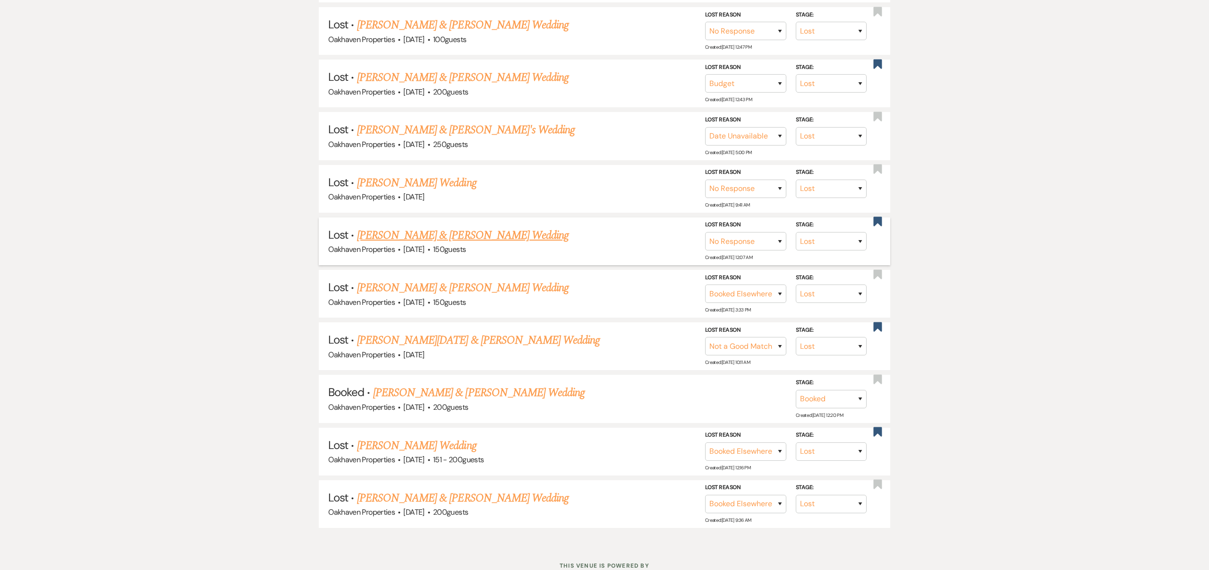
scroll to position [540, 0]
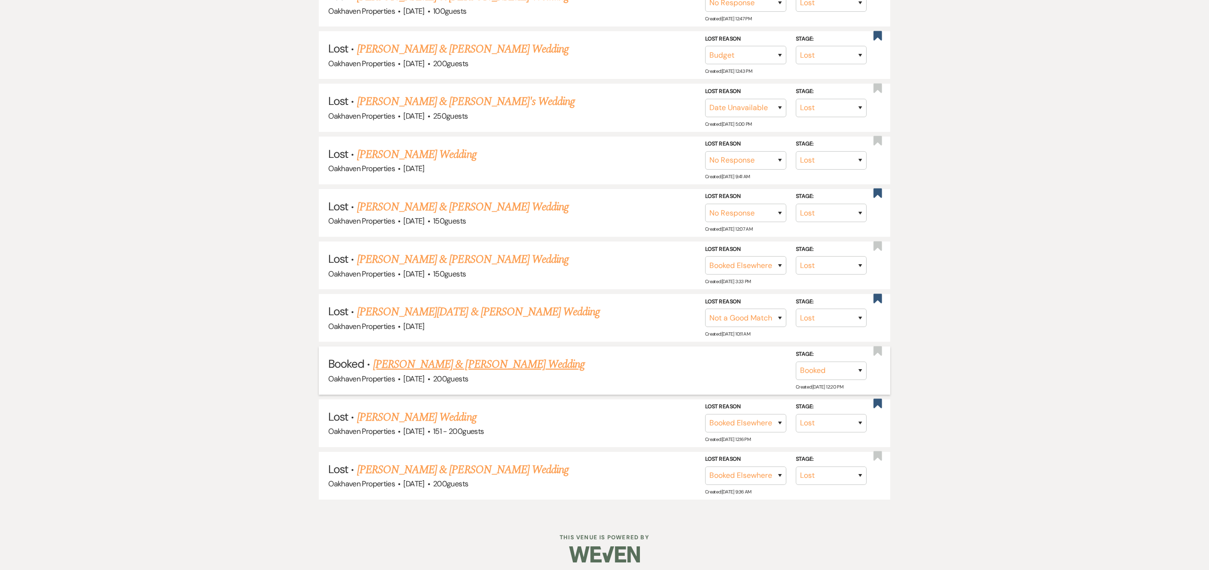
type input "grace"
click at [522, 364] on link "[PERSON_NAME] & [PERSON_NAME] Wedding" at bounding box center [479, 364] width 212 height 17
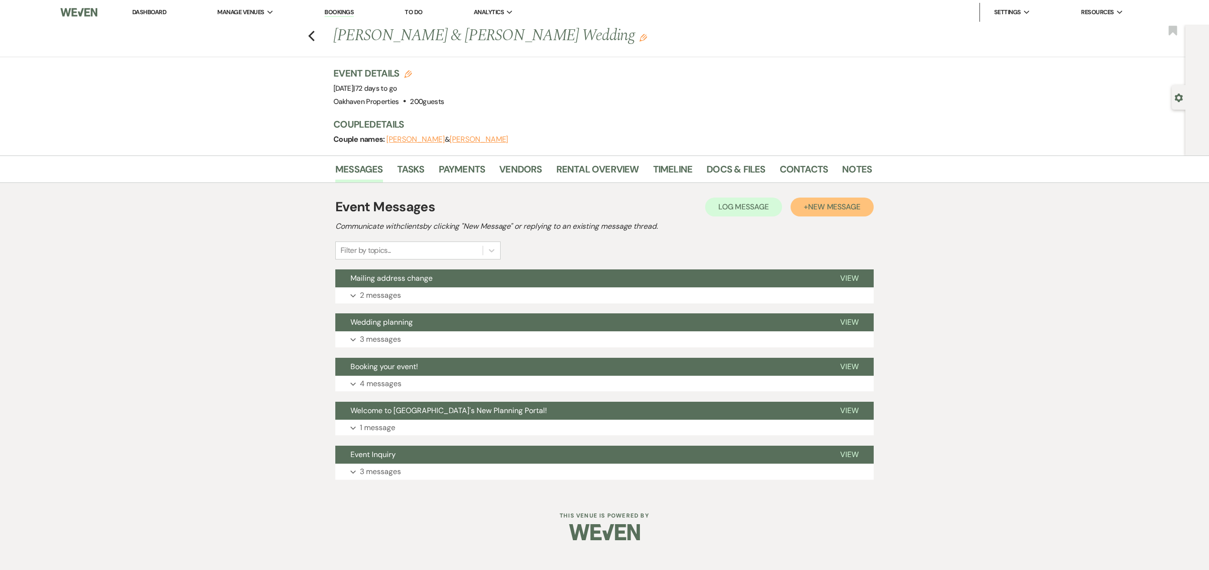
click at [840, 206] on span "New Message" at bounding box center [834, 207] width 52 height 10
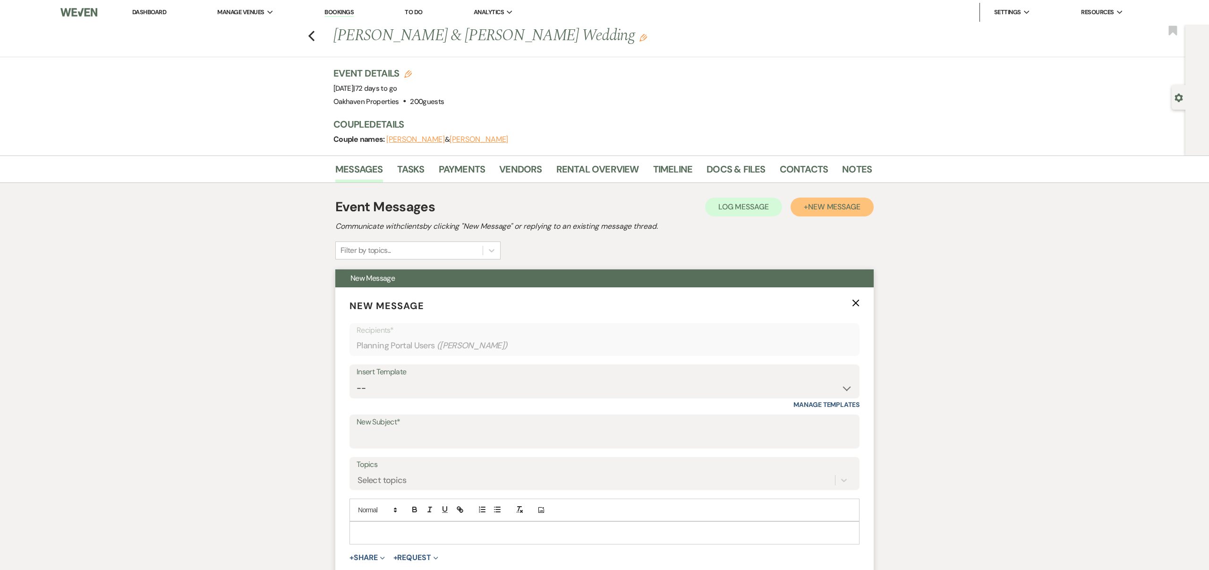
scroll to position [71, 0]
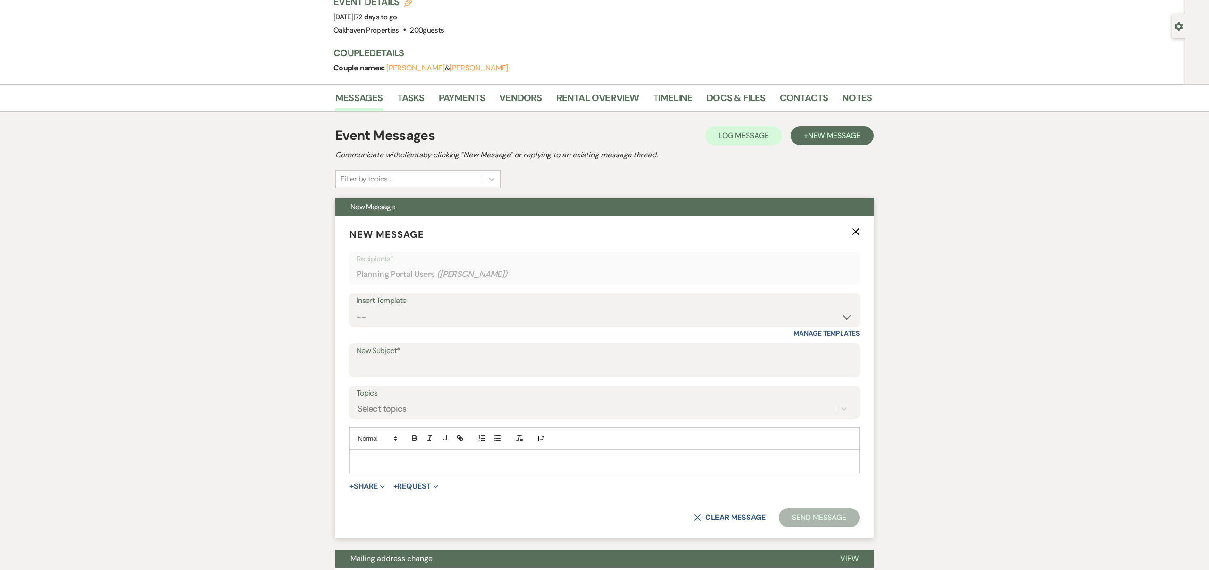
paste div
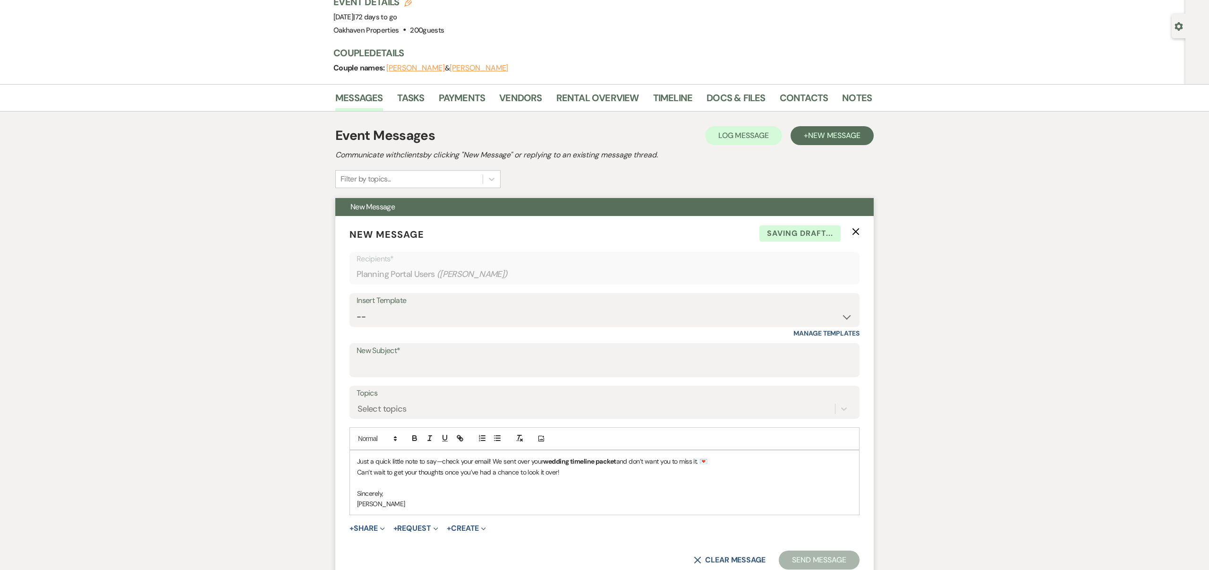
click at [357, 461] on p "Just a quick little note to say—check your email! We sent over your wedding tim…" at bounding box center [604, 461] width 495 height 10
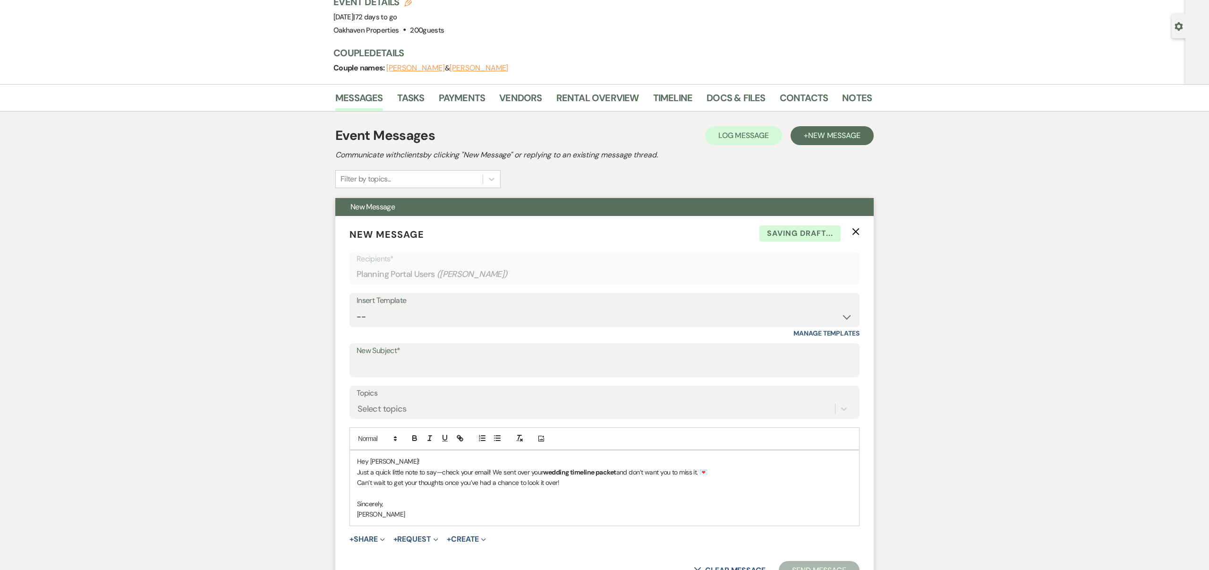
click at [435, 513] on p "[PERSON_NAME]" at bounding box center [604, 514] width 495 height 10
click at [545, 439] on button "Add Photo" at bounding box center [541, 438] width 13 height 11
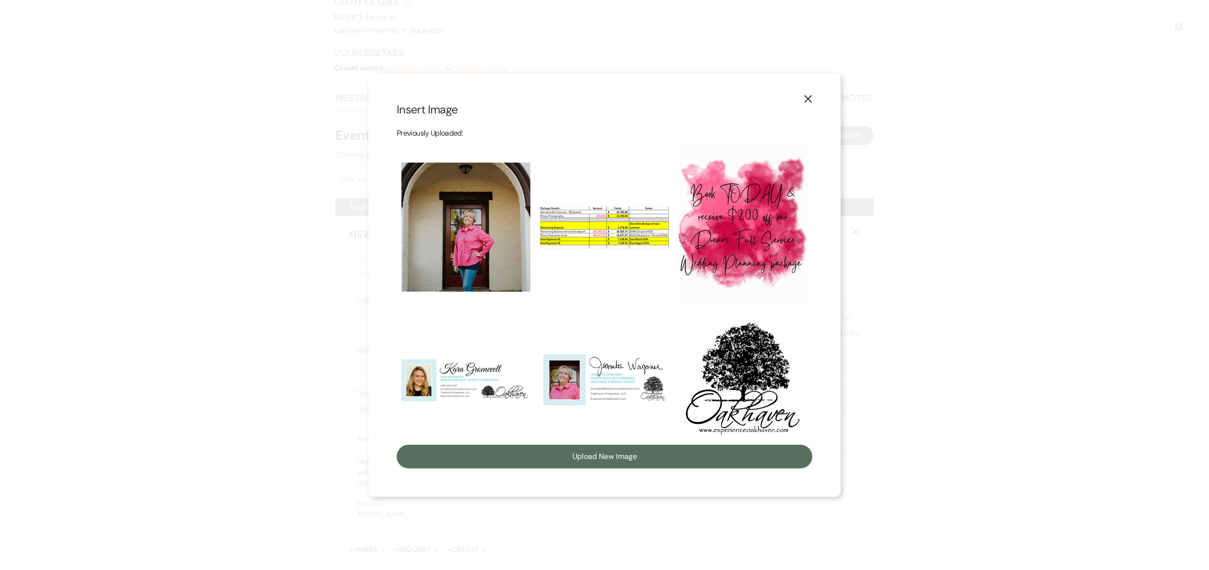
click at [582, 402] on img at bounding box center [604, 379] width 129 height 57
click at [0, 0] on input "checkbox" at bounding box center [0, 0] width 0 height 0
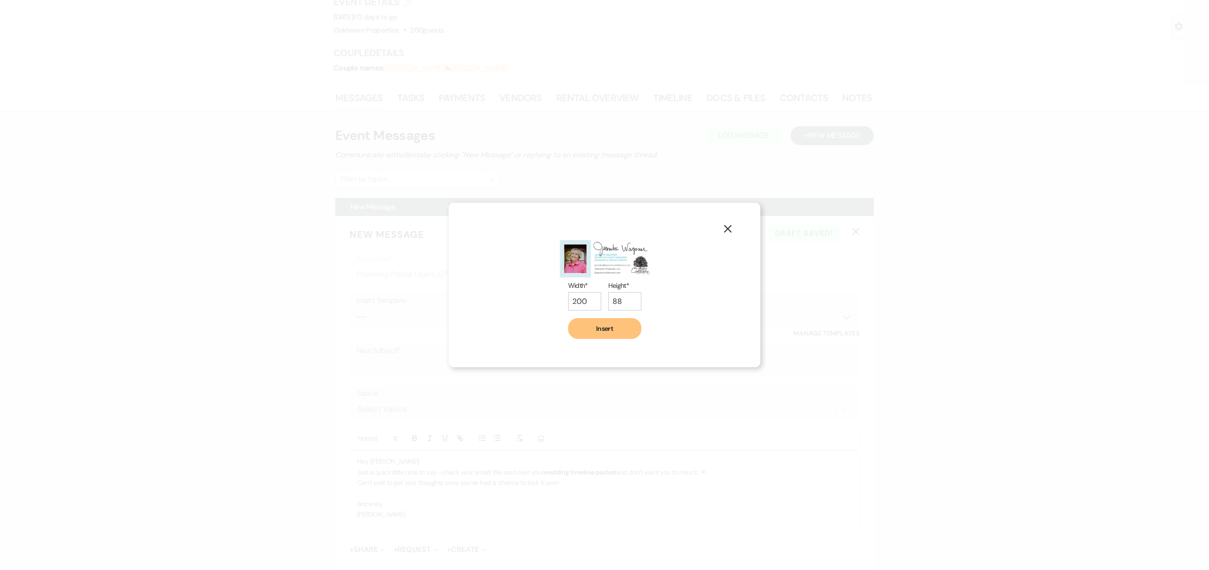
click at [594, 337] on button "Insert" at bounding box center [604, 328] width 73 height 21
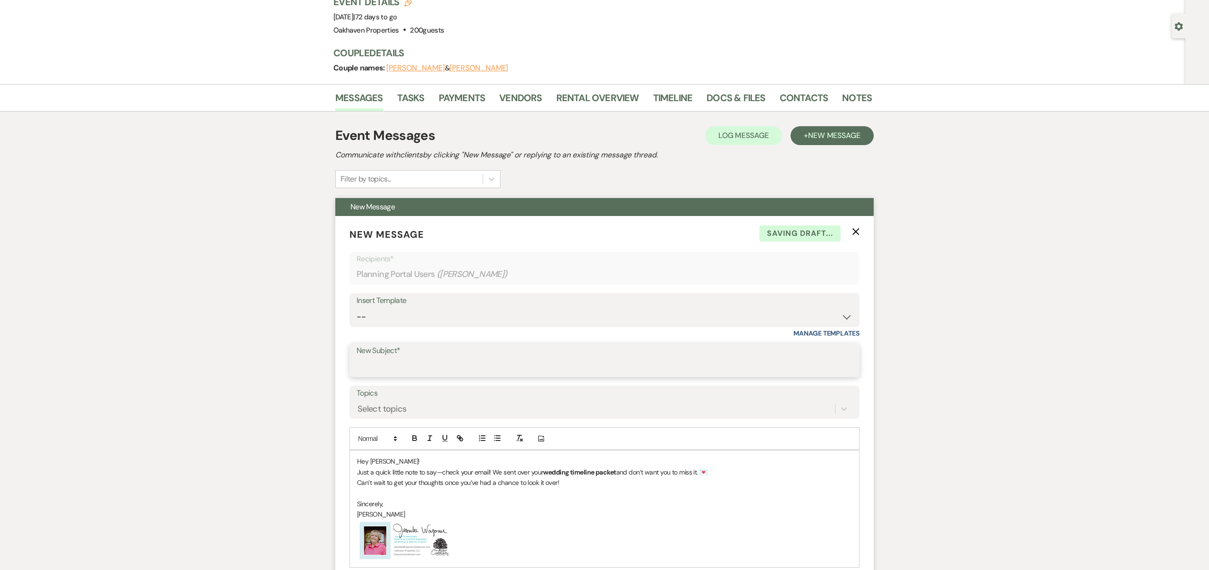
click at [394, 359] on input "New Subject*" at bounding box center [605, 367] width 496 height 18
type input "Check Your Email 📩 – Timeline Info is headed your way!"
click at [430, 409] on div "Select topics" at bounding box center [596, 409] width 479 height 17
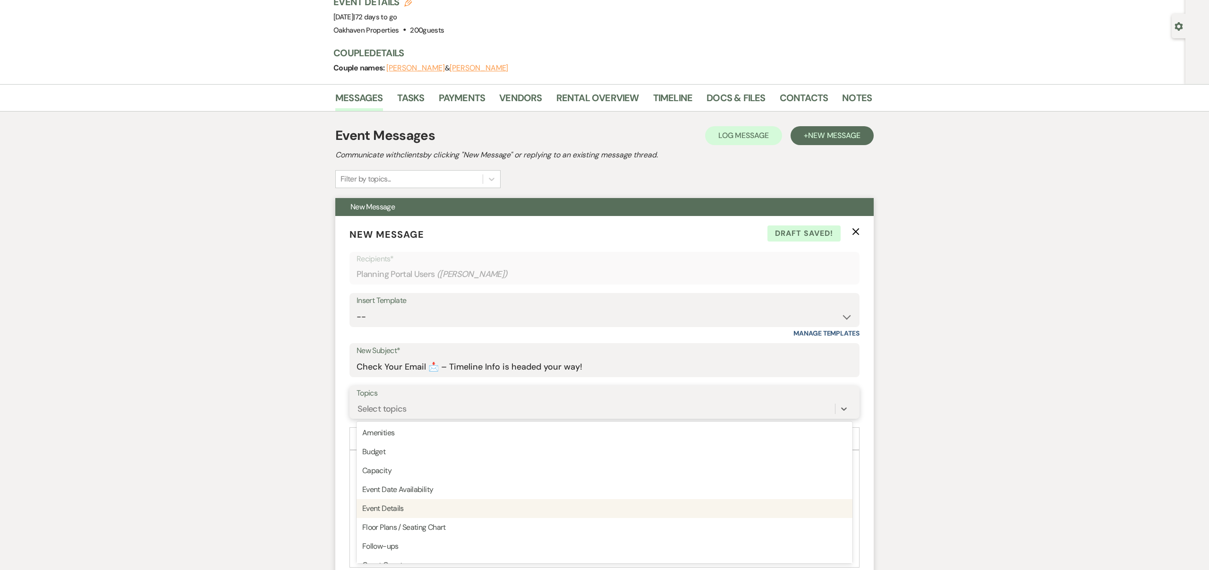
click at [425, 509] on div "Event Details" at bounding box center [605, 508] width 496 height 19
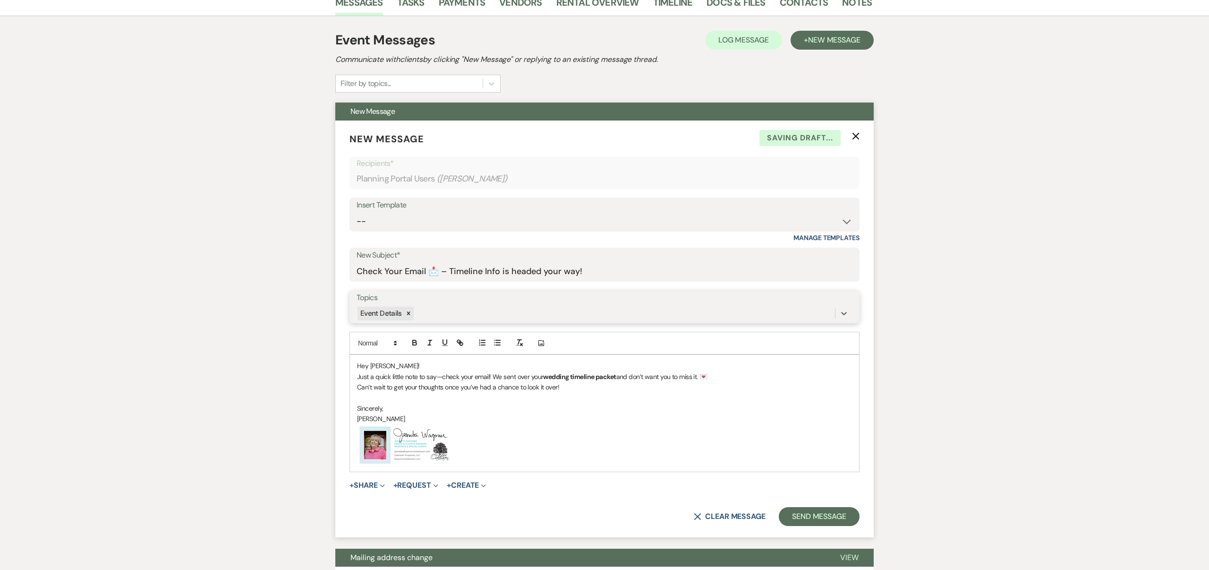
scroll to position [169, 0]
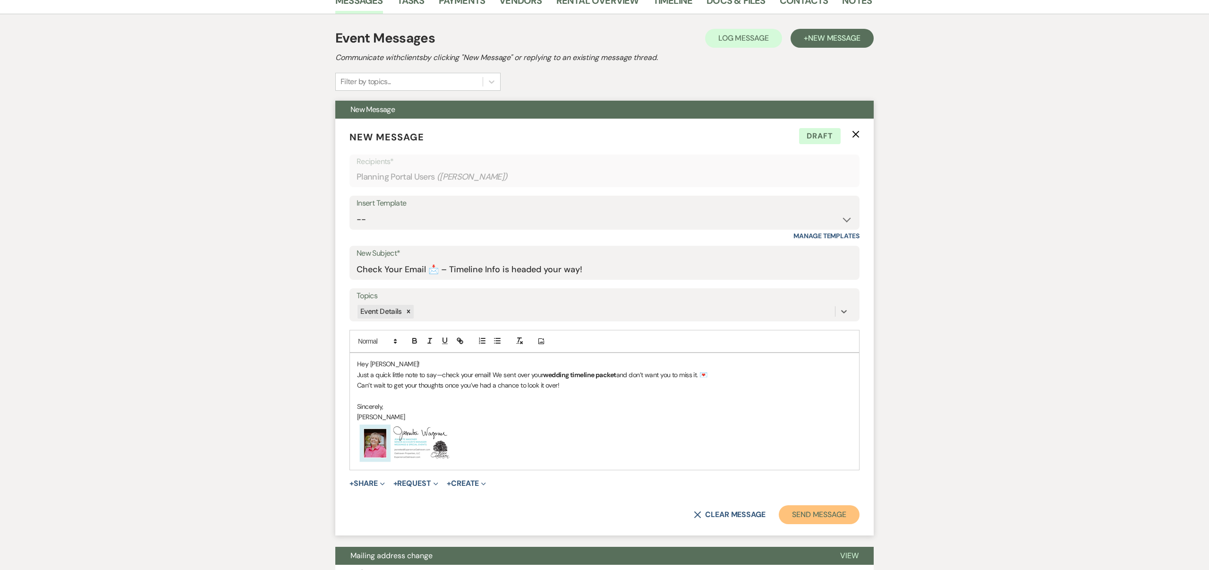
click at [807, 514] on button "Send Message" at bounding box center [819, 514] width 81 height 19
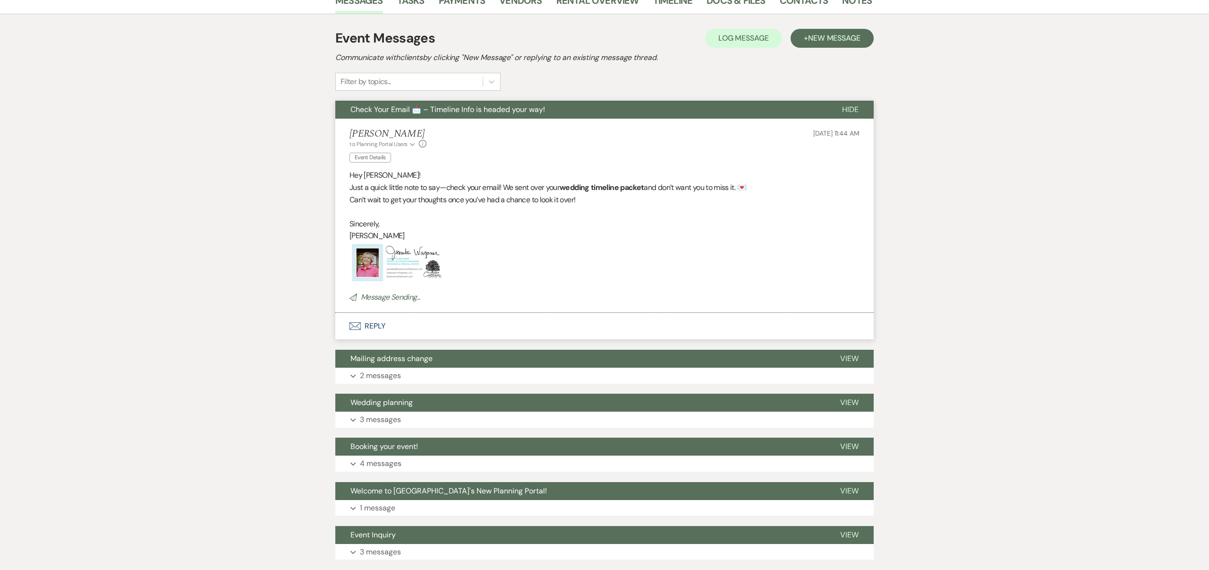
scroll to position [0, 0]
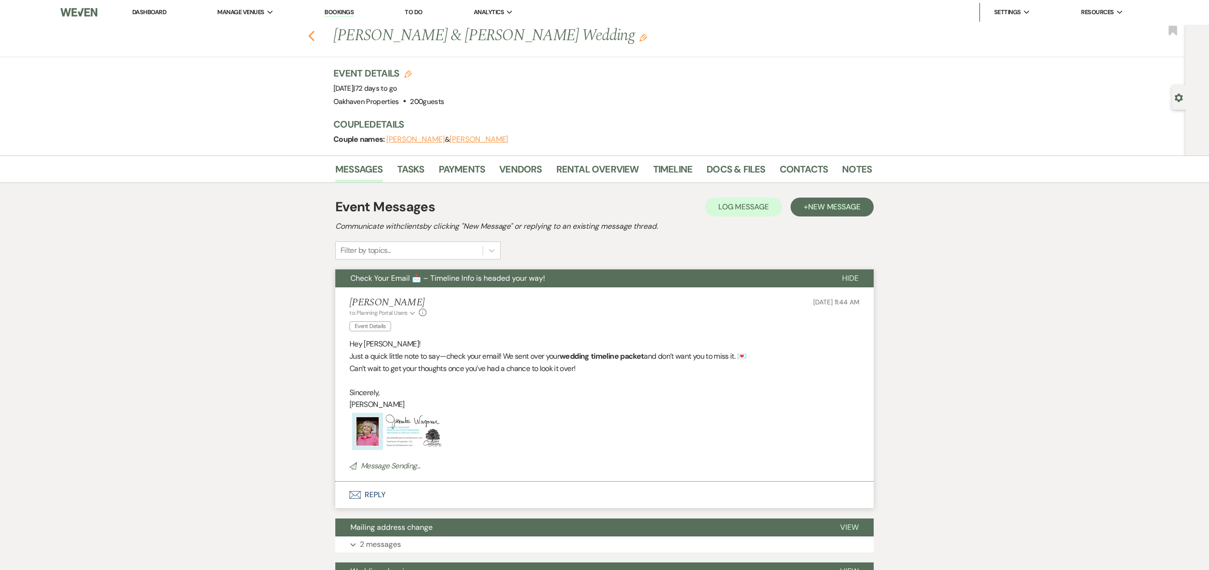
click at [310, 36] on use "button" at bounding box center [312, 36] width 6 height 10
select select "8"
select select "4"
select select "8"
select select "5"
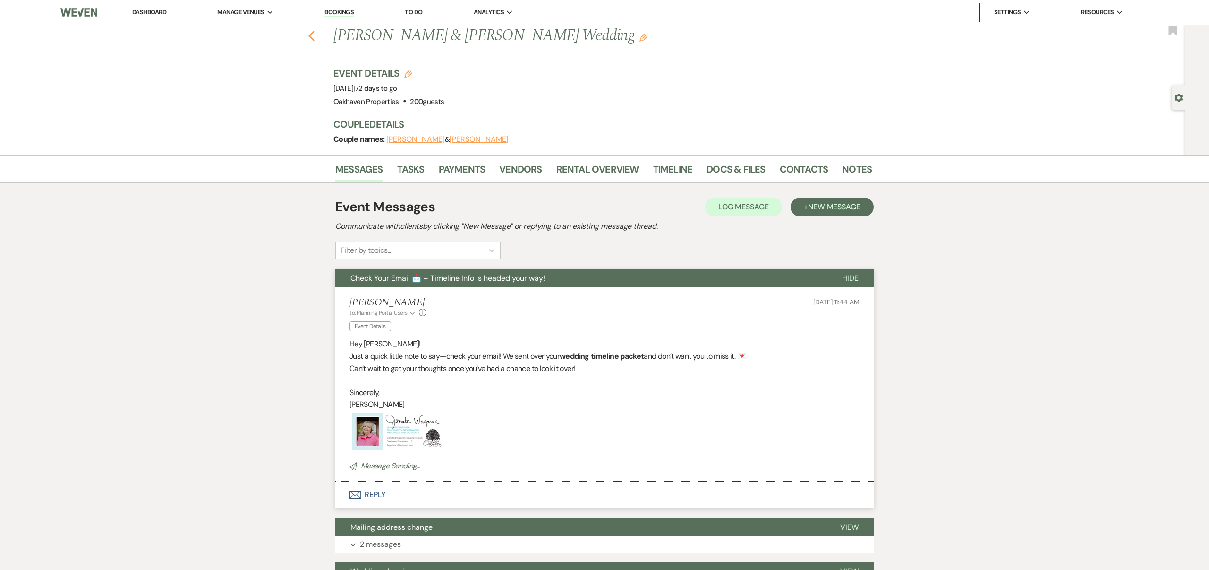
select select "8"
select select "7"
select select "8"
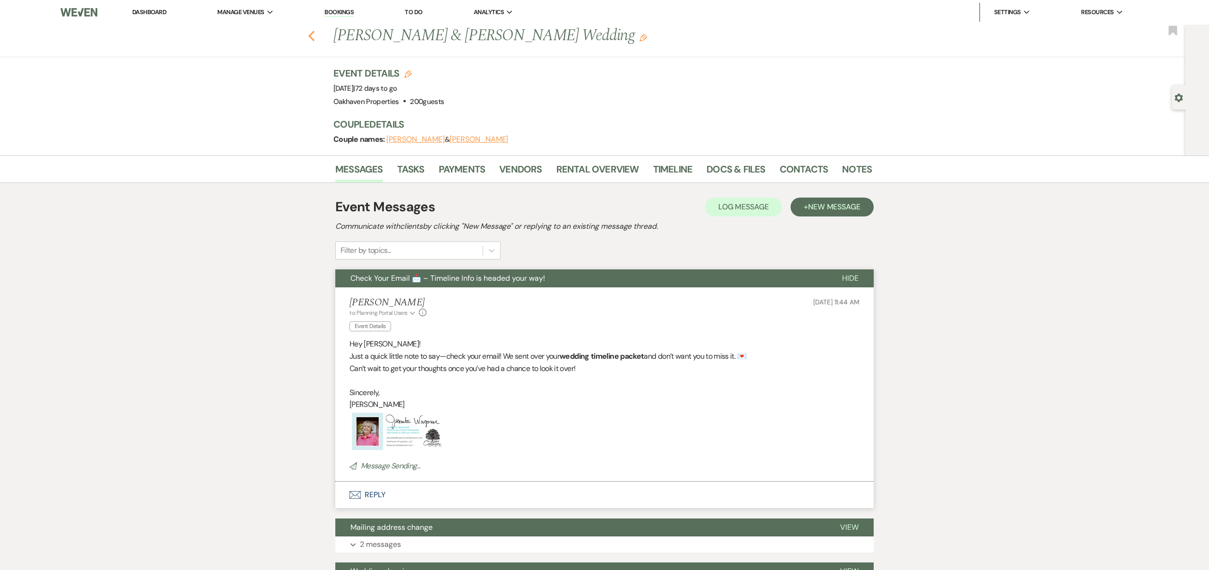
select select "5"
select select "8"
select select "5"
select select "8"
select select "6"
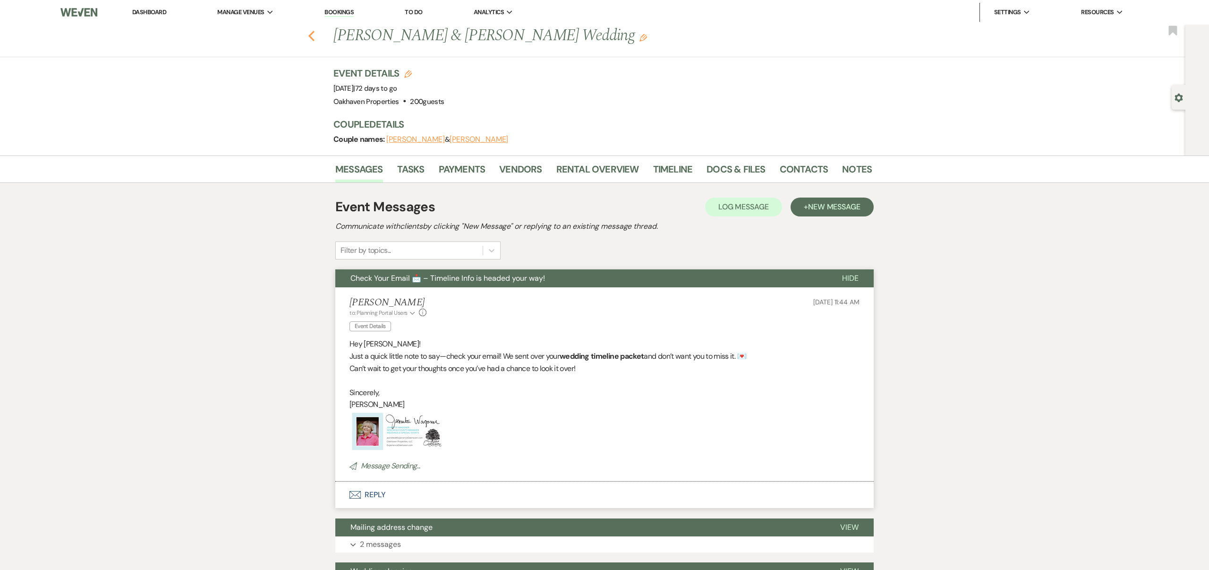
select select "8"
select select "10"
select select "8"
select select "6"
select select "8"
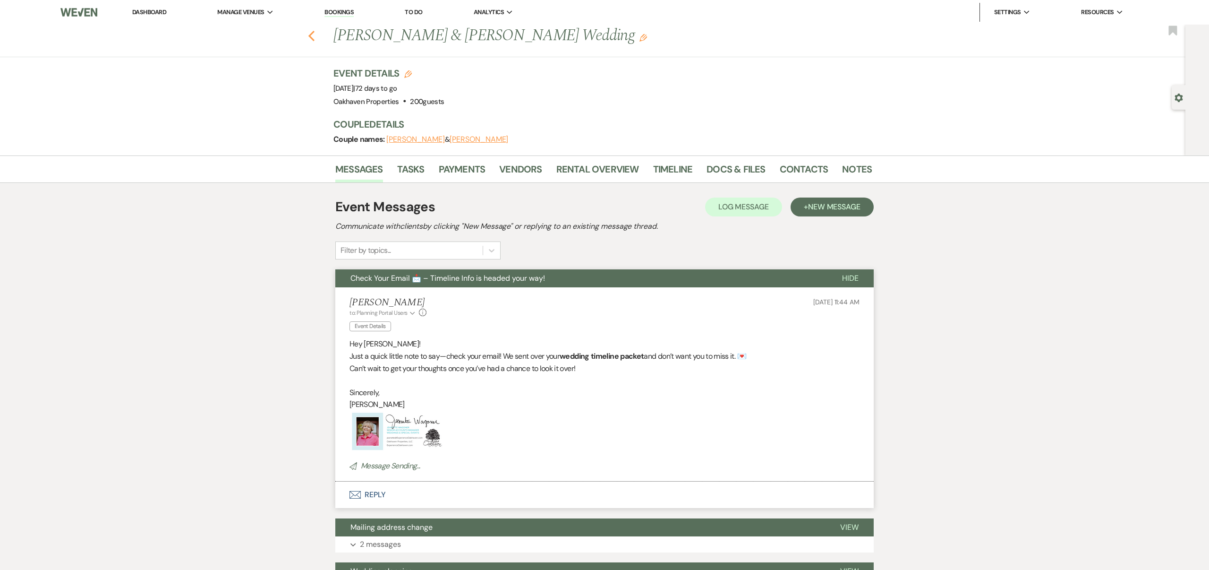
select select "6"
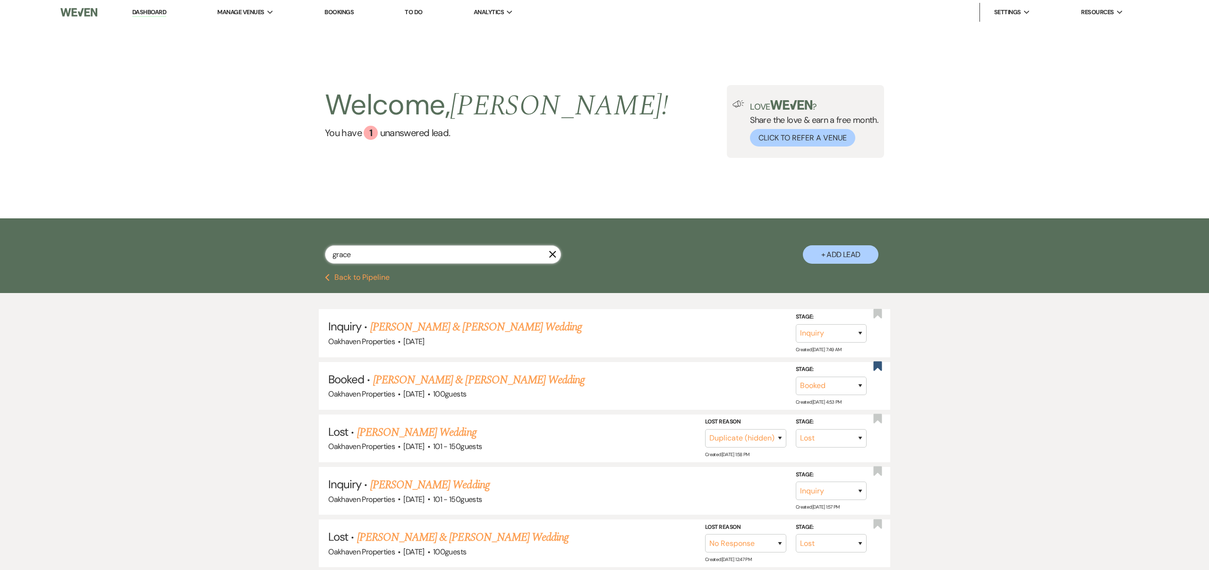
click at [526, 255] on input "grace" at bounding box center [443, 254] width 236 height 18
type input "g"
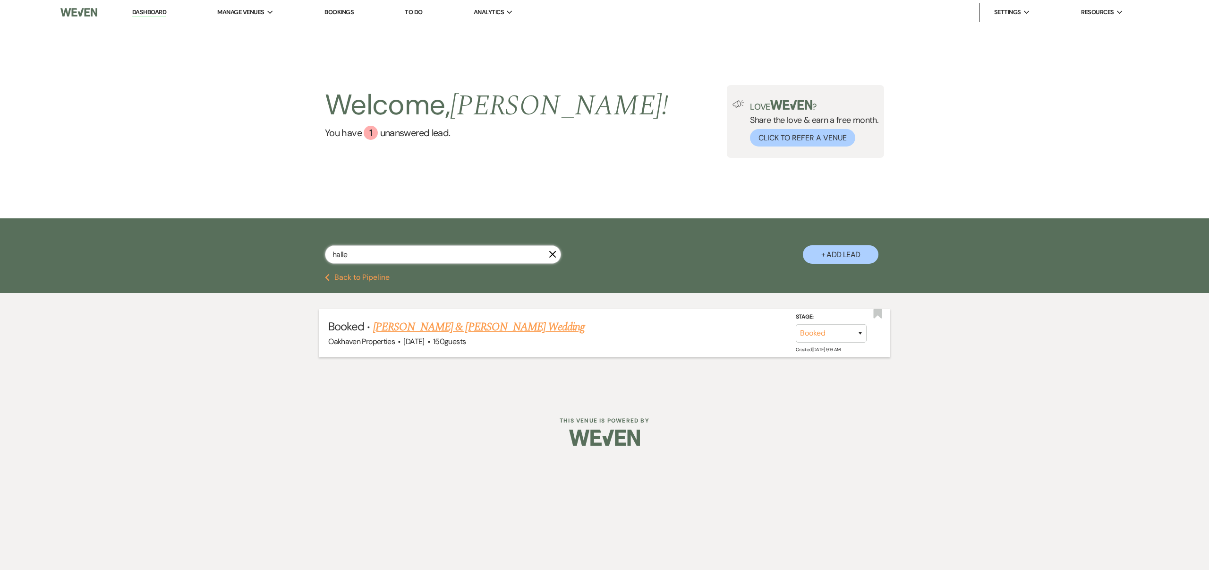
type input "halle"
click at [514, 333] on link "[PERSON_NAME] & [PERSON_NAME] Wedding" at bounding box center [479, 326] width 212 height 17
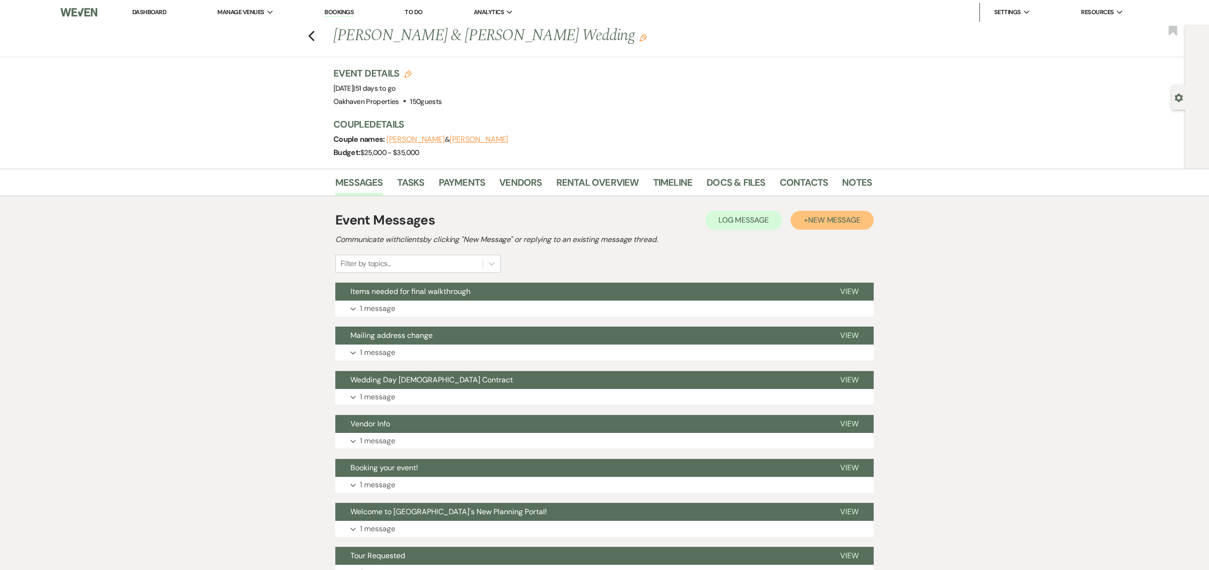
click at [807, 222] on button "+ New Message" at bounding box center [832, 220] width 83 height 19
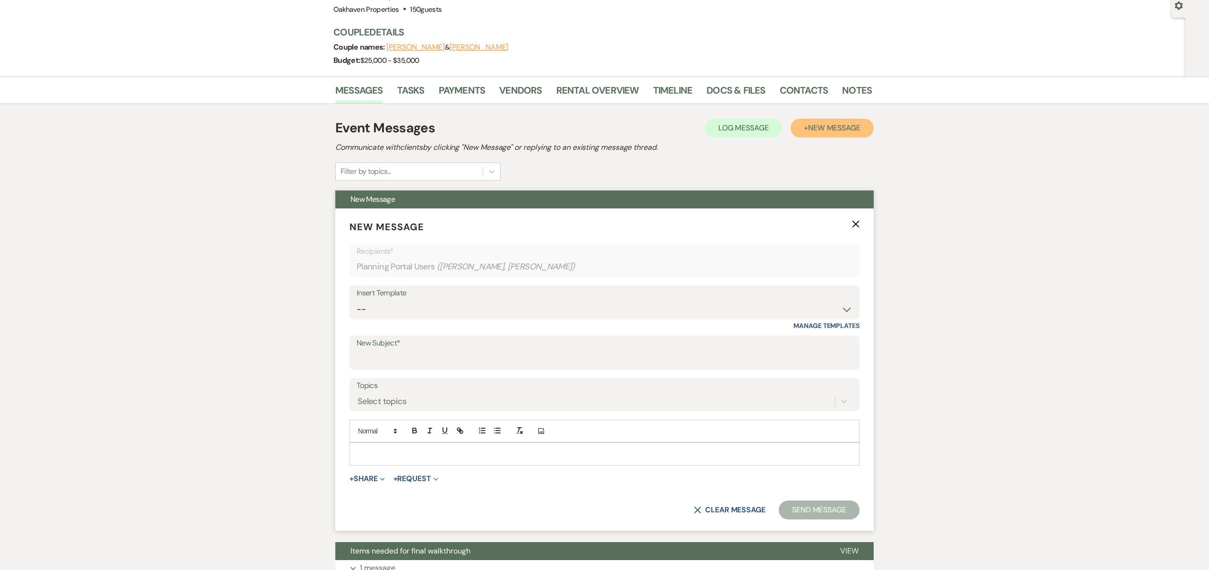
scroll to position [103, 0]
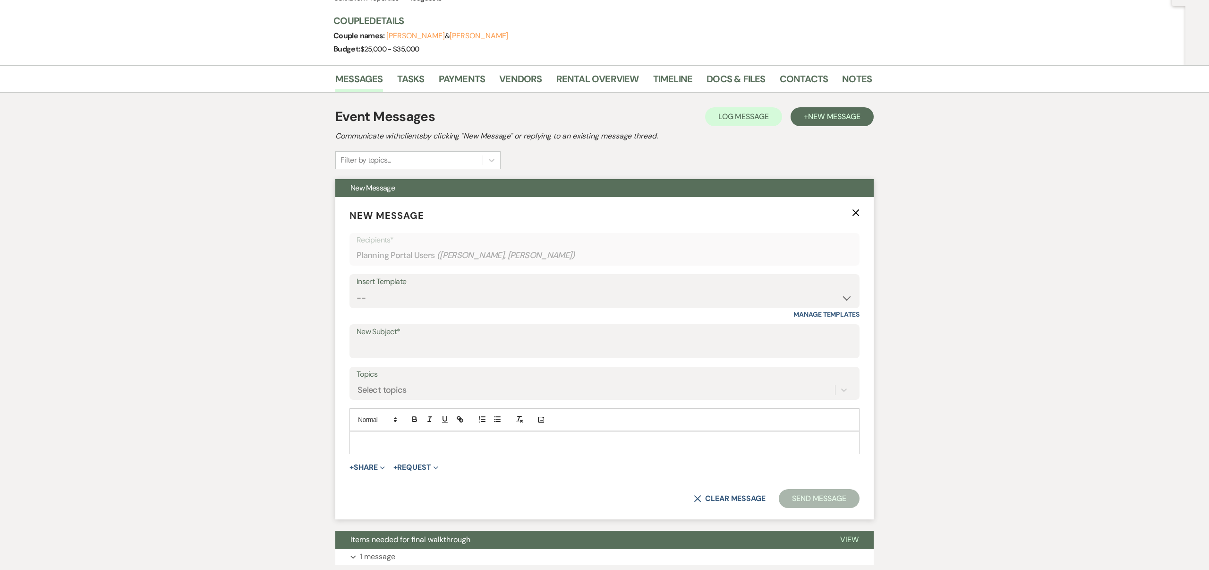
click at [411, 445] on p at bounding box center [604, 442] width 495 height 10
paste div
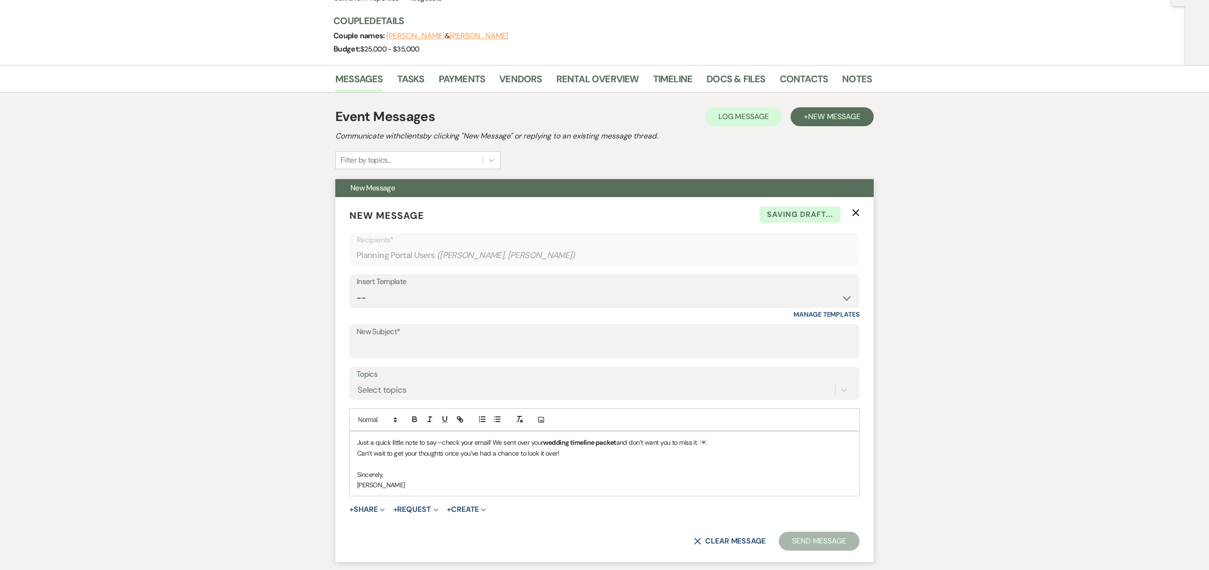
click at [356, 442] on div "Just a quick little note to say—check your email! We sent over your wedding tim…" at bounding box center [604, 463] width 509 height 64
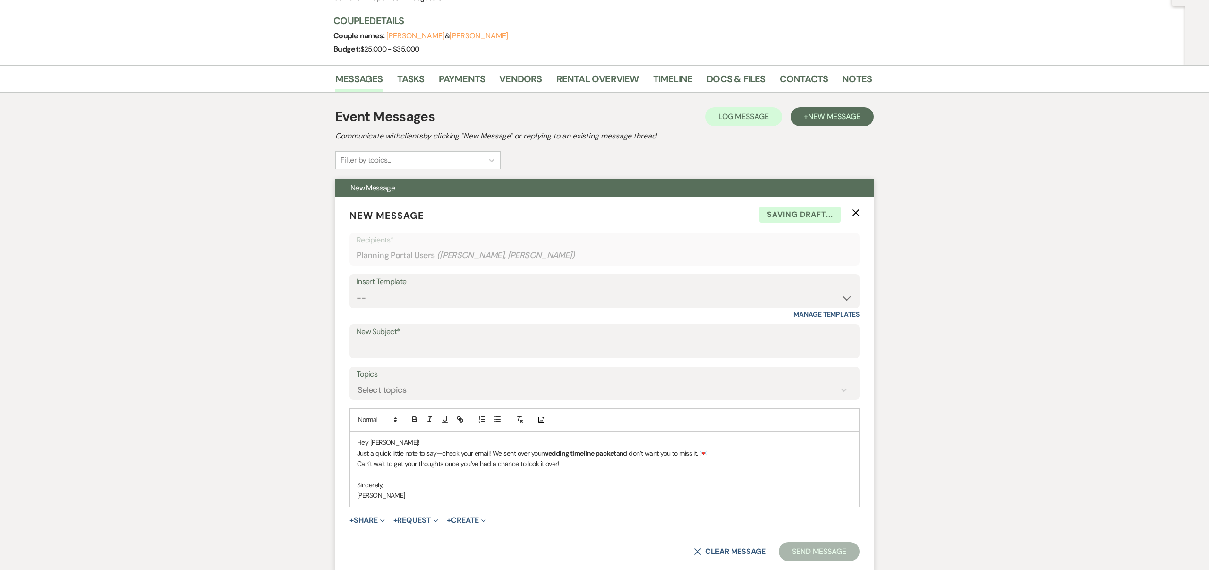
click at [429, 497] on p "[PERSON_NAME]" at bounding box center [604, 495] width 495 height 10
click at [544, 420] on icon "Add Photo" at bounding box center [542, 419] width 8 height 9
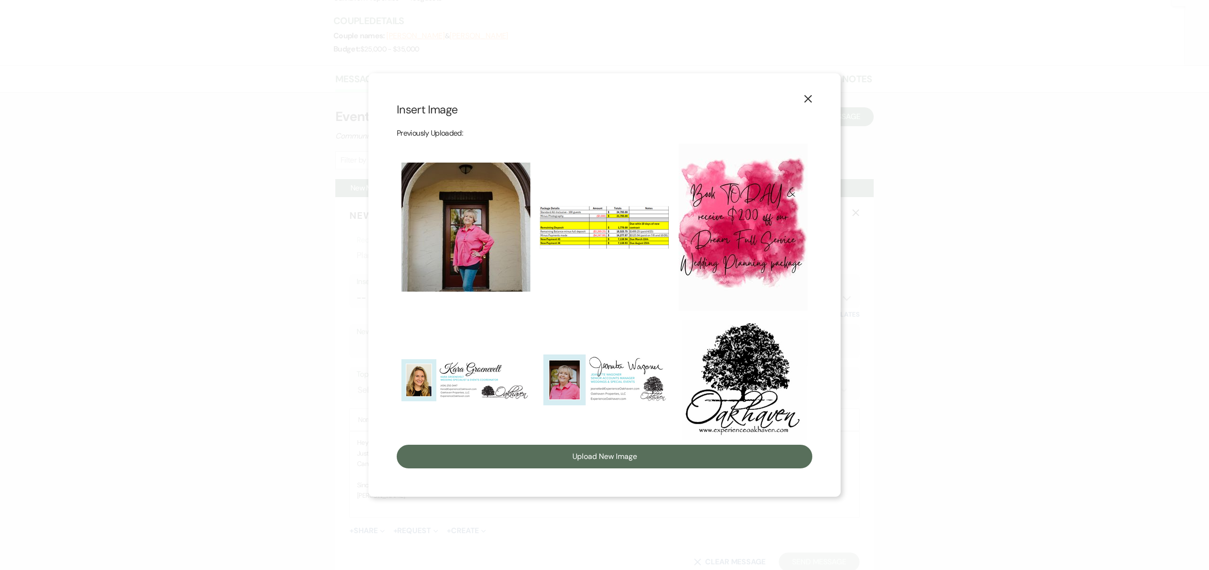
click at [575, 389] on img at bounding box center [604, 379] width 129 height 57
click at [0, 0] on input "checkbox" at bounding box center [0, 0] width 0 height 0
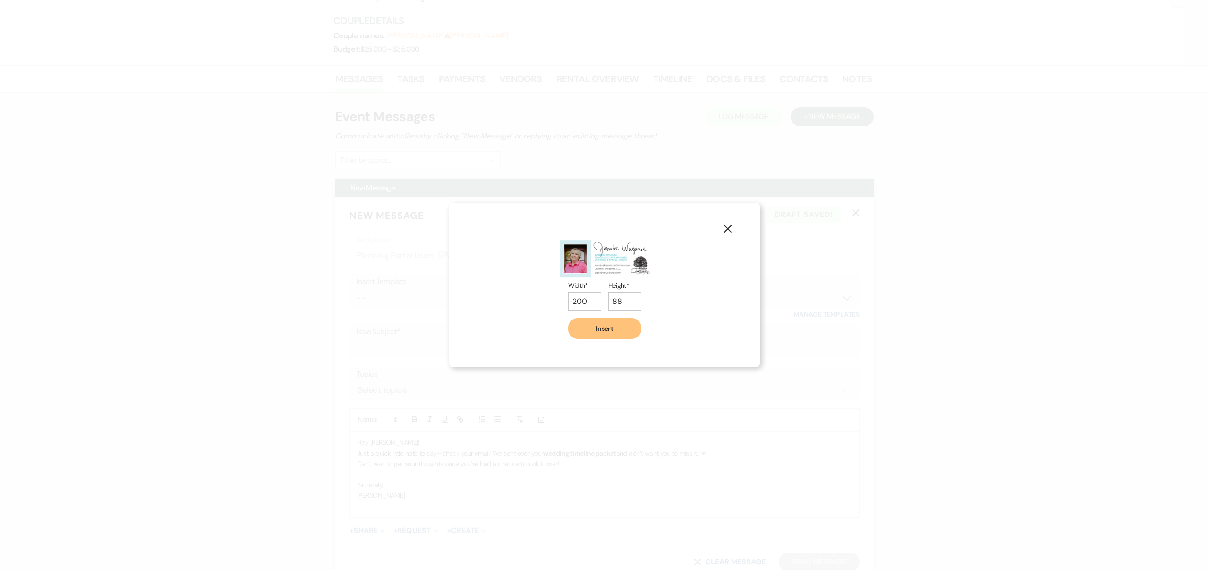
drag, startPoint x: 606, startPoint y: 328, endPoint x: 601, endPoint y: 333, distance: 6.7
click at [606, 328] on button "Insert" at bounding box center [604, 328] width 73 height 21
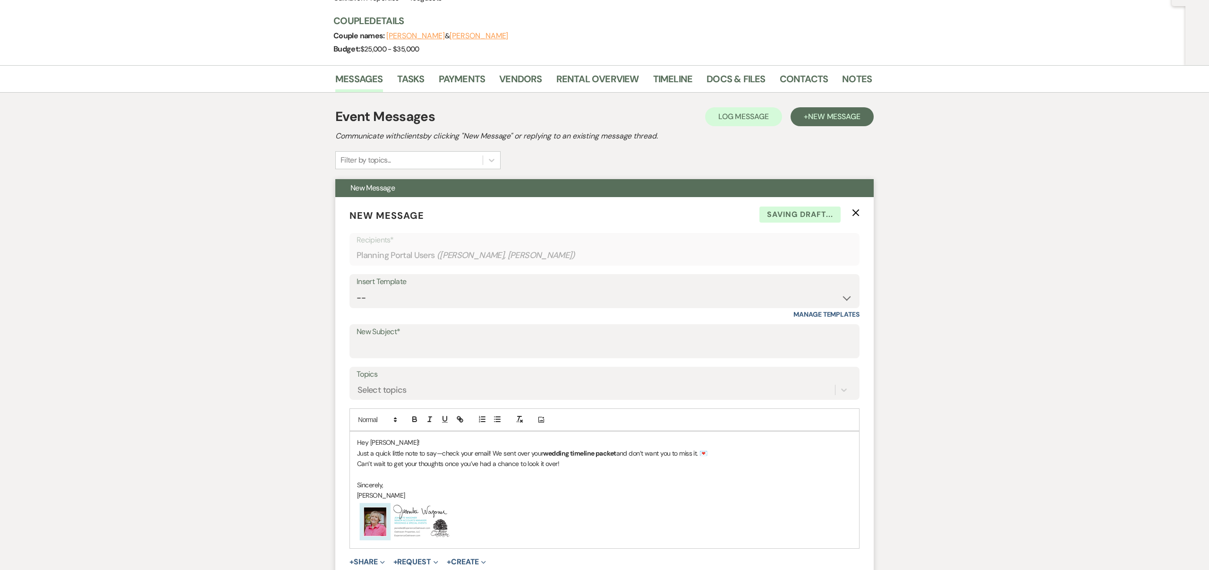
click at [391, 336] on label "New Subject*" at bounding box center [605, 332] width 496 height 14
click at [391, 339] on input "New Subject*" at bounding box center [605, 348] width 496 height 18
type input "Check Your Email 📩 – Timeline Info is headed your way!"
click at [435, 386] on div "Select topics" at bounding box center [596, 390] width 479 height 17
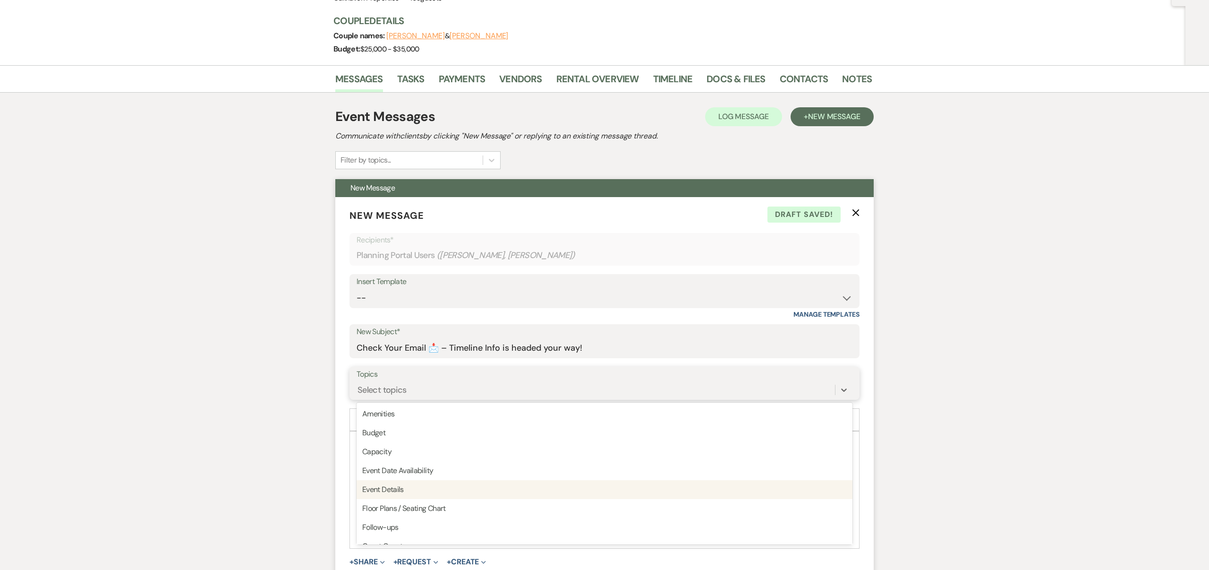
click at [413, 487] on div "Event Details" at bounding box center [605, 489] width 496 height 19
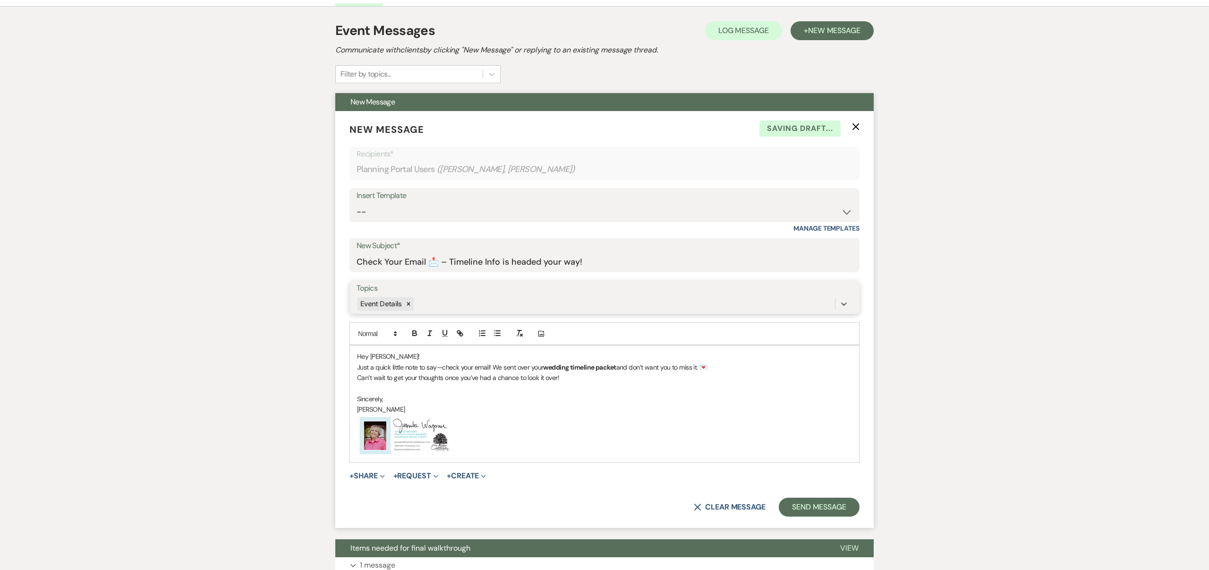
scroll to position [223, 0]
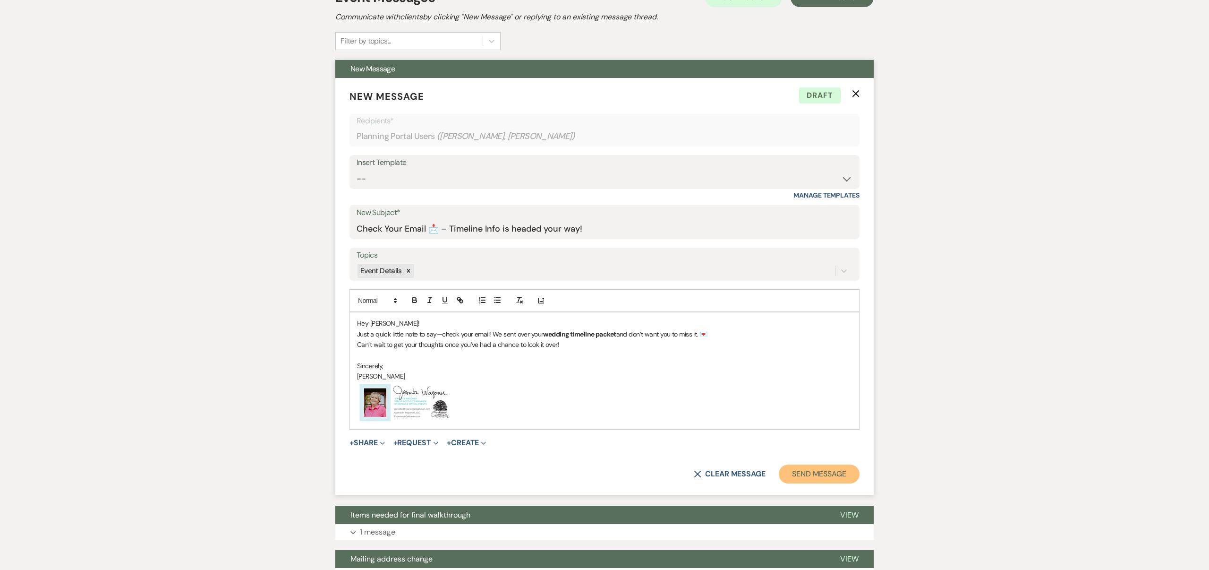
click at [827, 475] on button "Send Message" at bounding box center [819, 473] width 81 height 19
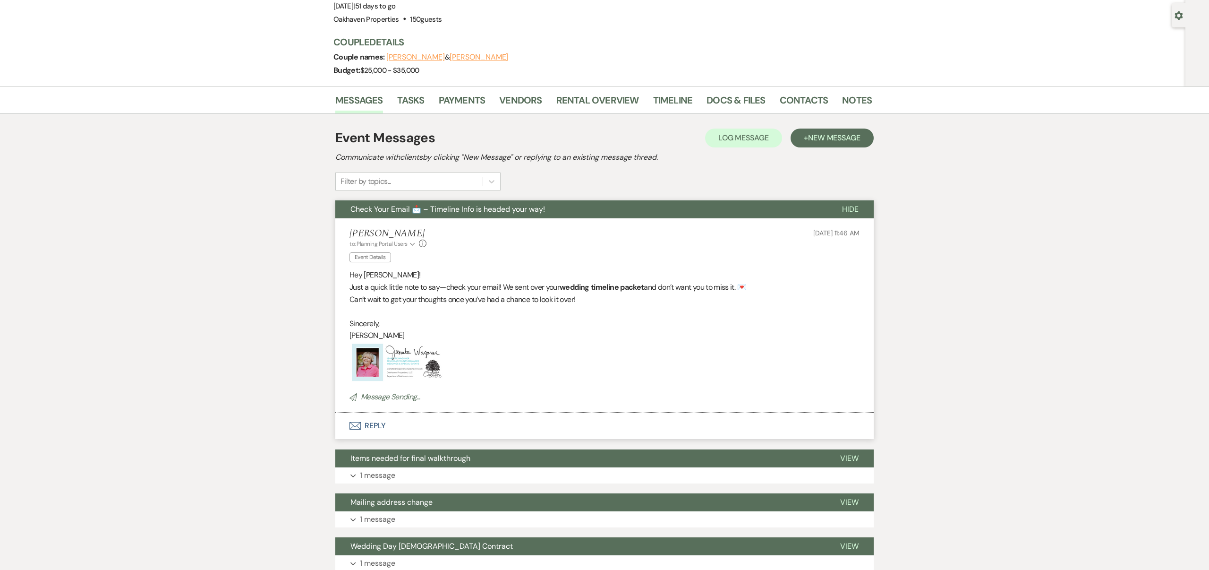
scroll to position [0, 0]
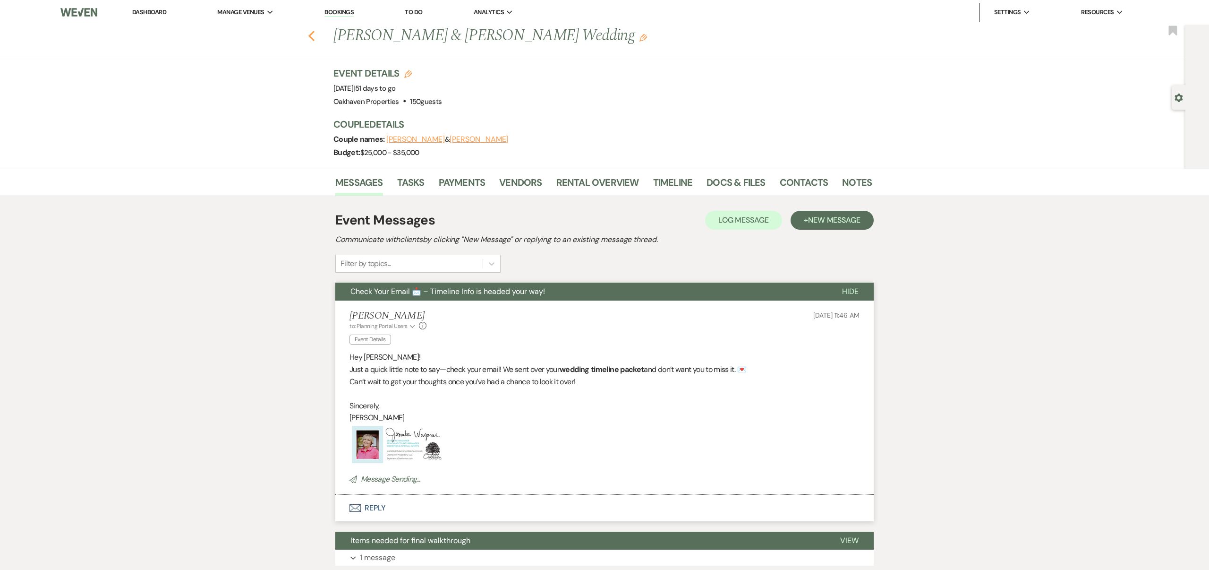
click at [310, 36] on use "button" at bounding box center [312, 36] width 6 height 10
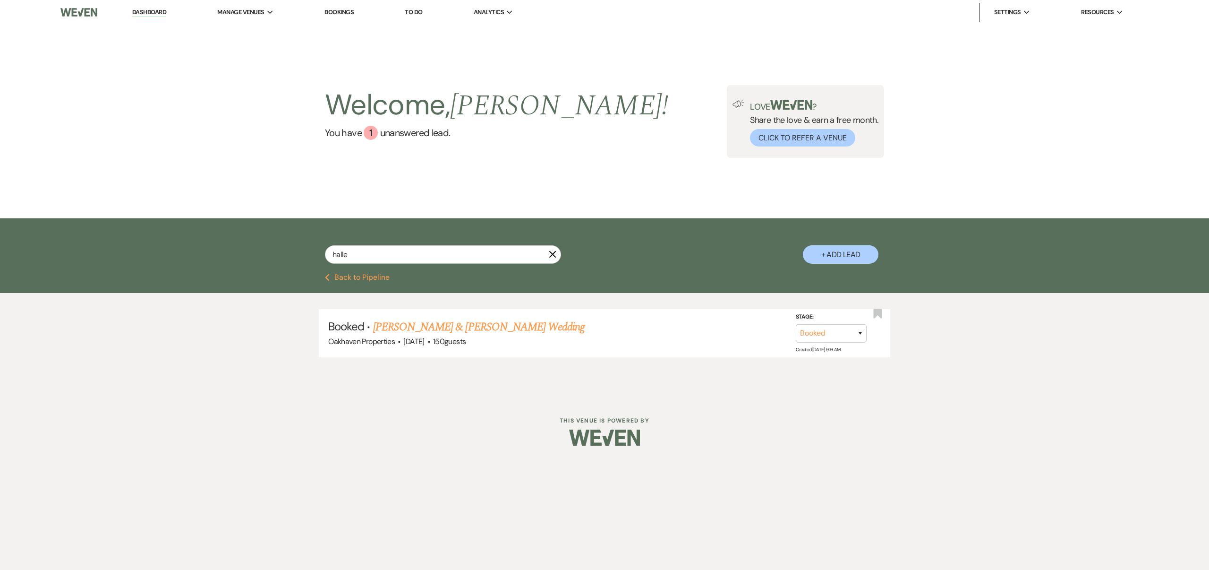
click at [551, 257] on icon "X" at bounding box center [553, 254] width 8 height 8
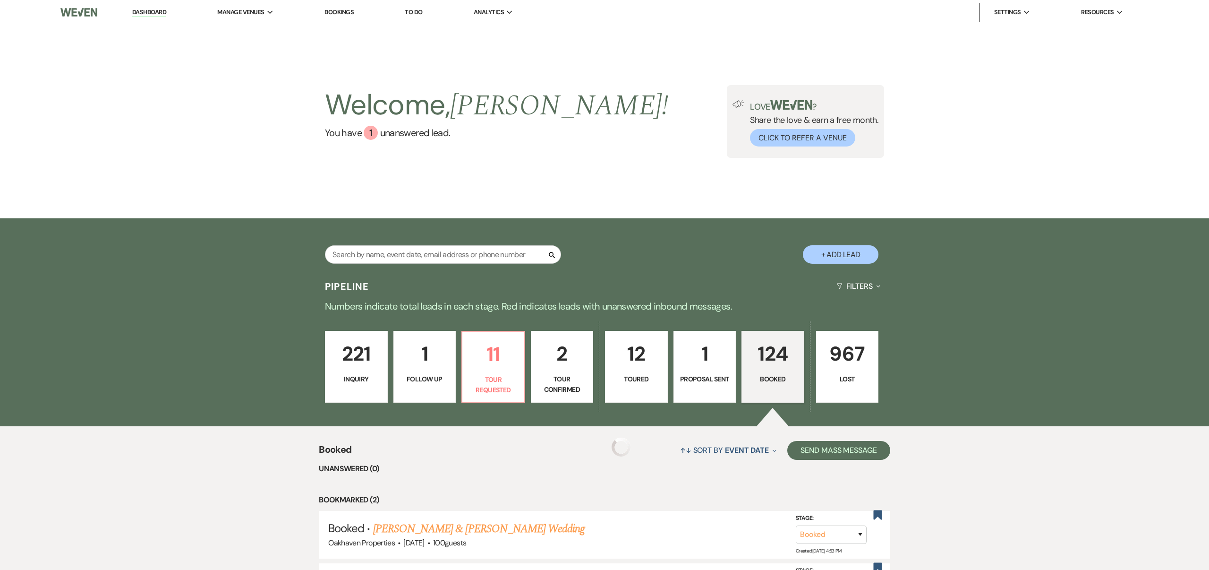
scroll to position [209, 0]
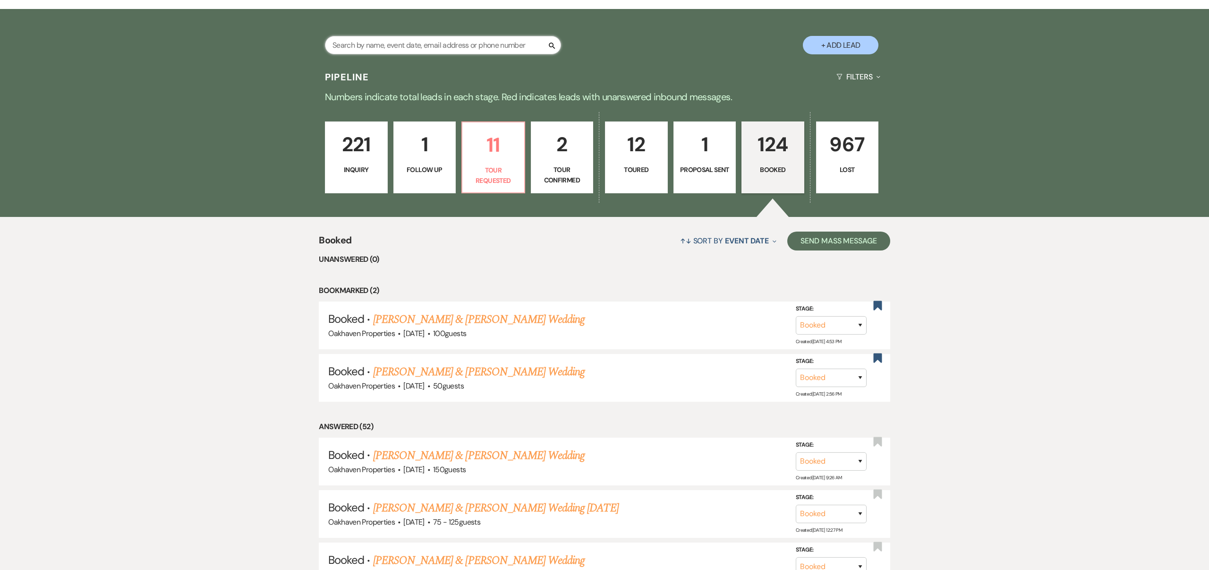
click at [402, 45] on input "text" at bounding box center [443, 45] width 236 height 18
type input "raeg"
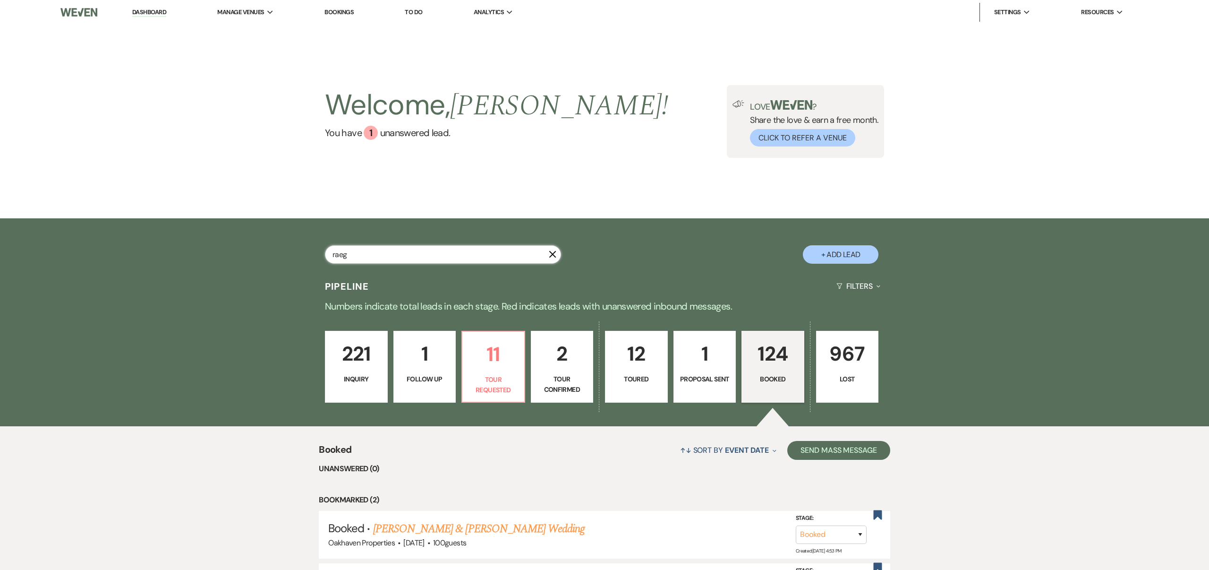
select select "8"
select select "6"
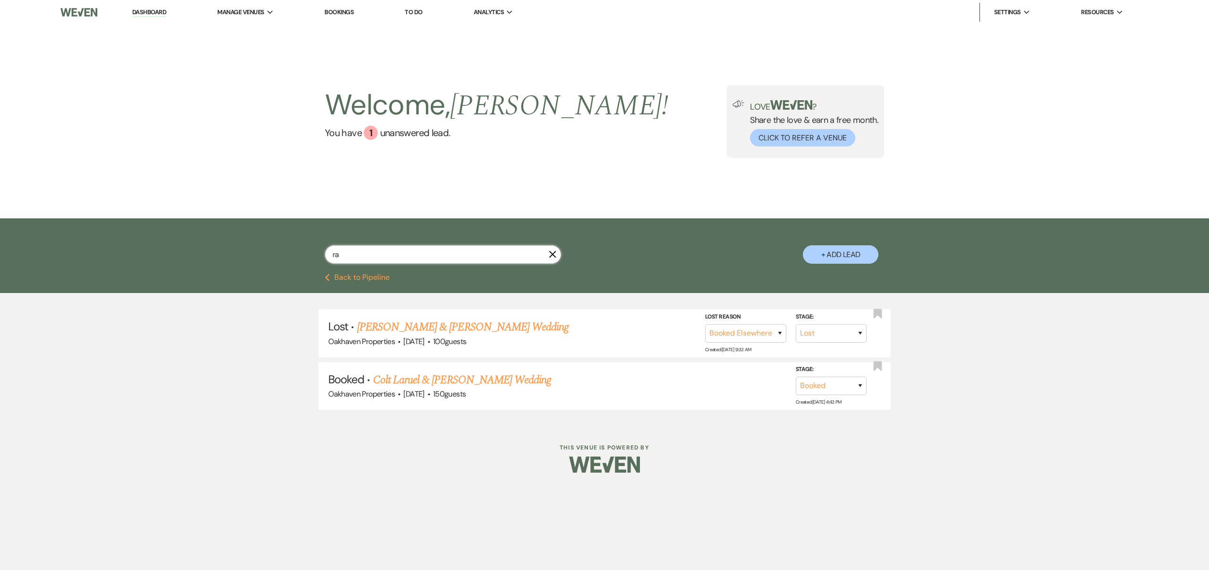
type input "r"
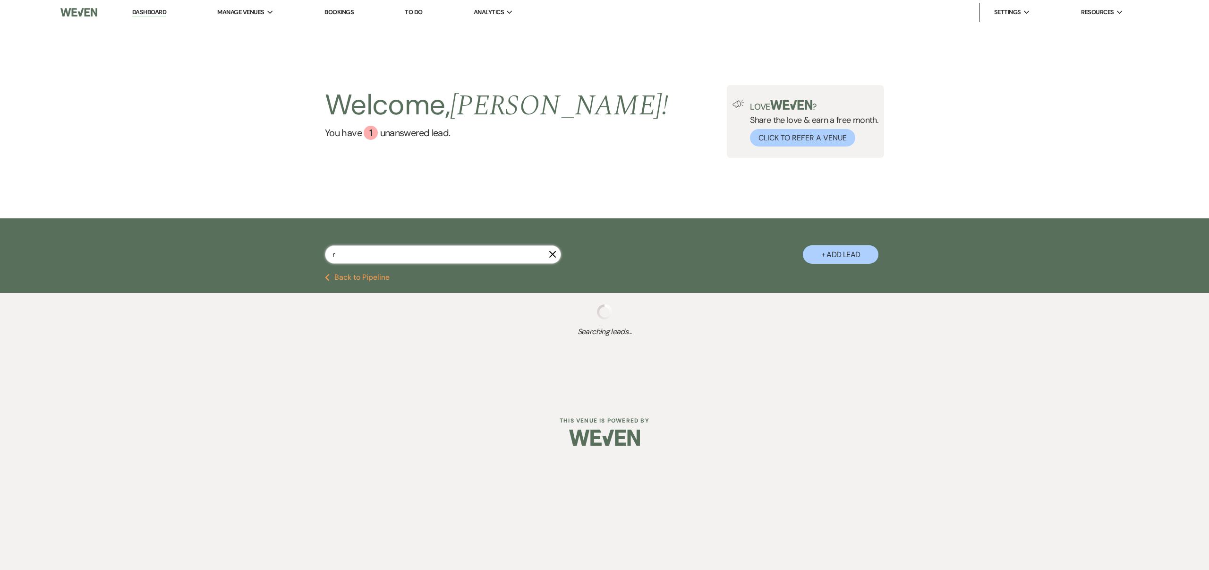
type input "ra"
select select "8"
select select "7"
select select "8"
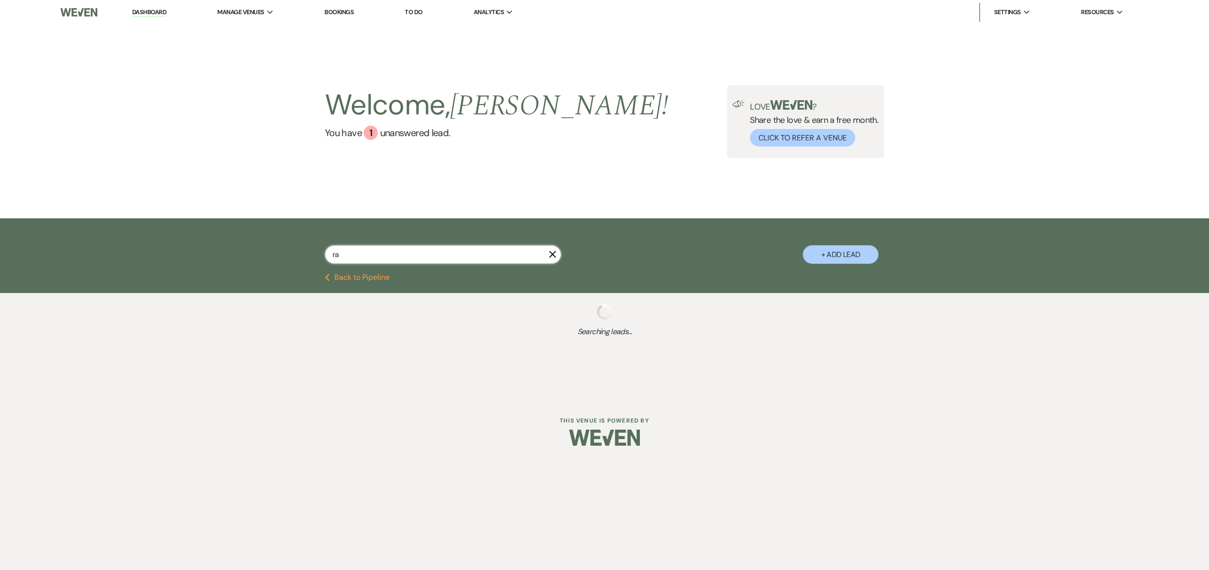
select select "8"
select select "4"
select select "5"
select select "8"
select select "4"
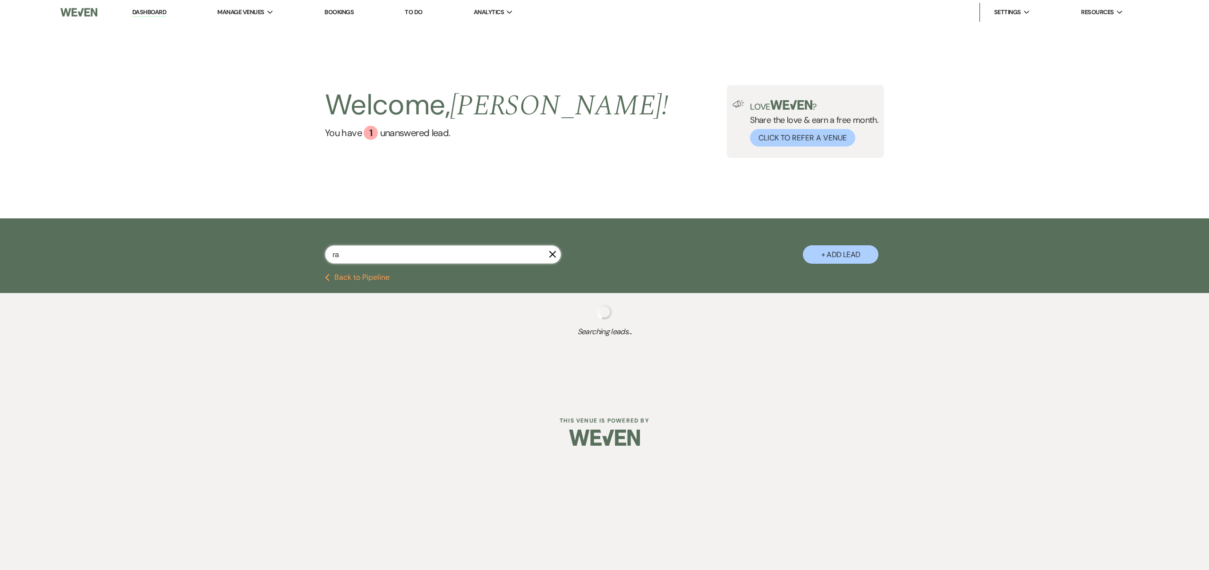
select select "8"
select select "6"
select select "8"
select select "4"
select select "8"
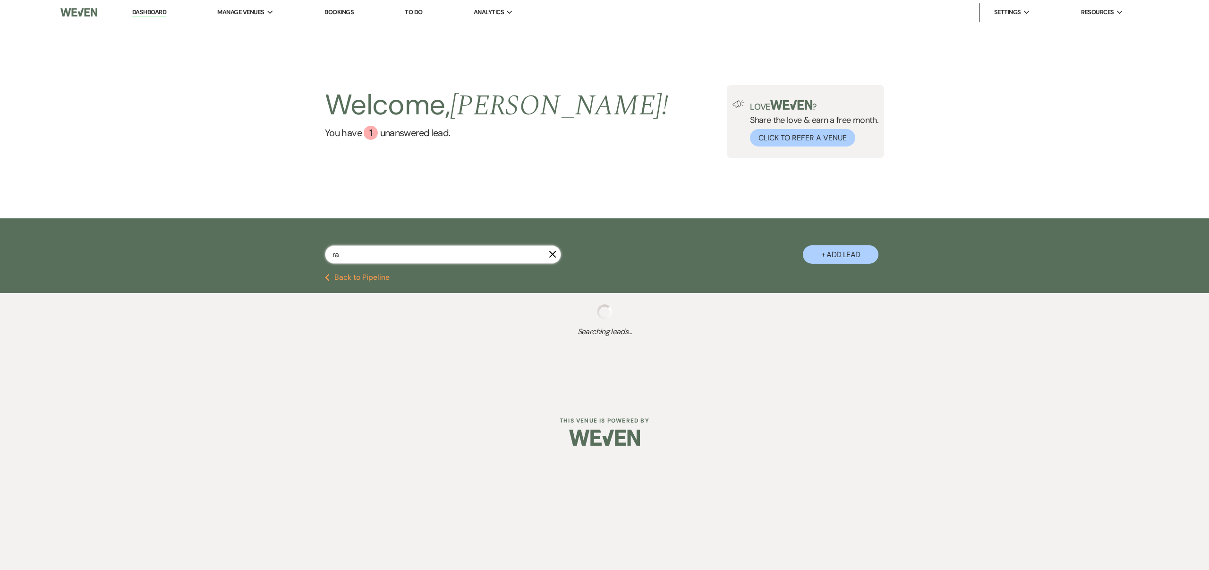
select select "4"
select select "8"
select select "4"
select select "5"
select select "2"
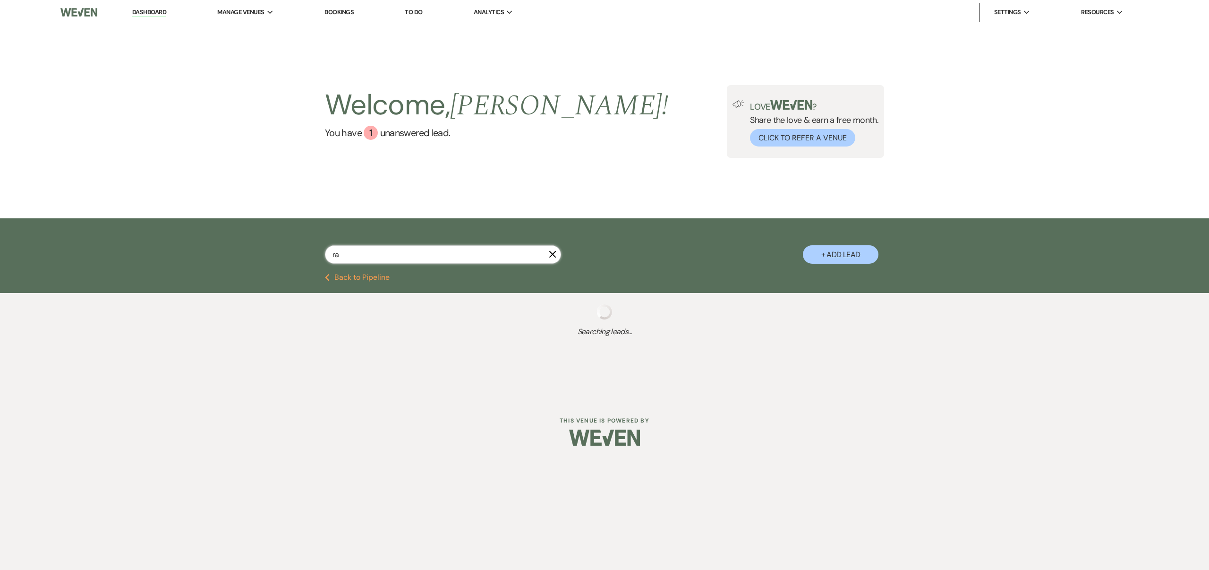
select select "2"
select select "8"
select select "3"
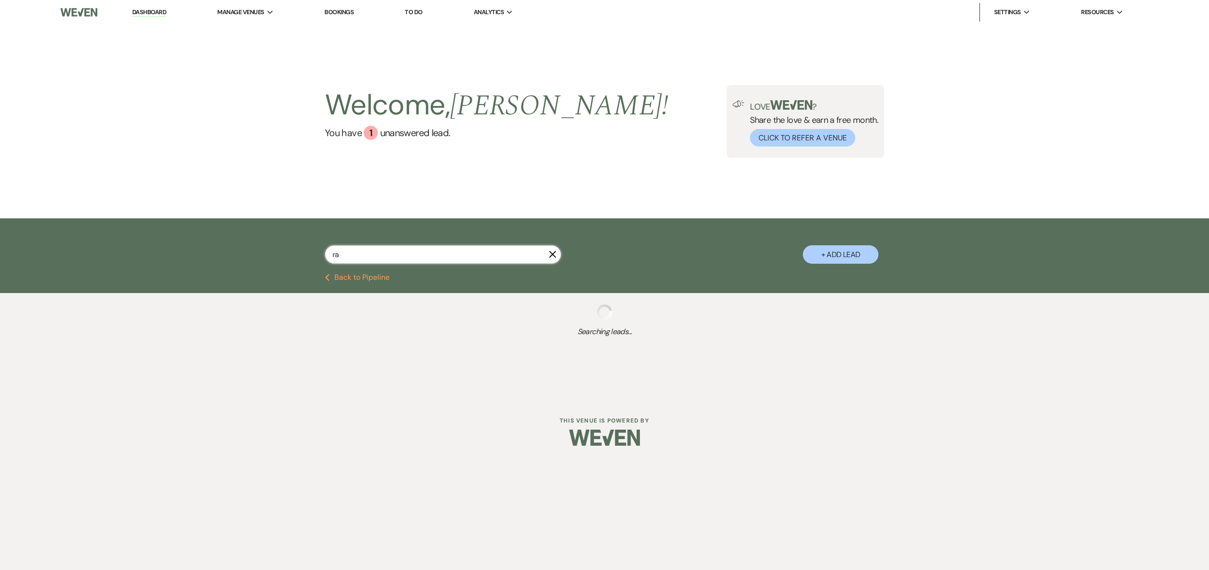
select select "8"
select select "6"
select select "8"
select select "4"
select select "5"
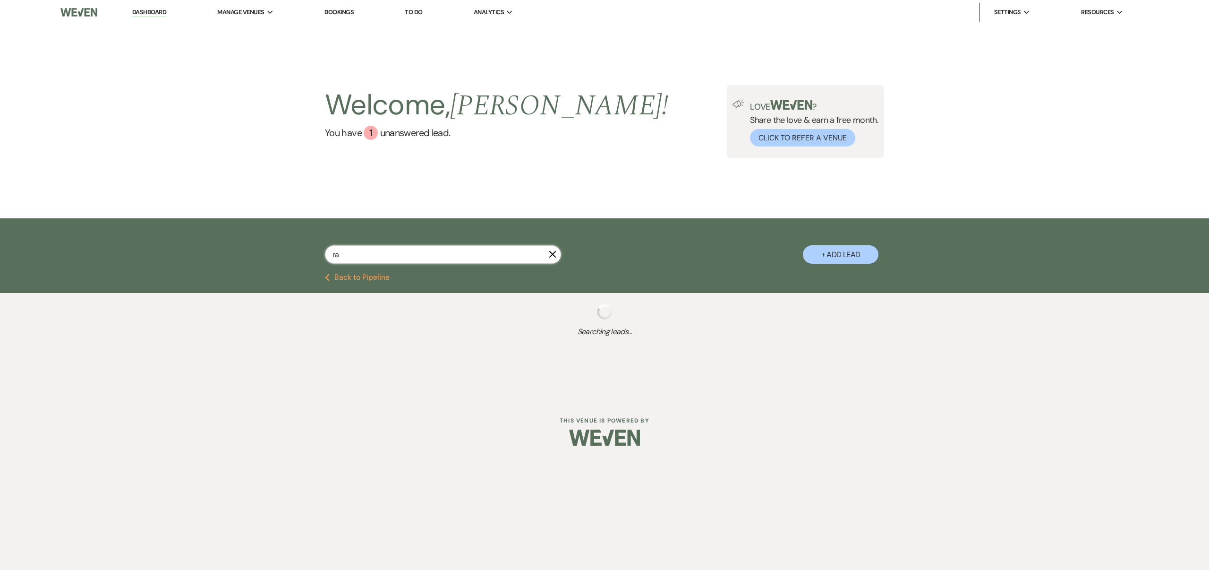
select select "8"
select select "10"
select select "8"
select select "10"
select select "8"
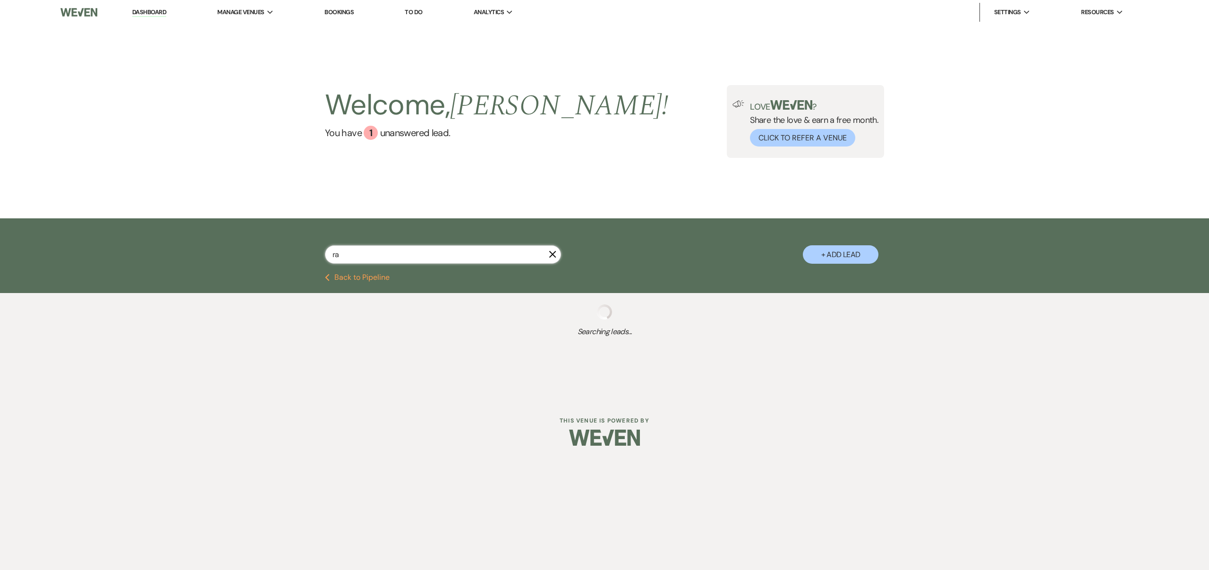
select select "6"
select select "8"
select select "2"
select select "8"
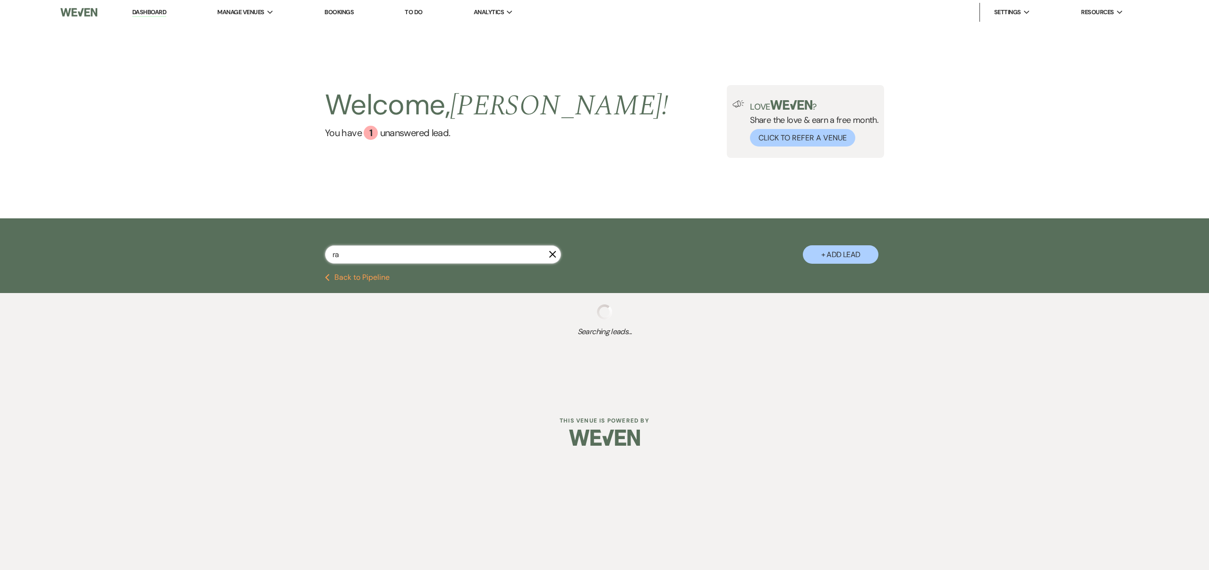
select select "6"
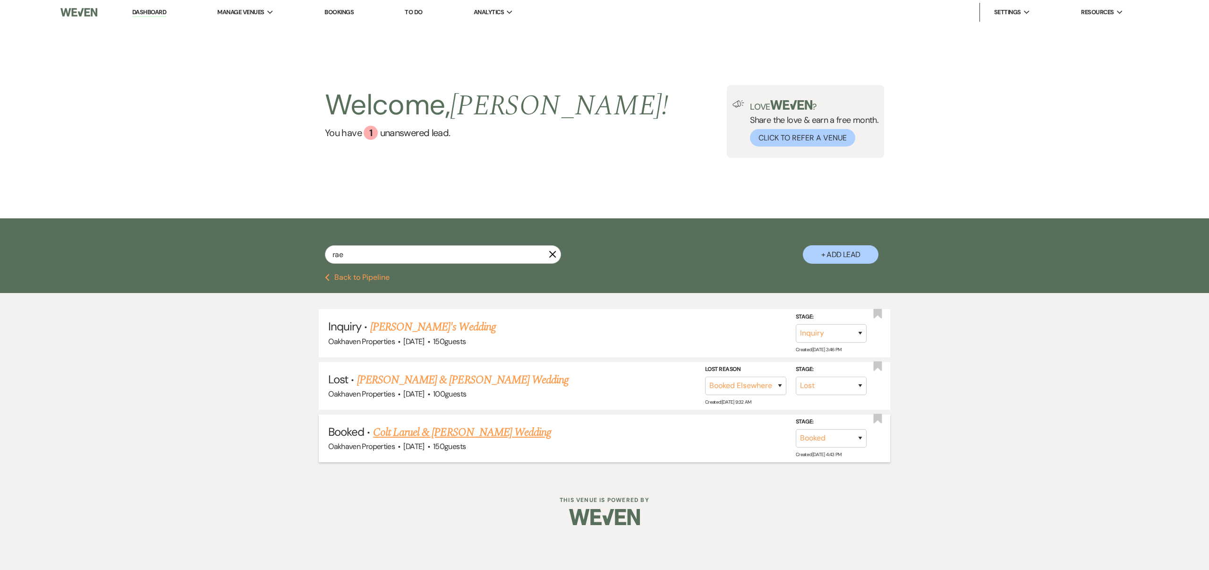
click at [509, 430] on link "Colt Laruel & [PERSON_NAME] Wedding" at bounding box center [462, 432] width 178 height 17
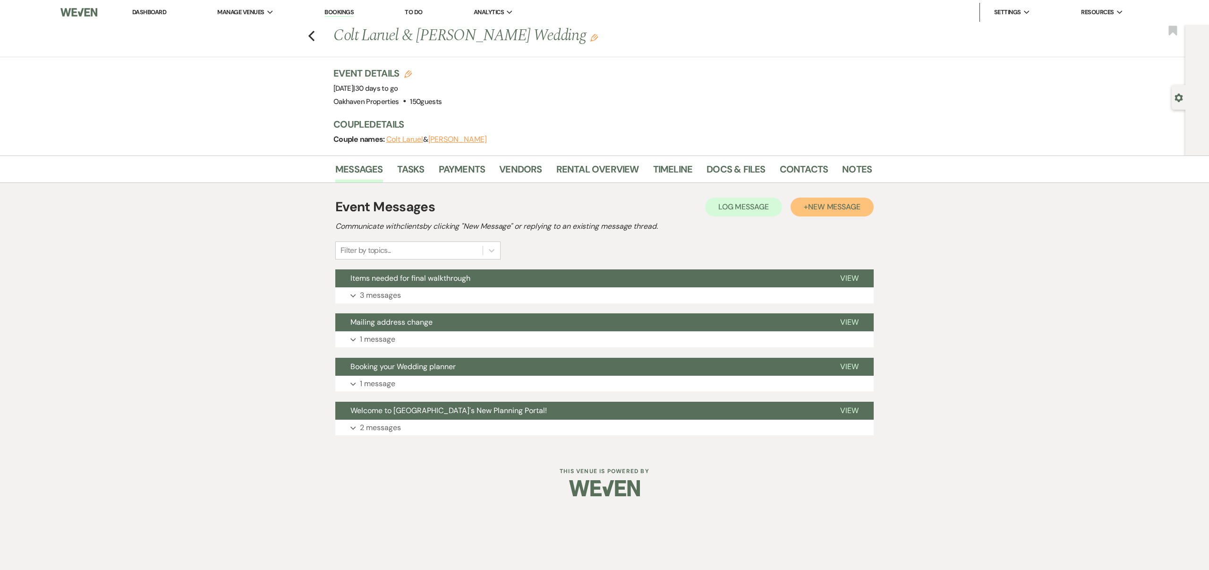
click at [850, 205] on span "New Message" at bounding box center [834, 207] width 52 height 10
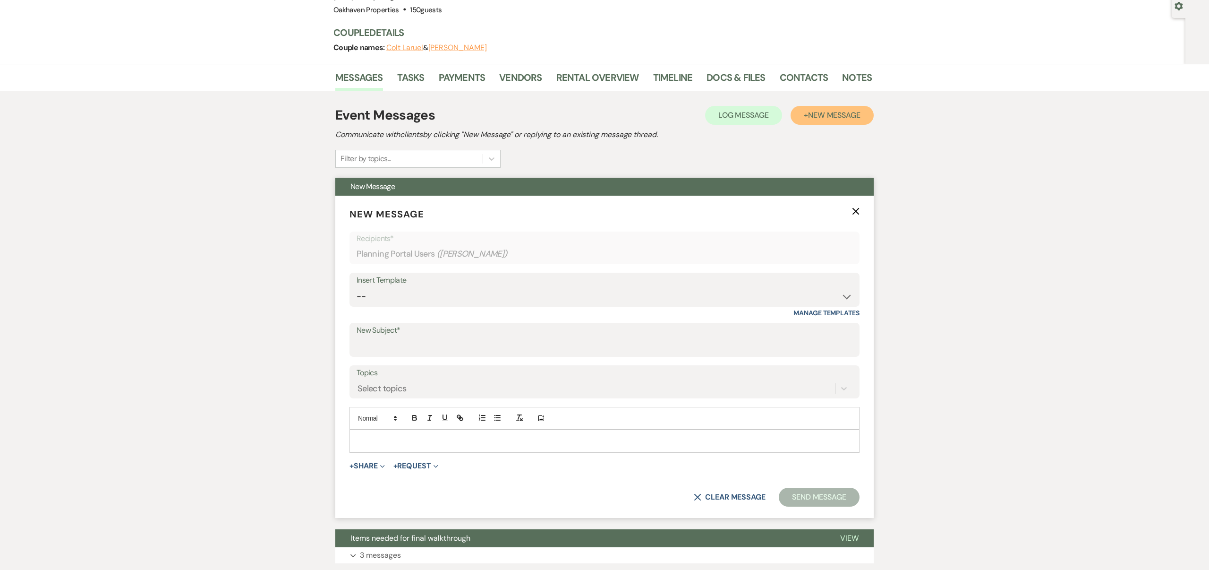
scroll to position [100, 0]
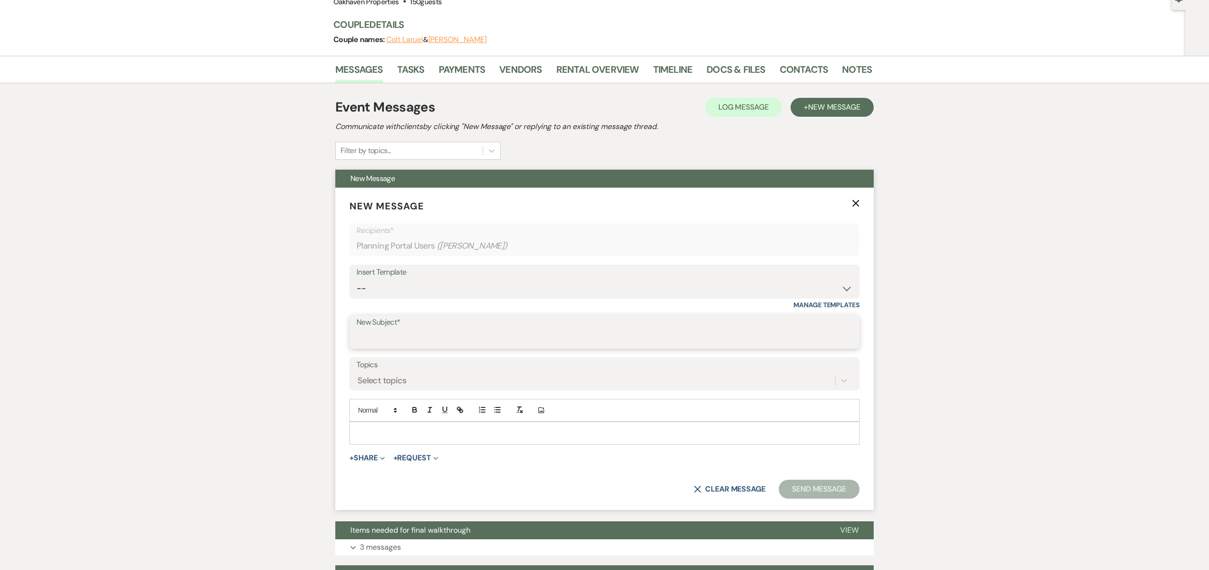
click at [405, 331] on input "New Subject*" at bounding box center [605, 338] width 496 height 18
click at [367, 340] on input "New Subject*" at bounding box center [605, 338] width 496 height 18
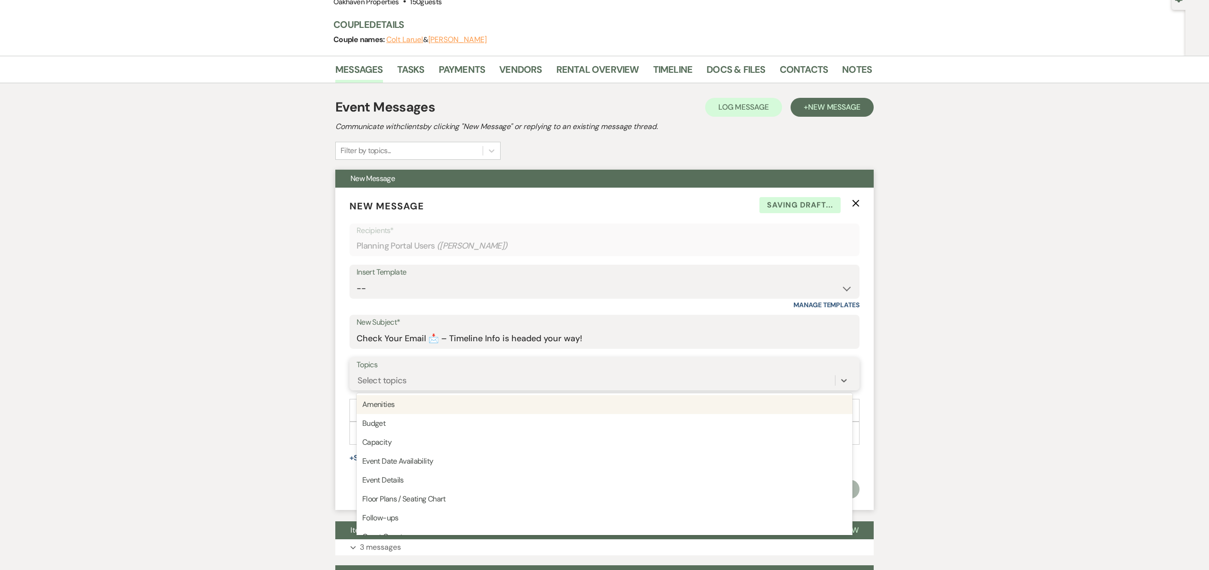
click at [408, 383] on div "Select topics" at bounding box center [596, 380] width 479 height 17
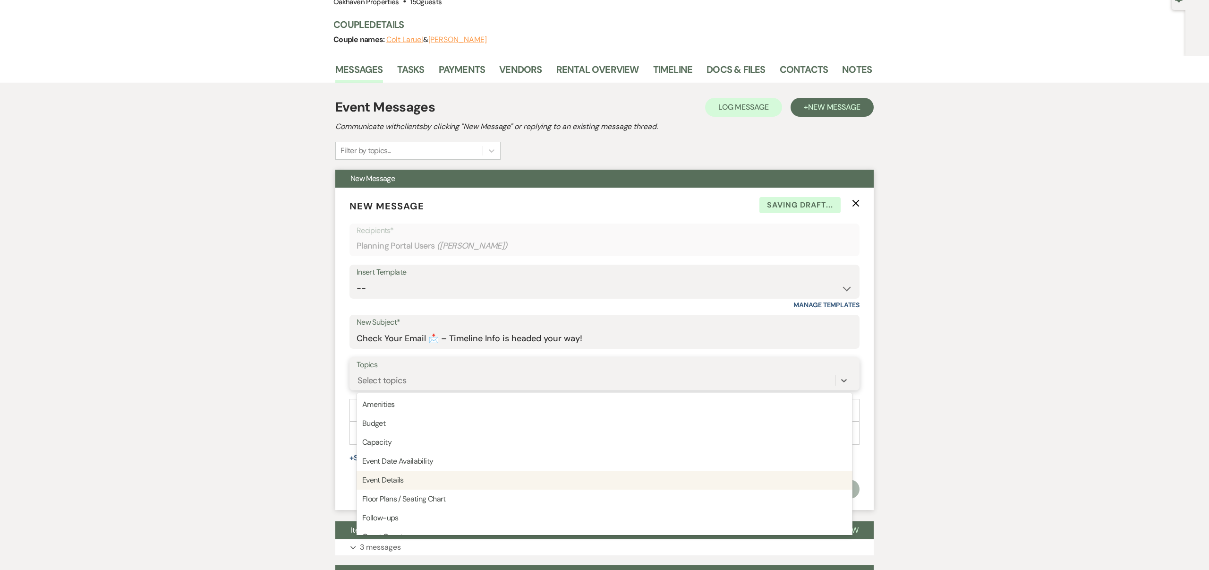
click at [407, 477] on div "Event Details" at bounding box center [605, 480] width 496 height 19
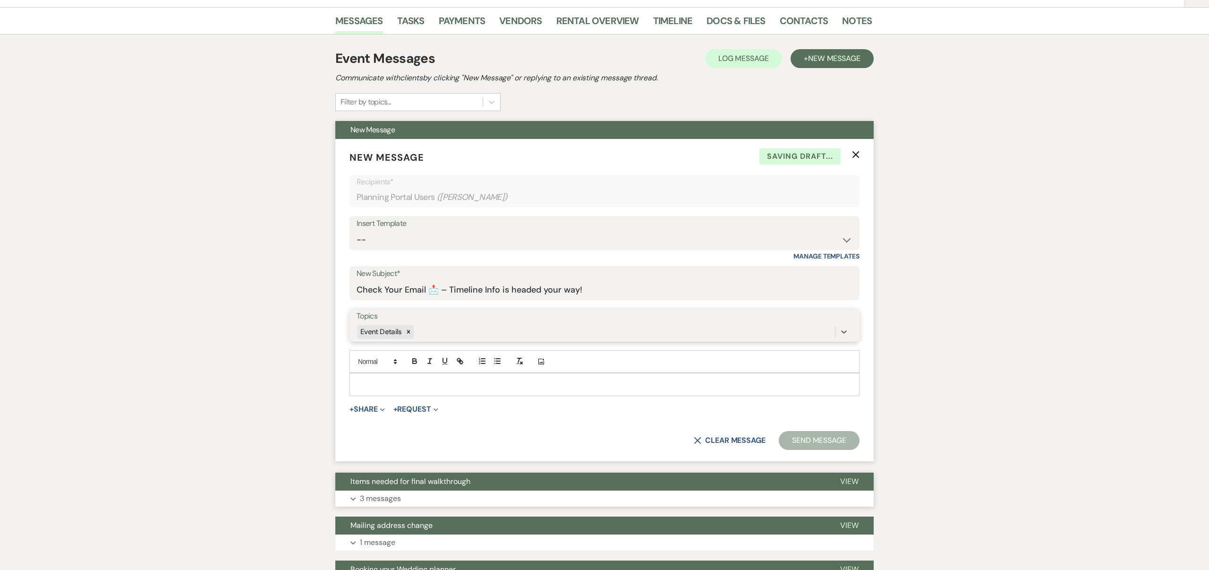
scroll to position [160, 0]
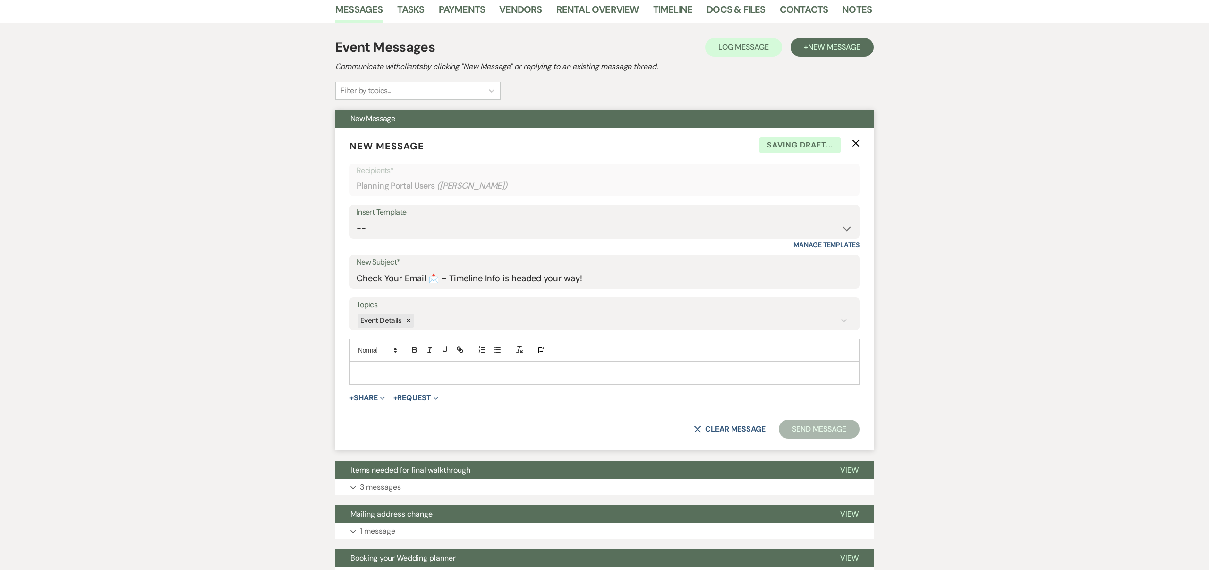
click at [402, 371] on p at bounding box center [604, 373] width 495 height 10
paste div
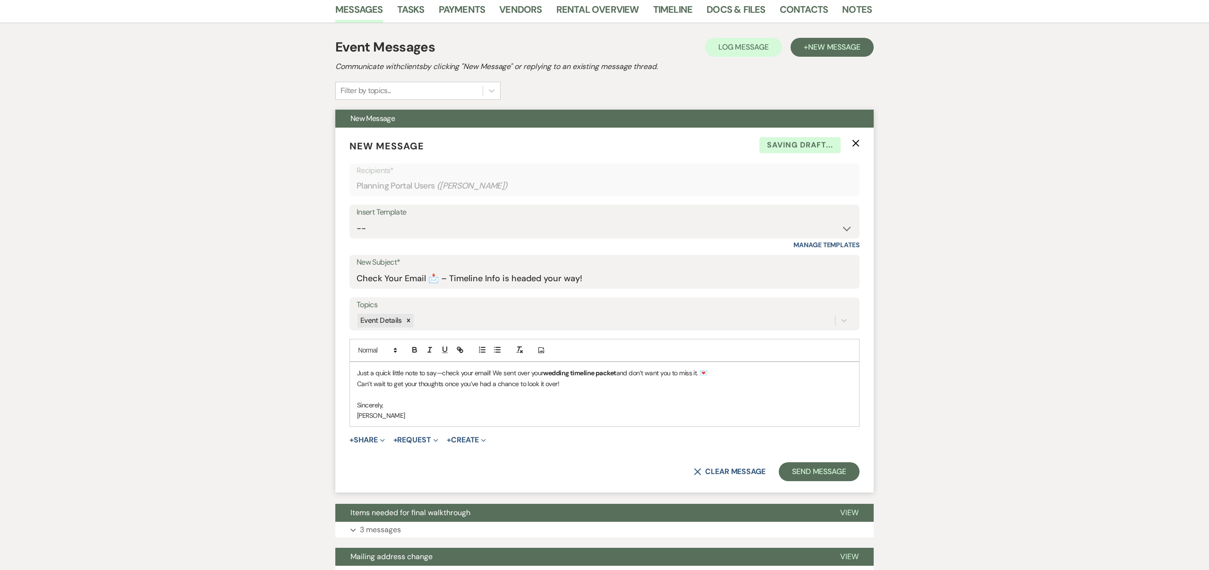
click at [355, 369] on div "Just a quick little note to say—check your email! We sent over your wedding tim…" at bounding box center [604, 394] width 509 height 64
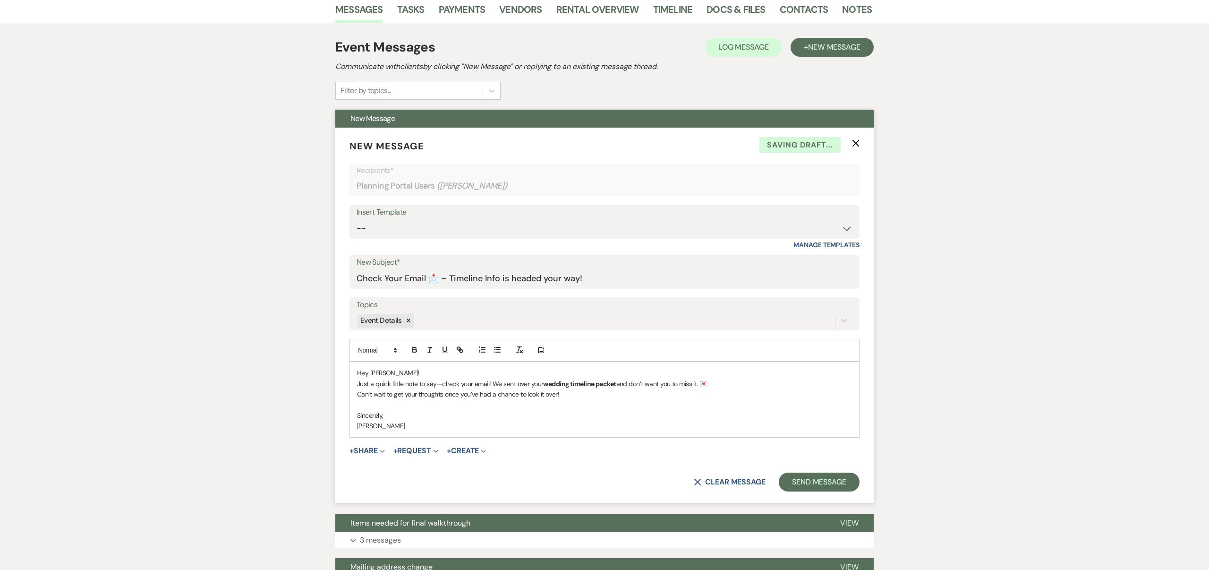
click at [410, 423] on p "[PERSON_NAME]" at bounding box center [604, 425] width 495 height 10
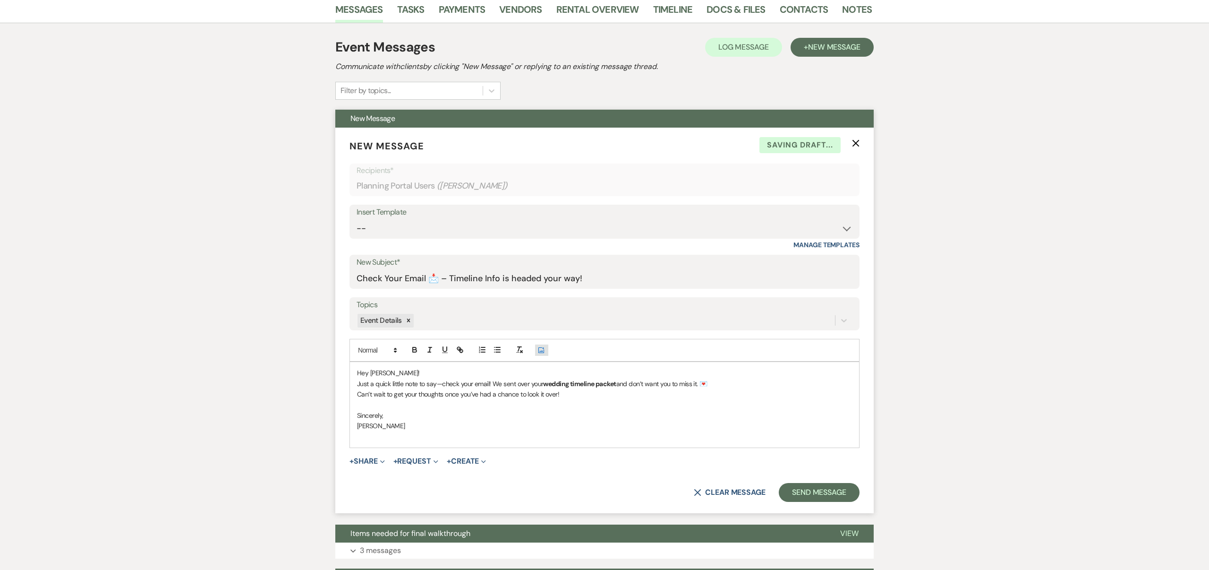
click at [546, 351] on button "Add Photo" at bounding box center [541, 349] width 13 height 11
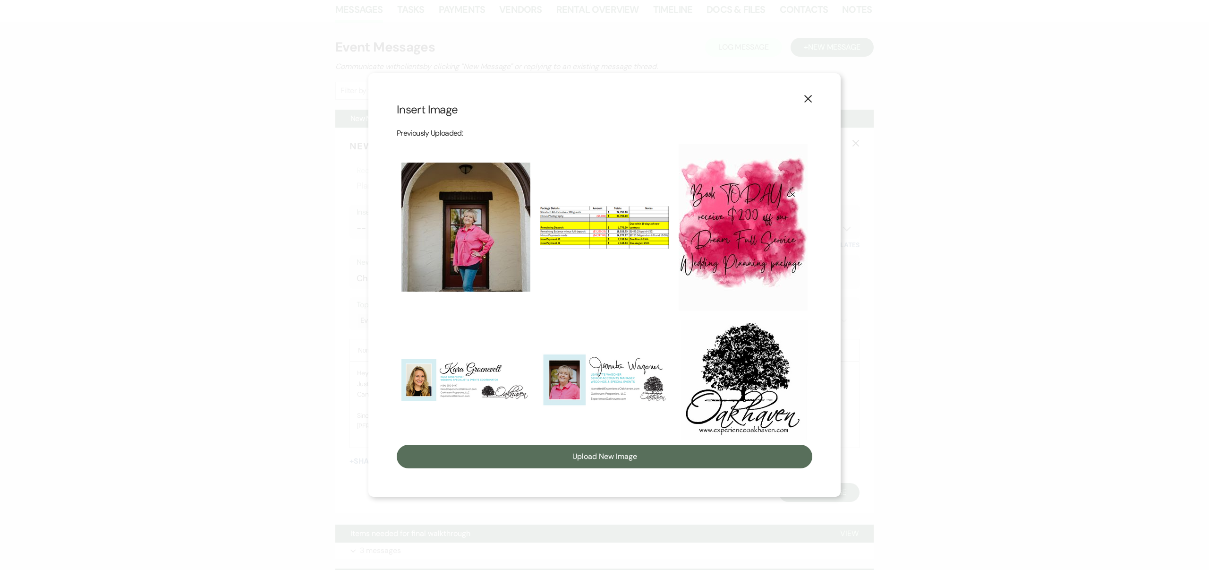
click at [576, 374] on img at bounding box center [604, 379] width 129 height 57
click at [0, 0] on input "checkbox" at bounding box center [0, 0] width 0 height 0
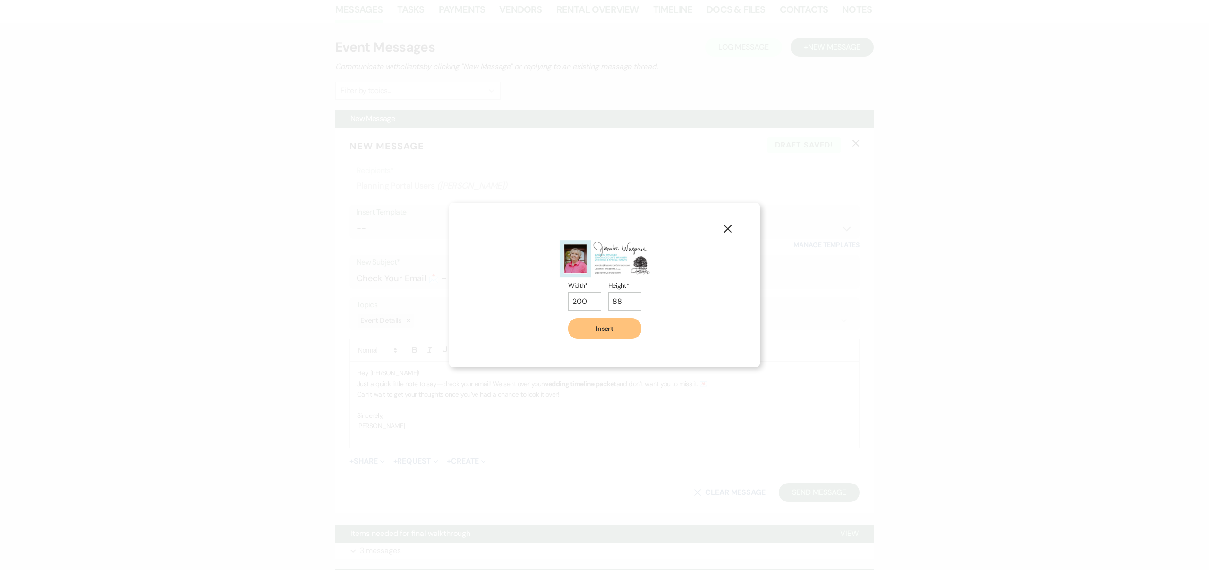
click at [591, 335] on button "Insert" at bounding box center [604, 328] width 73 height 21
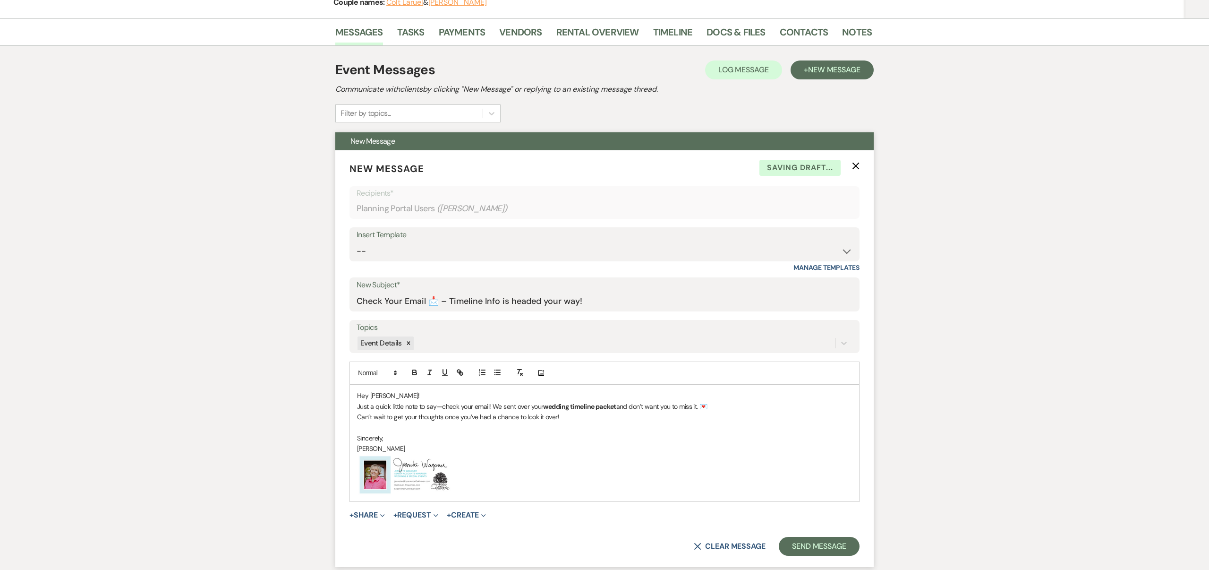
scroll to position [165, 0]
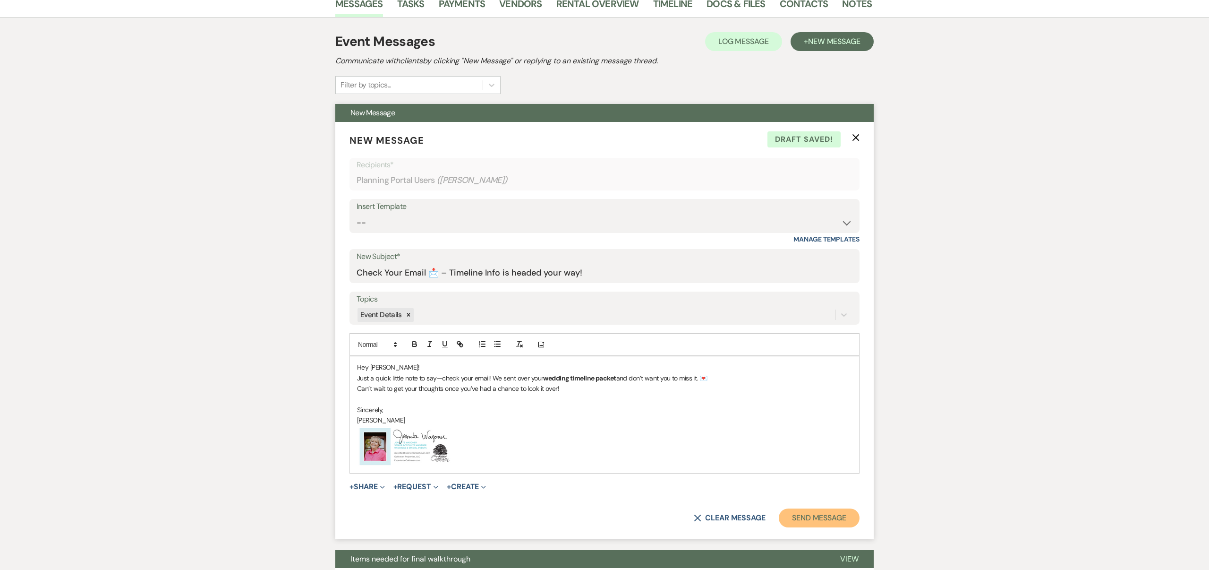
click at [806, 513] on button "Send Message" at bounding box center [819, 517] width 81 height 19
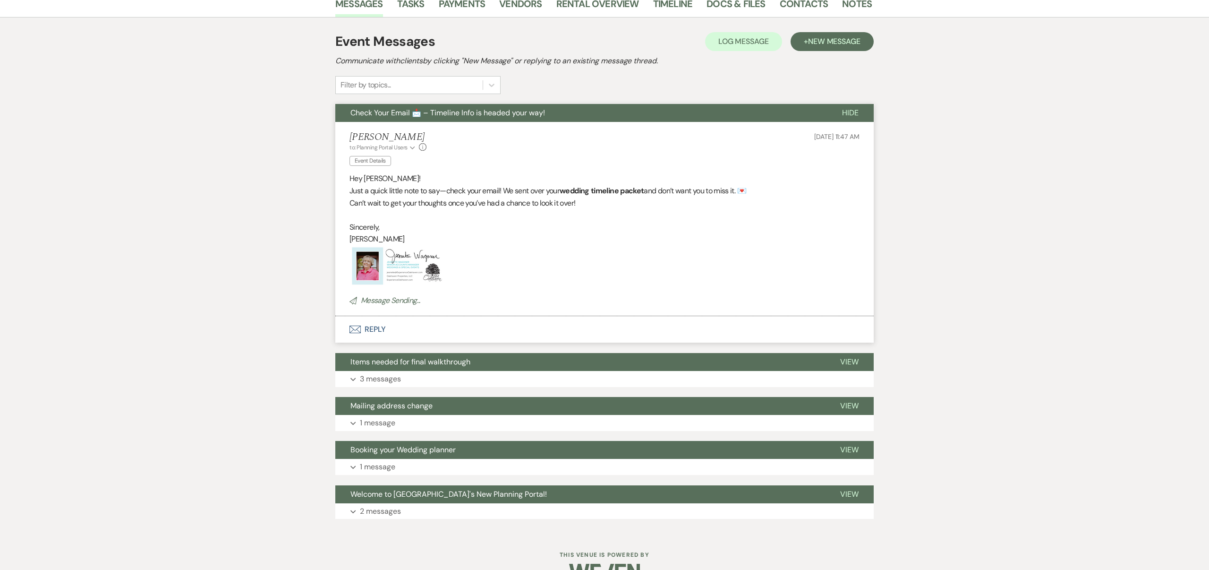
scroll to position [0, 0]
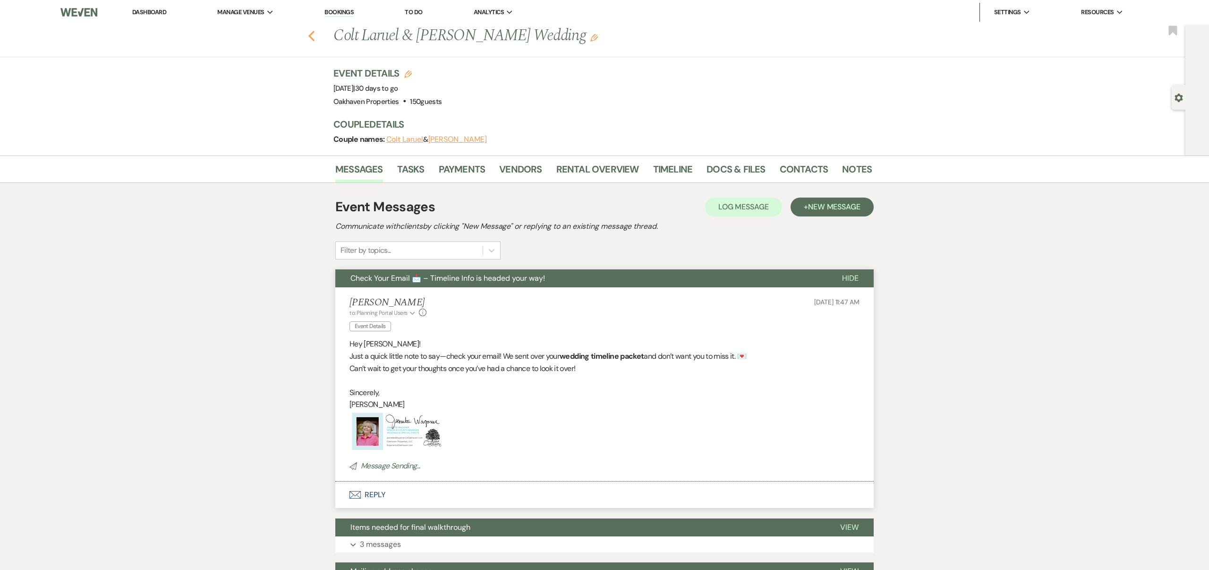
click at [308, 40] on icon "Previous" at bounding box center [311, 35] width 7 height 11
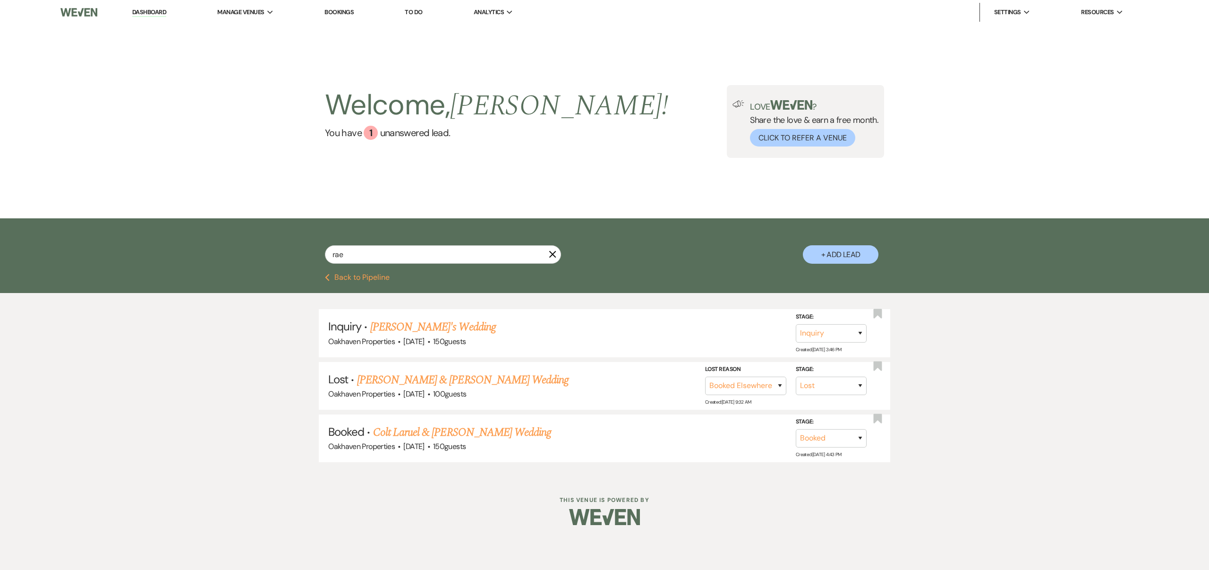
click at [552, 257] on icon "X" at bounding box center [553, 254] width 8 height 8
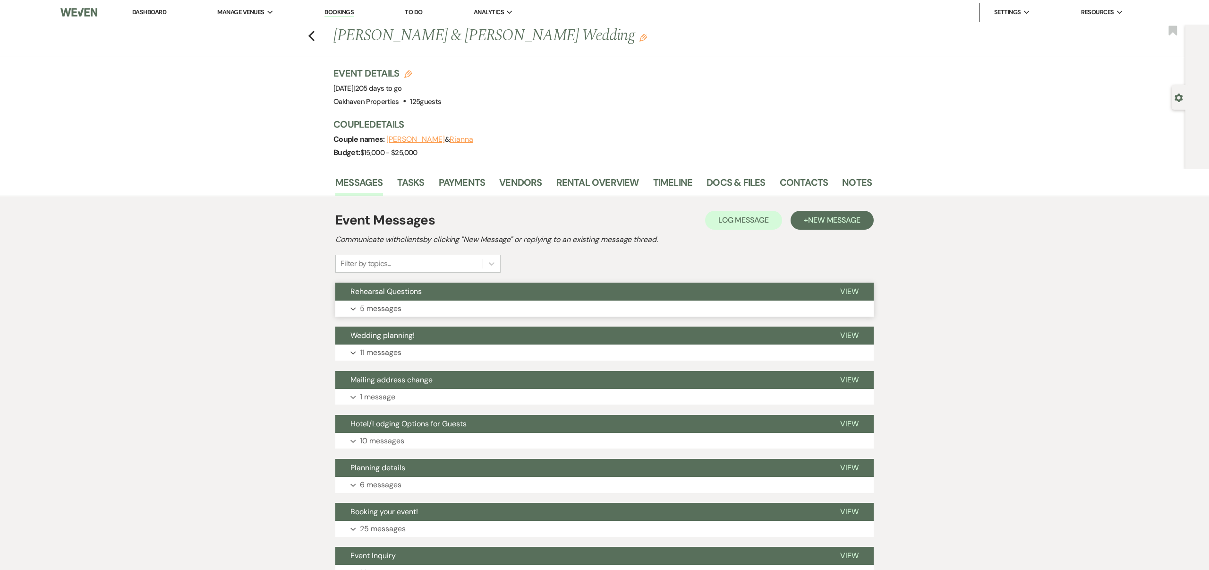
click at [366, 304] on p "5 messages" at bounding box center [381, 308] width 42 height 12
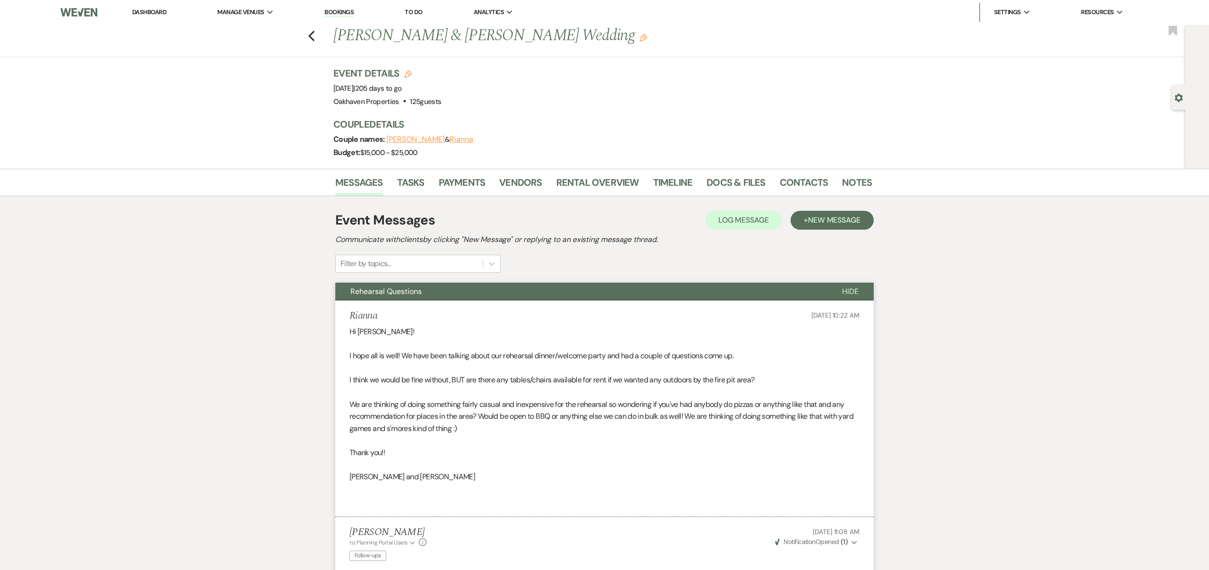
click at [413, 287] on span "Rehearsal Questions" at bounding box center [386, 291] width 71 height 10
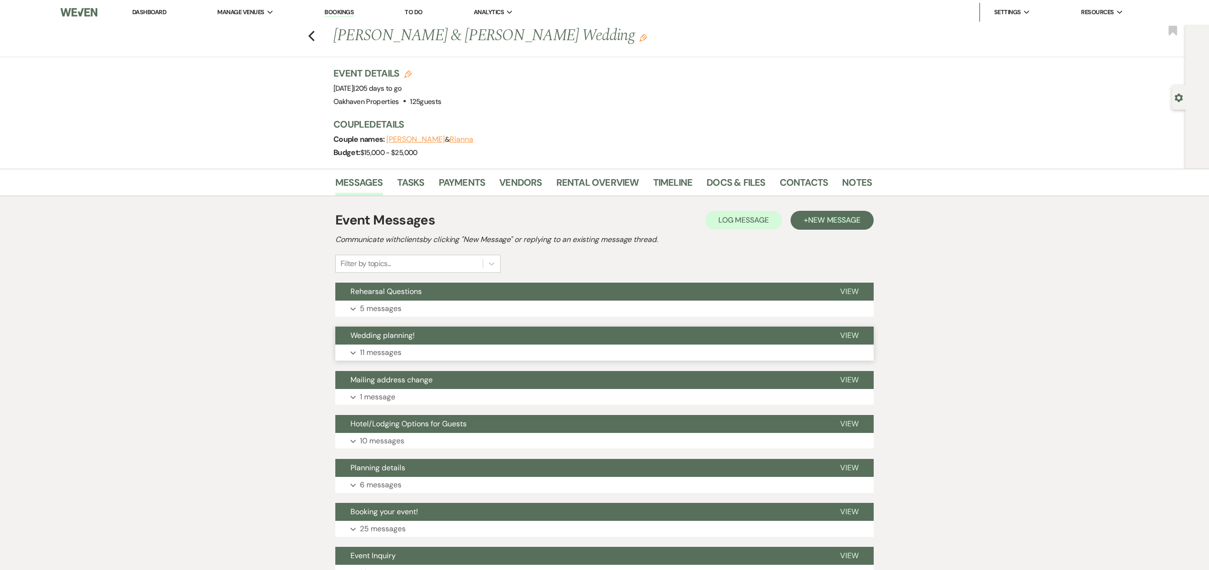
click at [423, 338] on button "Wedding planning!" at bounding box center [580, 335] width 490 height 18
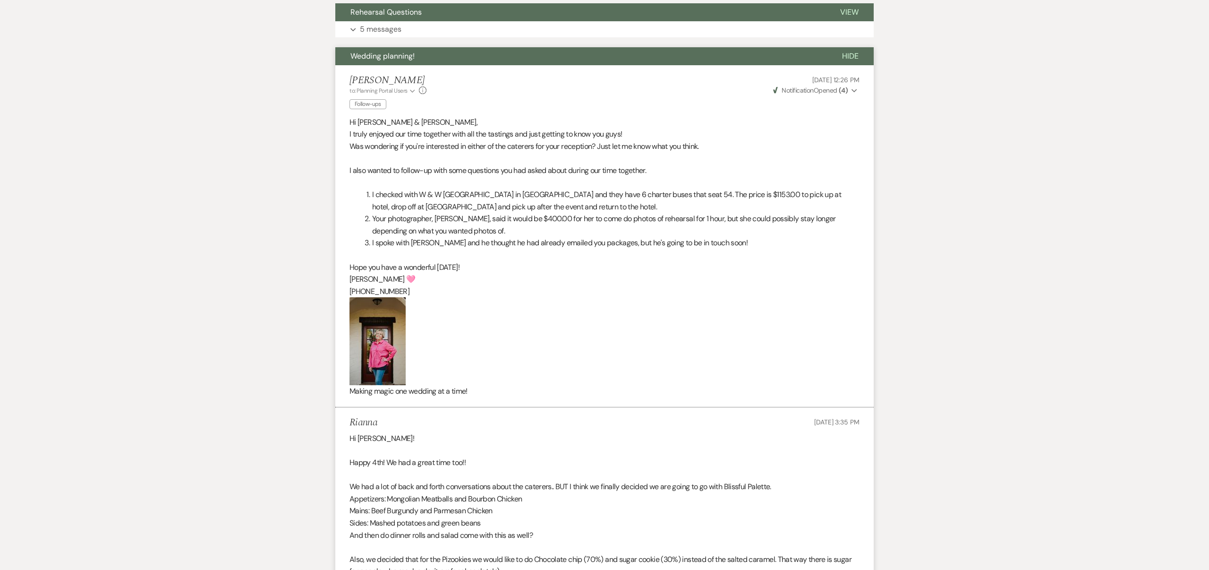
scroll to position [322, 0]
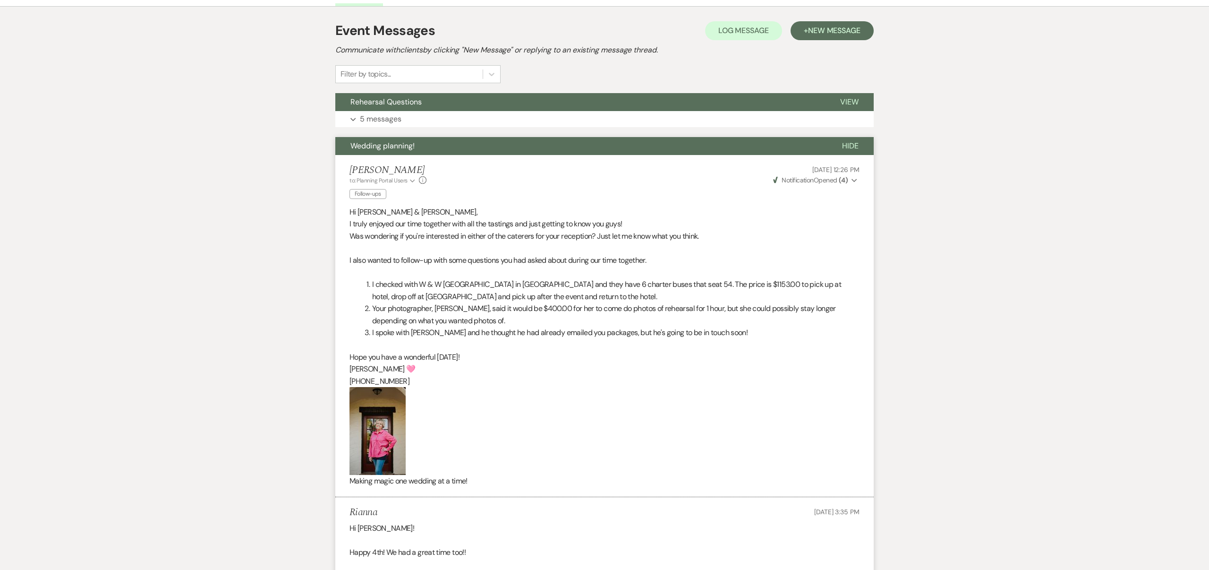
click at [401, 149] on span "Wedding planning!" at bounding box center [383, 146] width 64 height 10
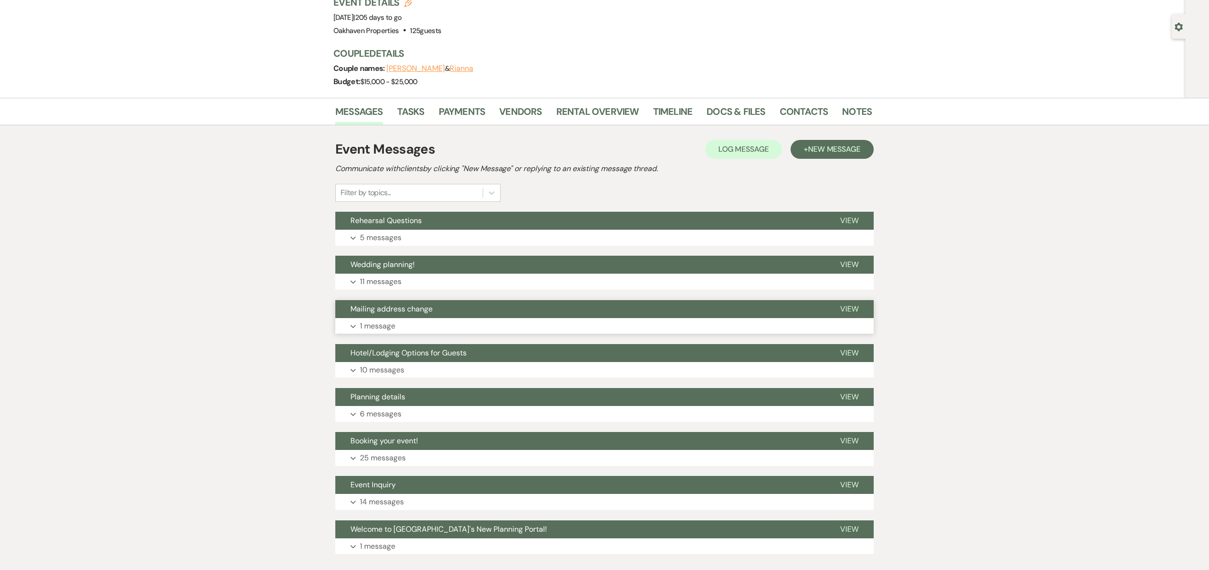
scroll to position [0, 0]
